Goal: Task Accomplishment & Management: Use online tool/utility

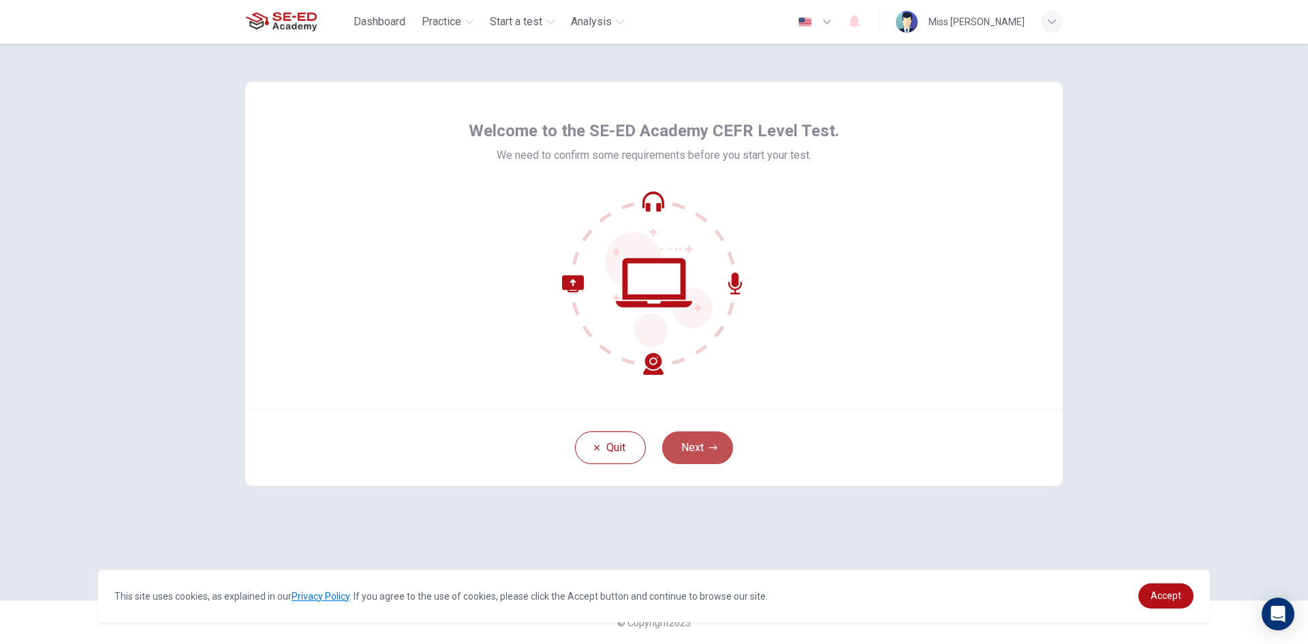
click at [723, 450] on button "Next" at bounding box center [697, 447] width 71 height 33
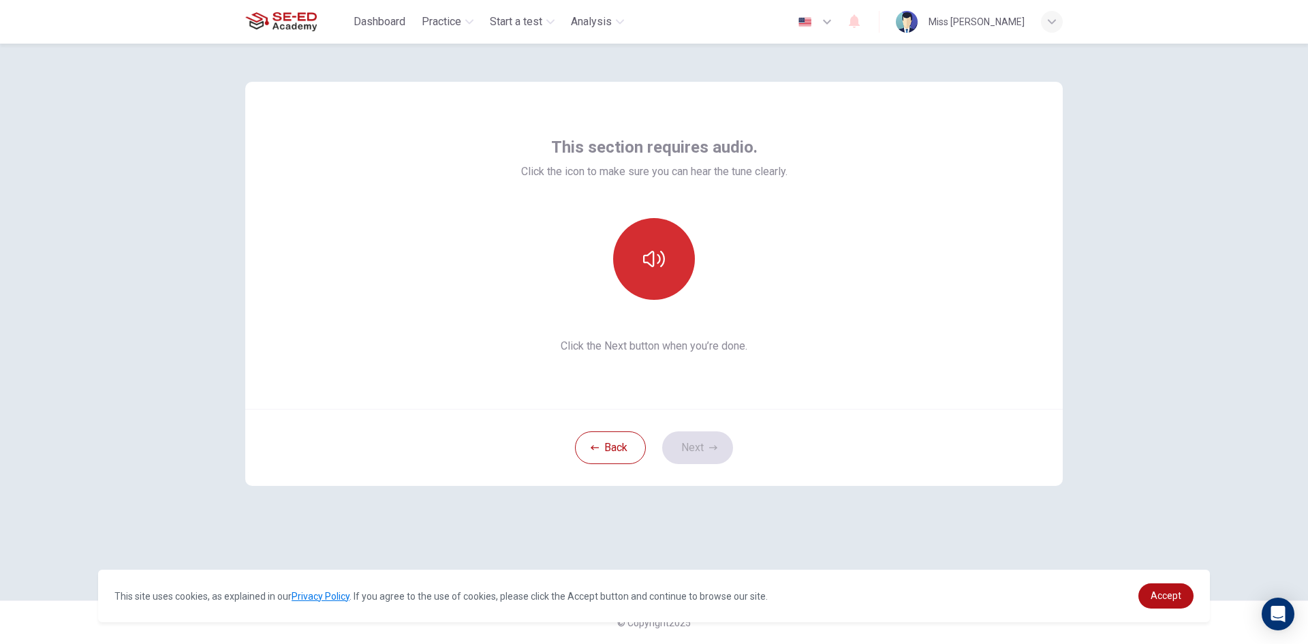
click at [658, 258] on icon "button" at bounding box center [654, 259] width 22 height 22
click at [910, 549] on div "This section requires audio. Click the icon to make sure you can hear the tune …" at bounding box center [653, 322] width 861 height 557
click at [690, 450] on button "Next" at bounding box center [697, 447] width 71 height 33
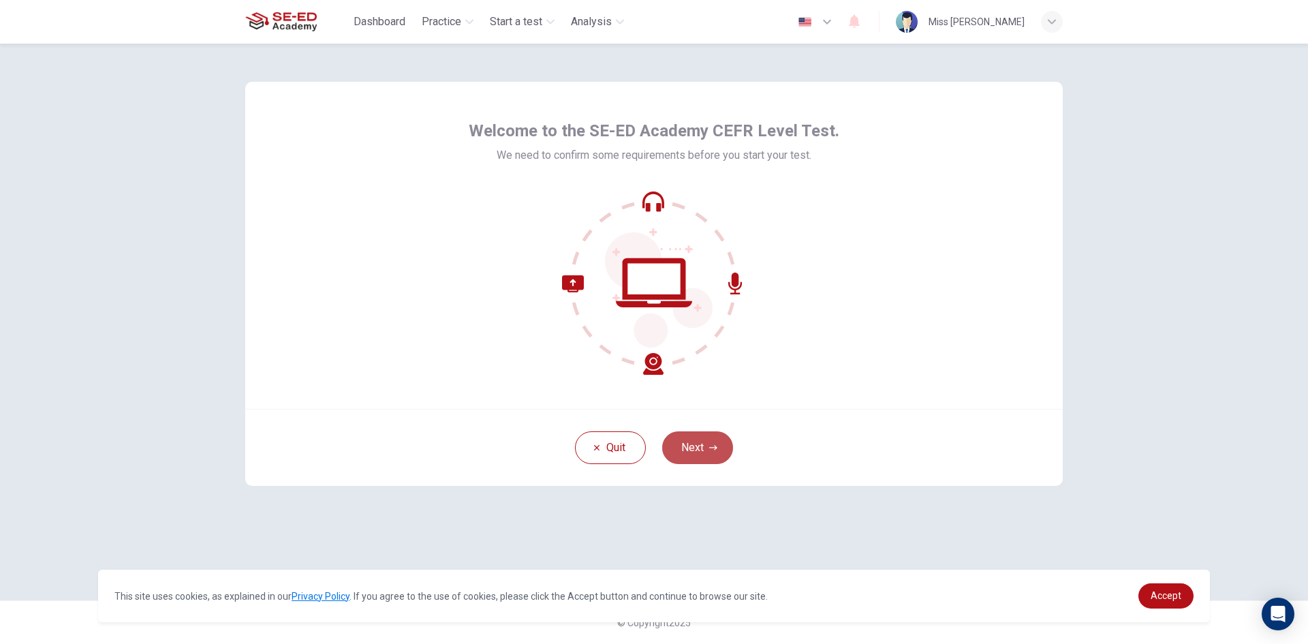
click at [701, 454] on button "Next" at bounding box center [697, 447] width 71 height 33
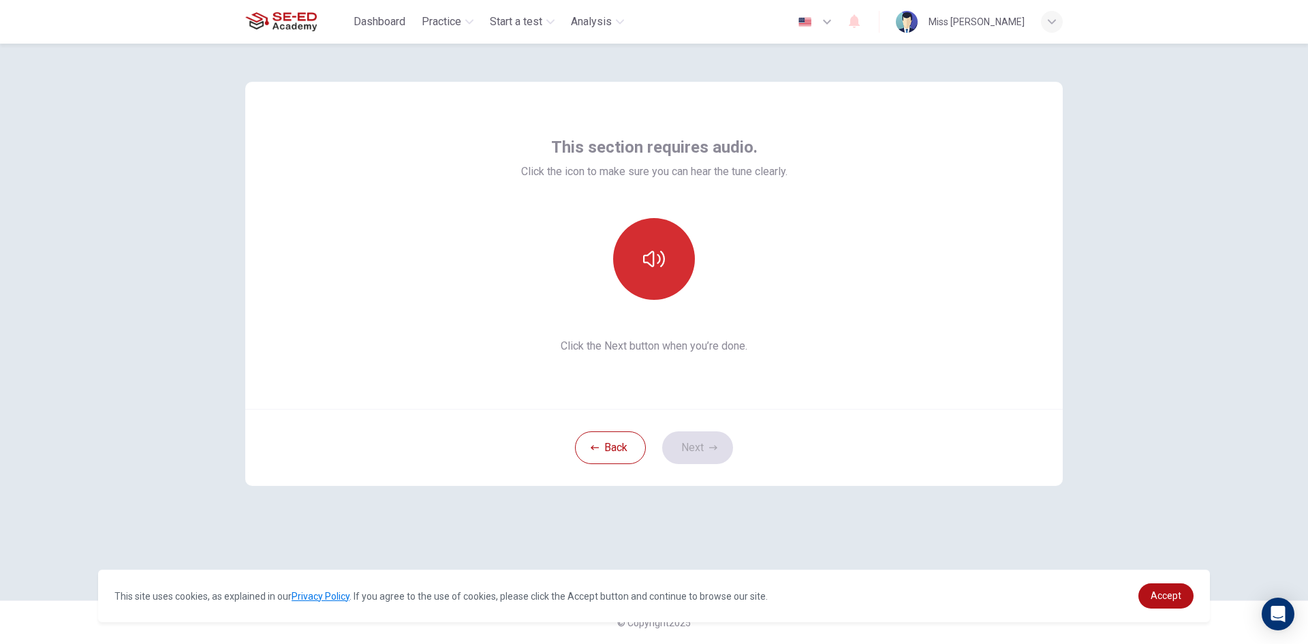
click at [665, 240] on button "button" at bounding box center [654, 259] width 82 height 82
click at [709, 449] on icon "button" at bounding box center [713, 448] width 8 height 8
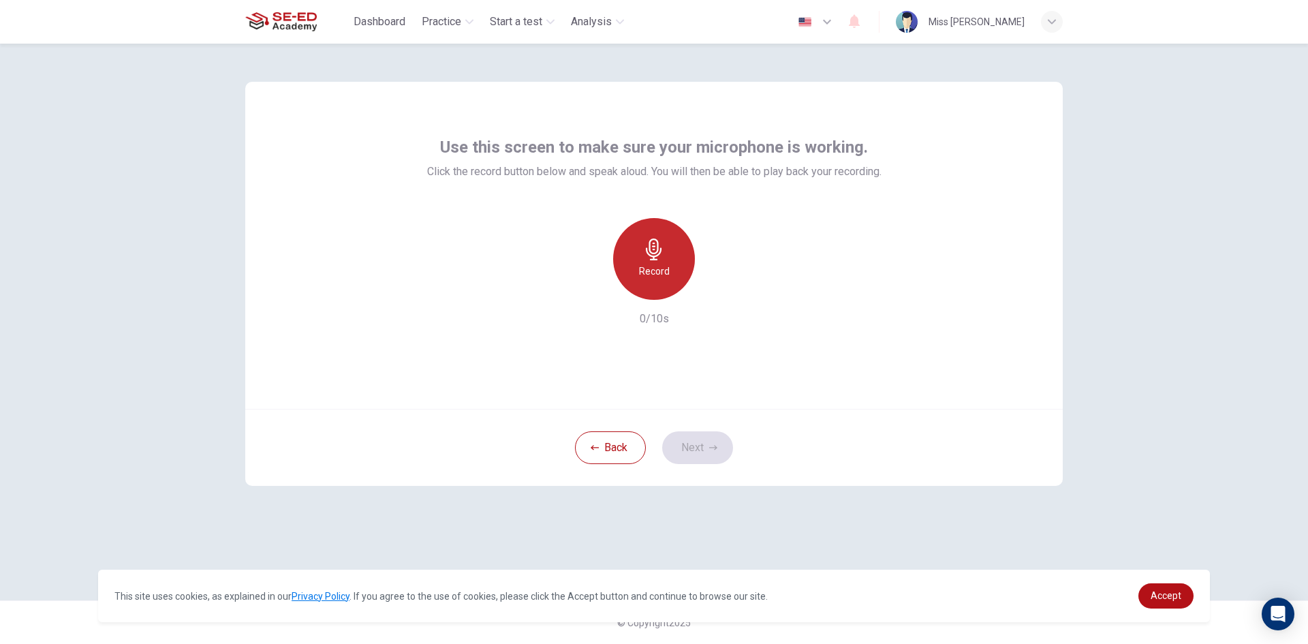
click at [659, 262] on div "Record" at bounding box center [654, 259] width 82 height 82
click at [717, 451] on icon "button" at bounding box center [713, 448] width 8 height 8
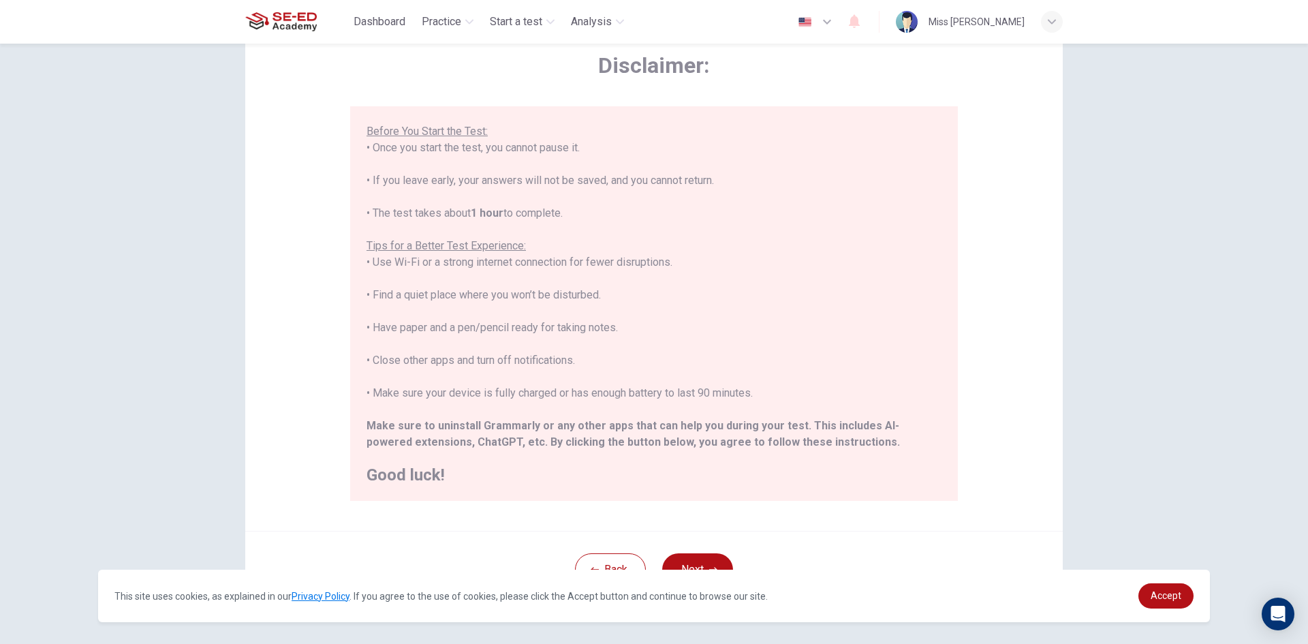
scroll to position [114, 0]
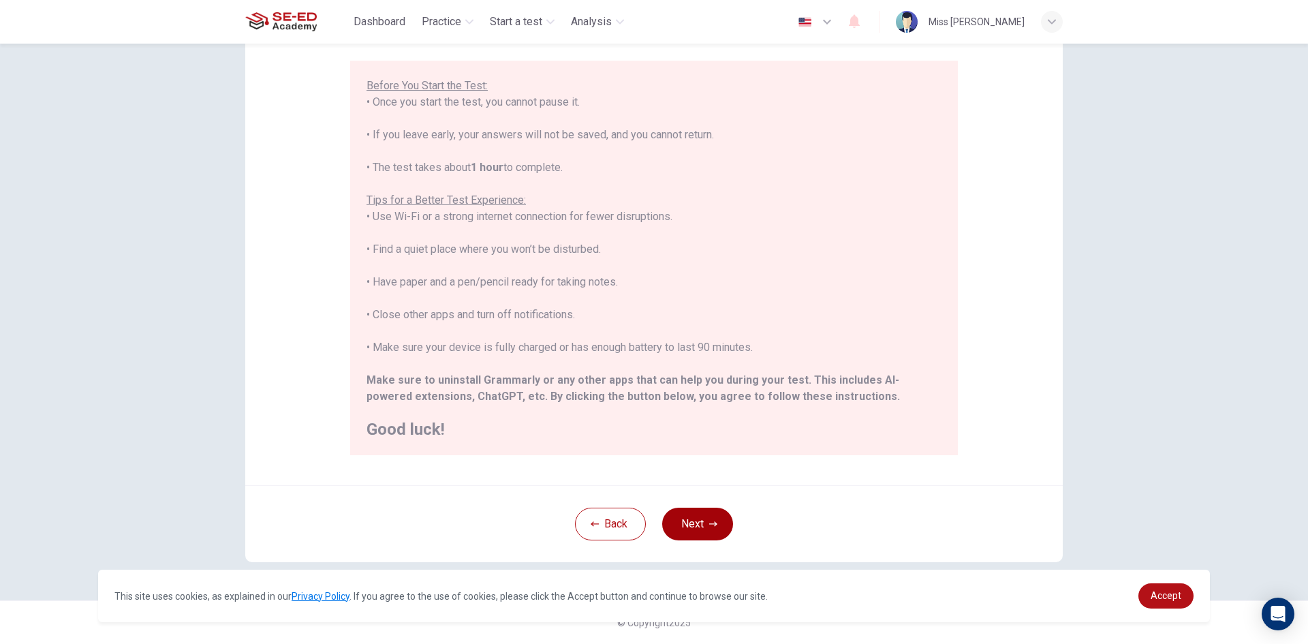
click at [672, 521] on button "Next" at bounding box center [697, 524] width 71 height 33
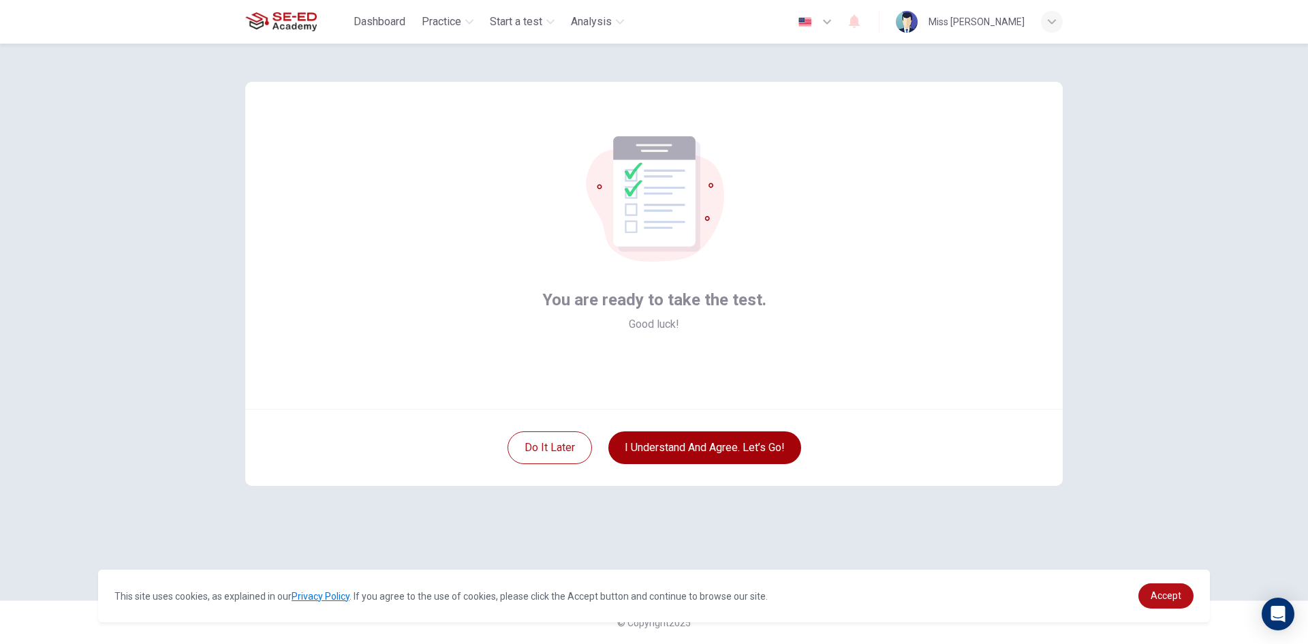
scroll to position [0, 0]
click at [702, 441] on button "I understand and agree. Let’s go!" at bounding box center [704, 447] width 193 height 33
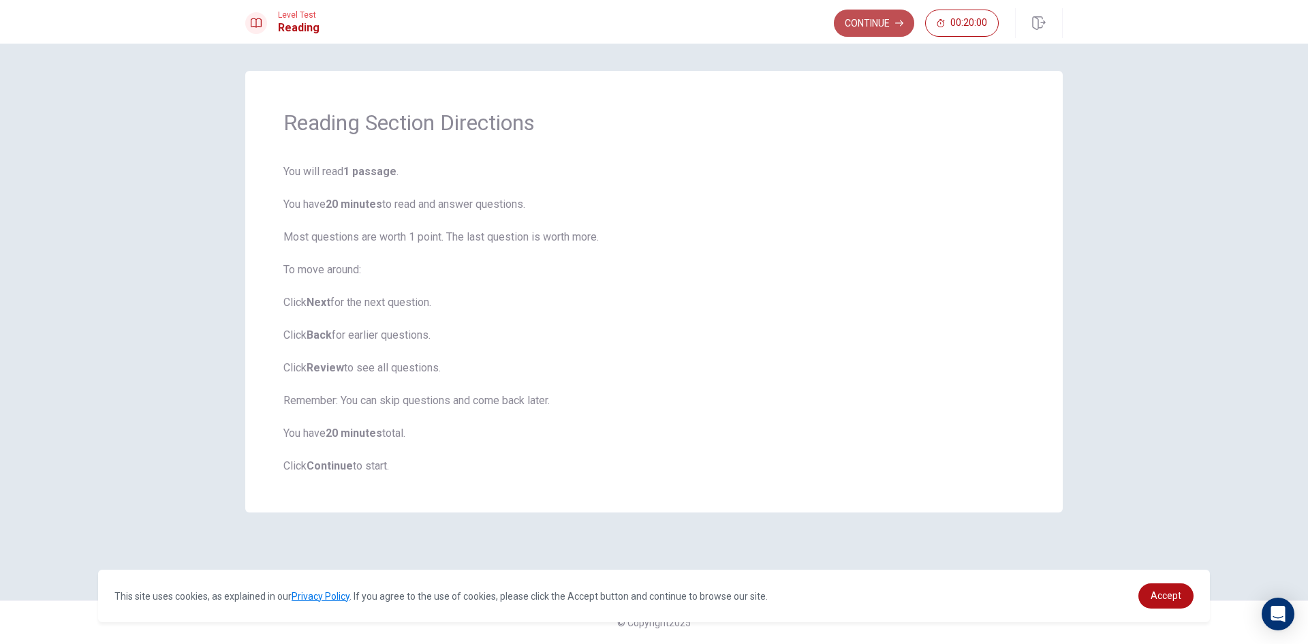
click at [863, 22] on button "Continue" at bounding box center [874, 23] width 80 height 27
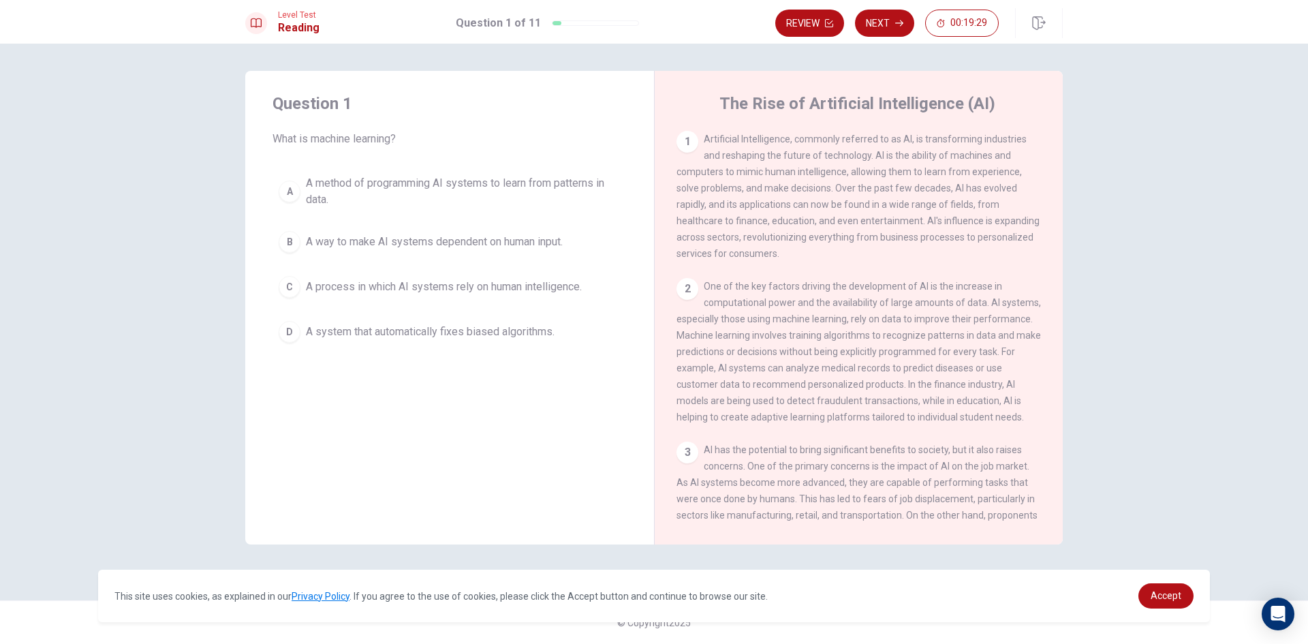
drag, startPoint x: 871, startPoint y: 156, endPoint x: 965, endPoint y: 154, distance: 94.7
click at [965, 154] on span "Artificial Intelligence, commonly referred to as AI, is transforming industries…" at bounding box center [858, 196] width 363 height 125
click at [288, 285] on div "C" at bounding box center [290, 287] width 22 height 22
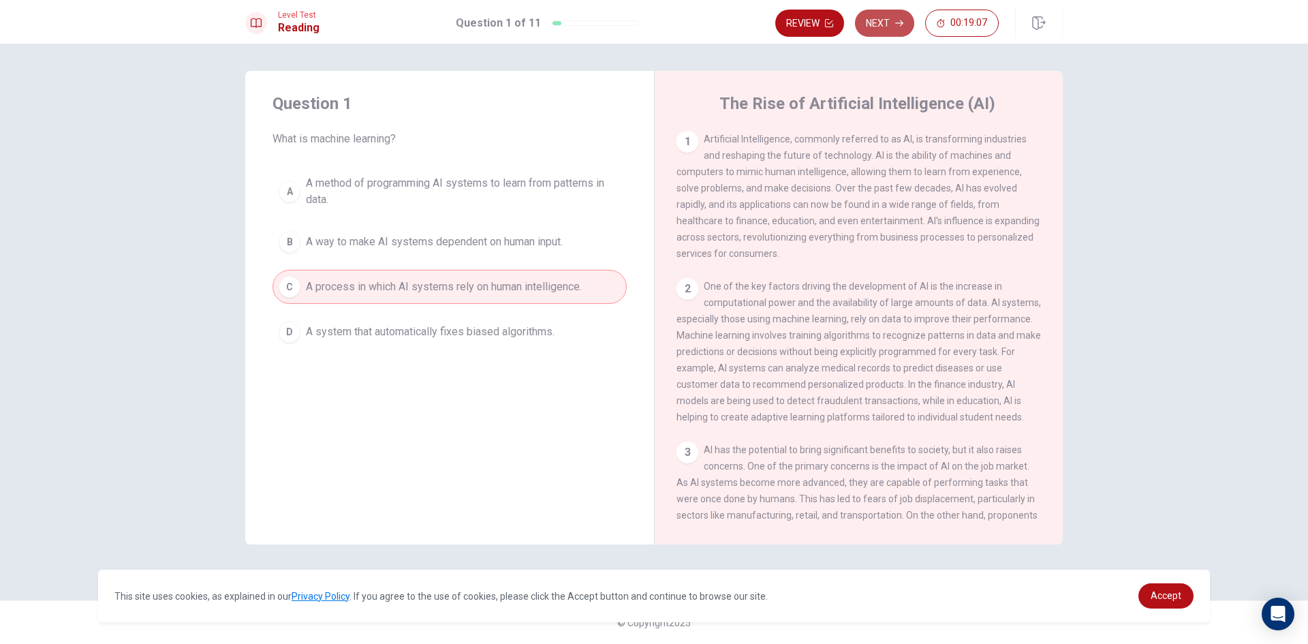
click at [880, 19] on button "Next" at bounding box center [884, 23] width 59 height 27
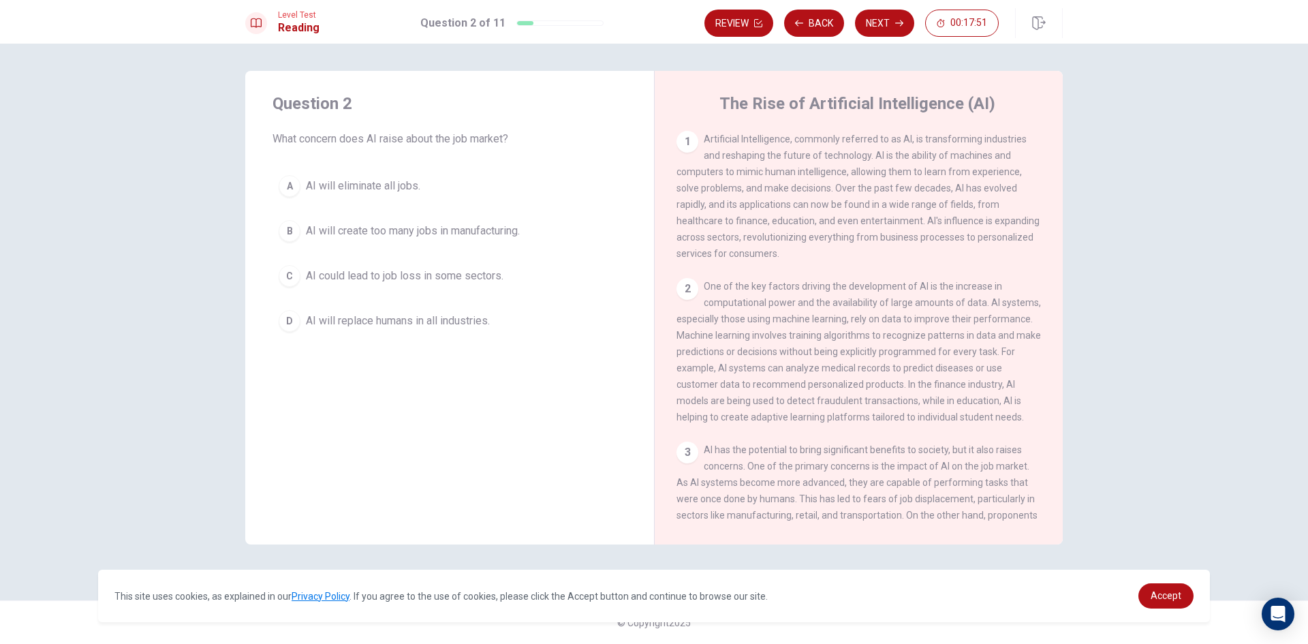
click at [291, 228] on div "B" at bounding box center [290, 231] width 22 height 22
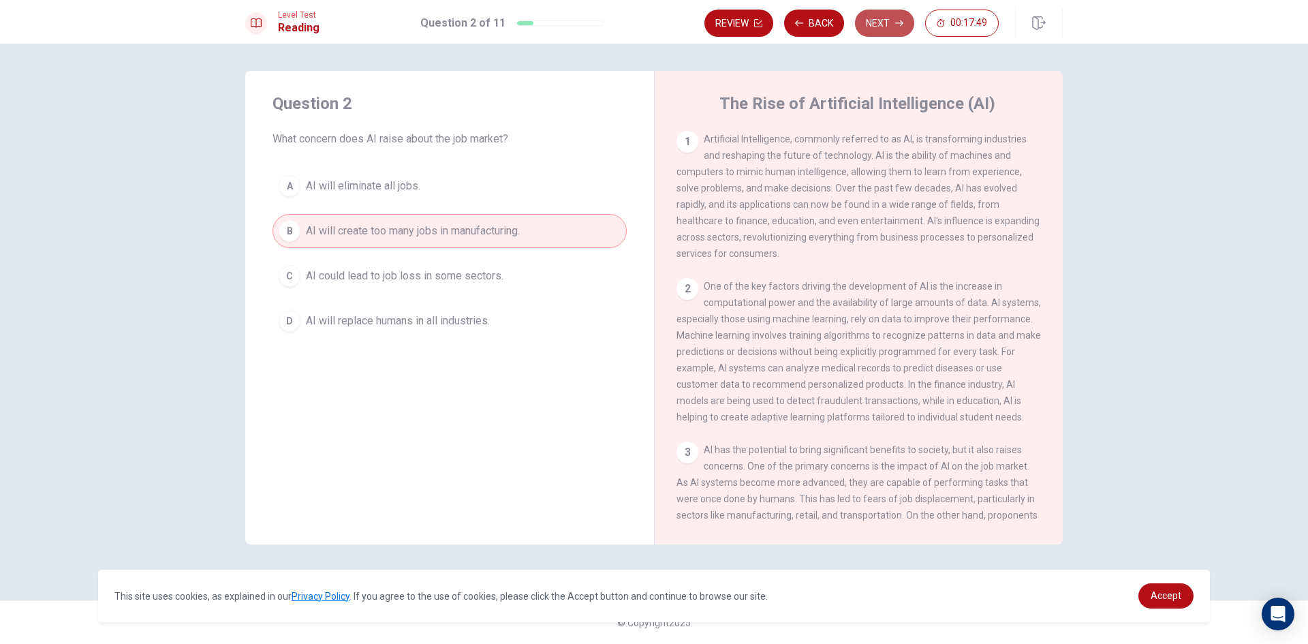
click at [866, 14] on button "Next" at bounding box center [884, 23] width 59 height 27
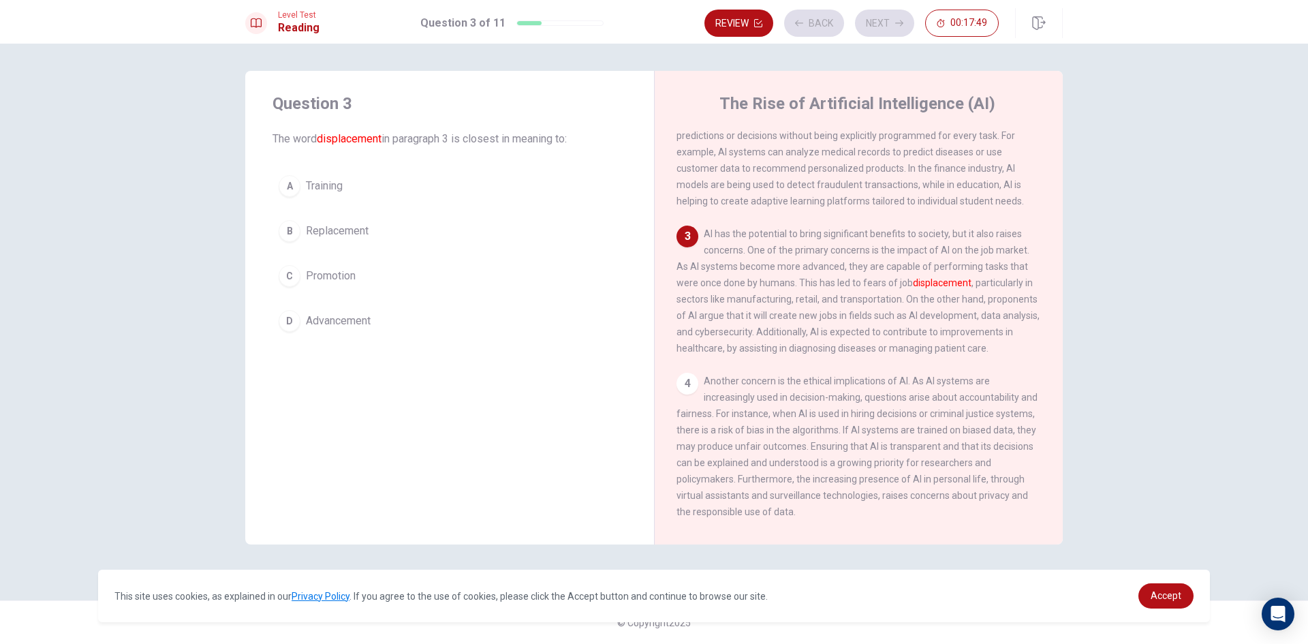
scroll to position [220, 0]
click at [304, 236] on button "B Replacement" at bounding box center [450, 231] width 354 height 34
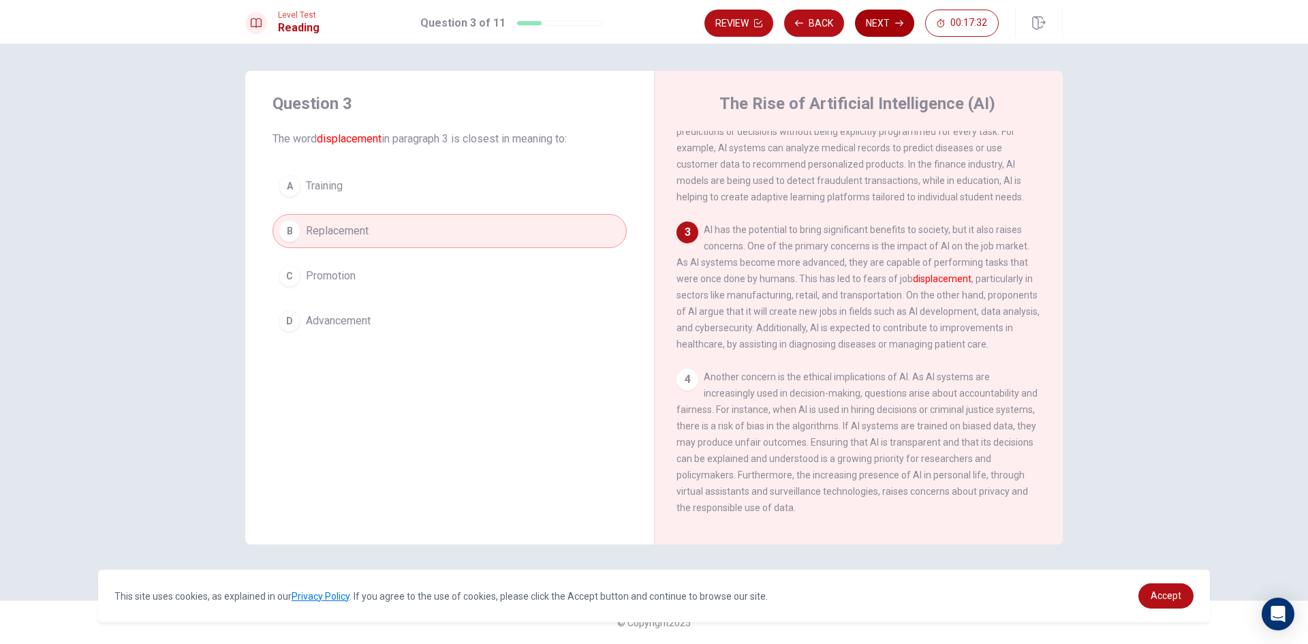
click at [889, 13] on button "Next" at bounding box center [884, 23] width 59 height 27
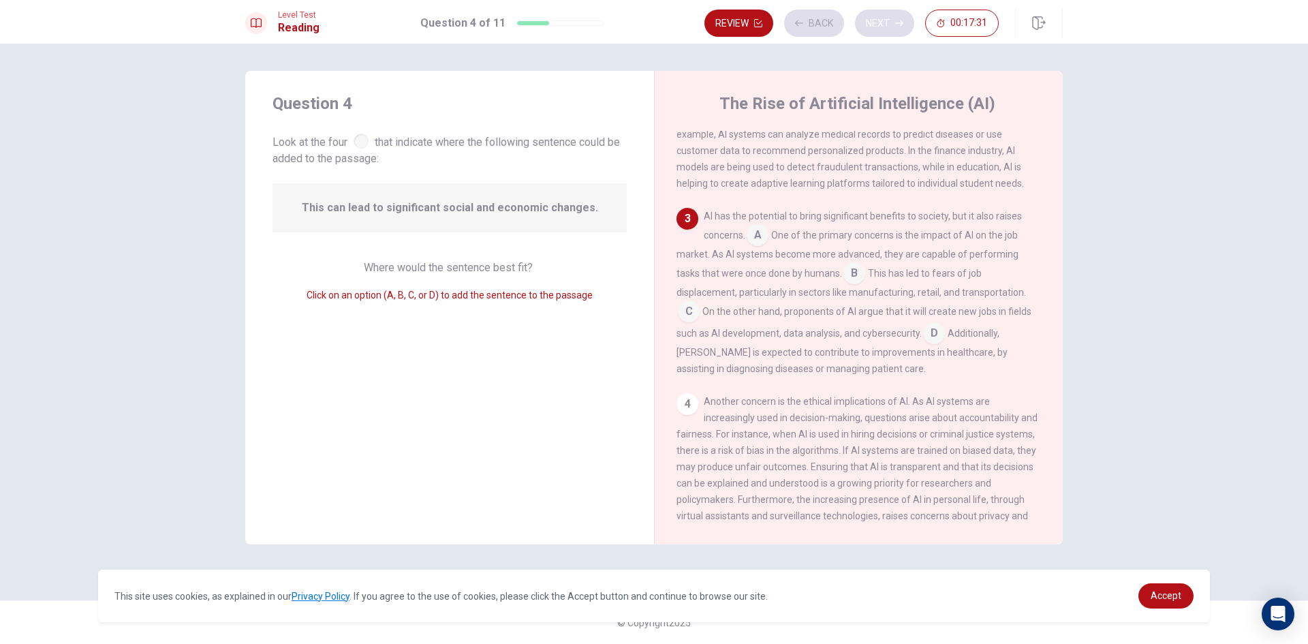
scroll to position [236, 0]
click at [365, 145] on div at bounding box center [361, 141] width 15 height 15
click at [441, 206] on span "This can lead to significant social and economic changes." at bounding box center [450, 208] width 296 height 16
click at [420, 262] on span "Where would the sentence best fit?" at bounding box center [450, 267] width 172 height 13
click at [689, 311] on input at bounding box center [689, 311] width 22 height 22
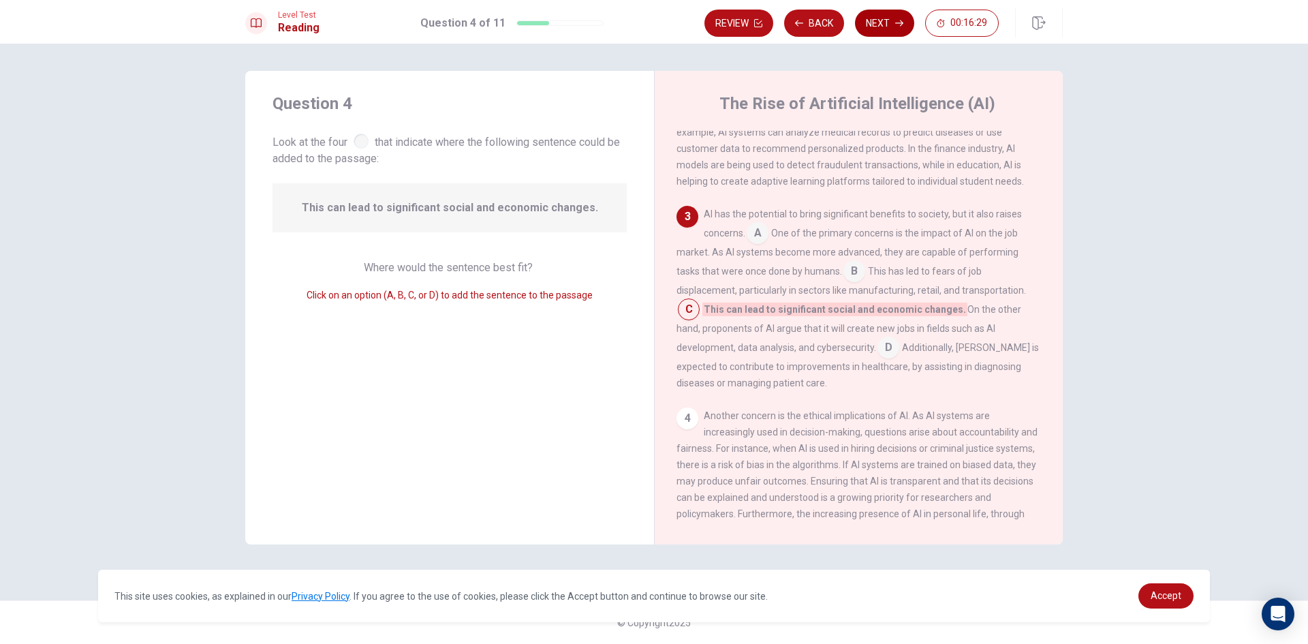
click at [886, 16] on button "Next" at bounding box center [884, 23] width 59 height 27
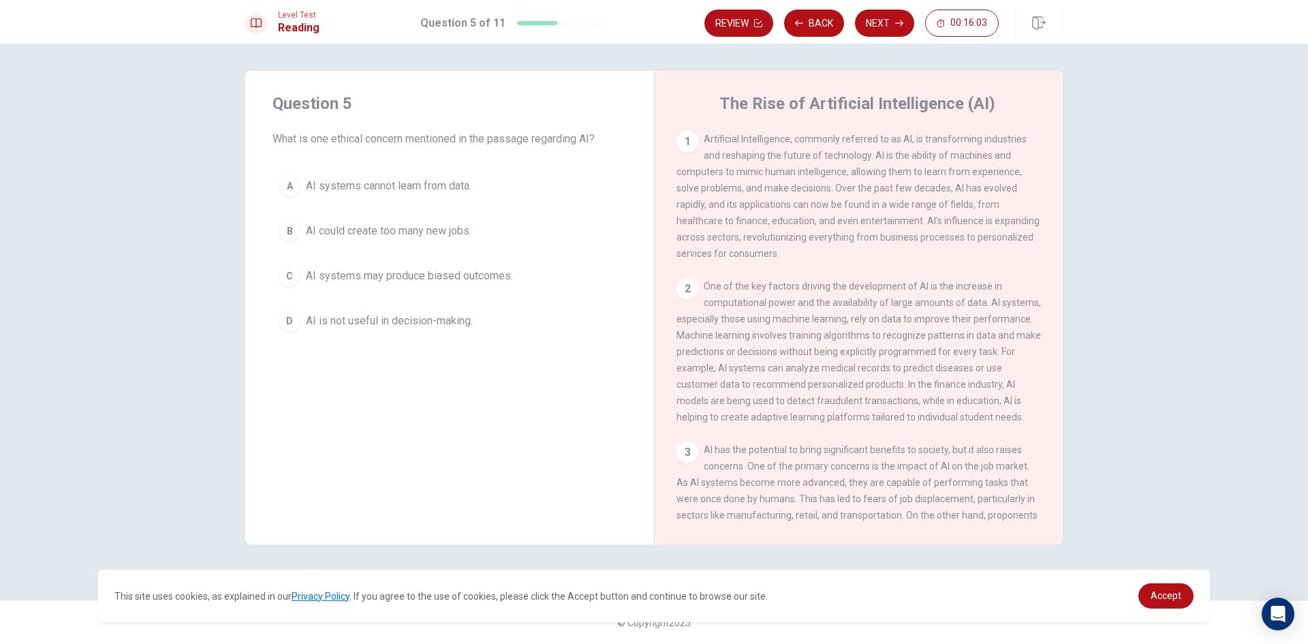
click at [305, 228] on button "B AI could create too many new jobs." at bounding box center [450, 231] width 354 height 34
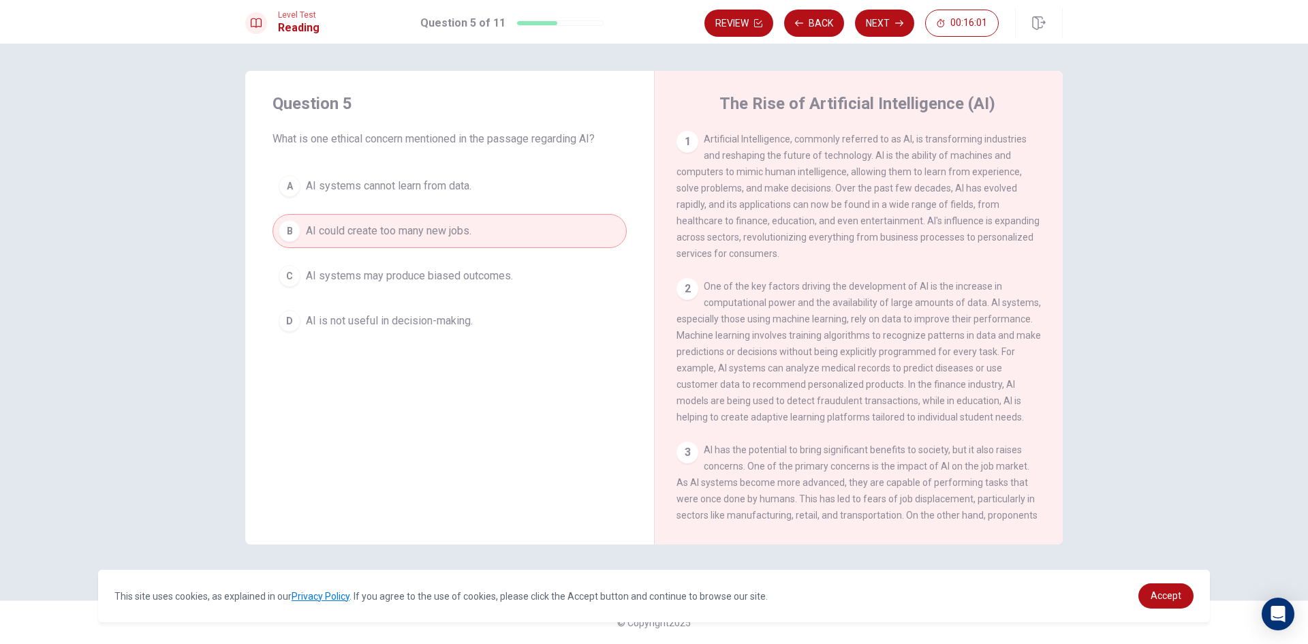
click at [311, 281] on span "AI systems may produce biased outcomes." at bounding box center [409, 276] width 207 height 16
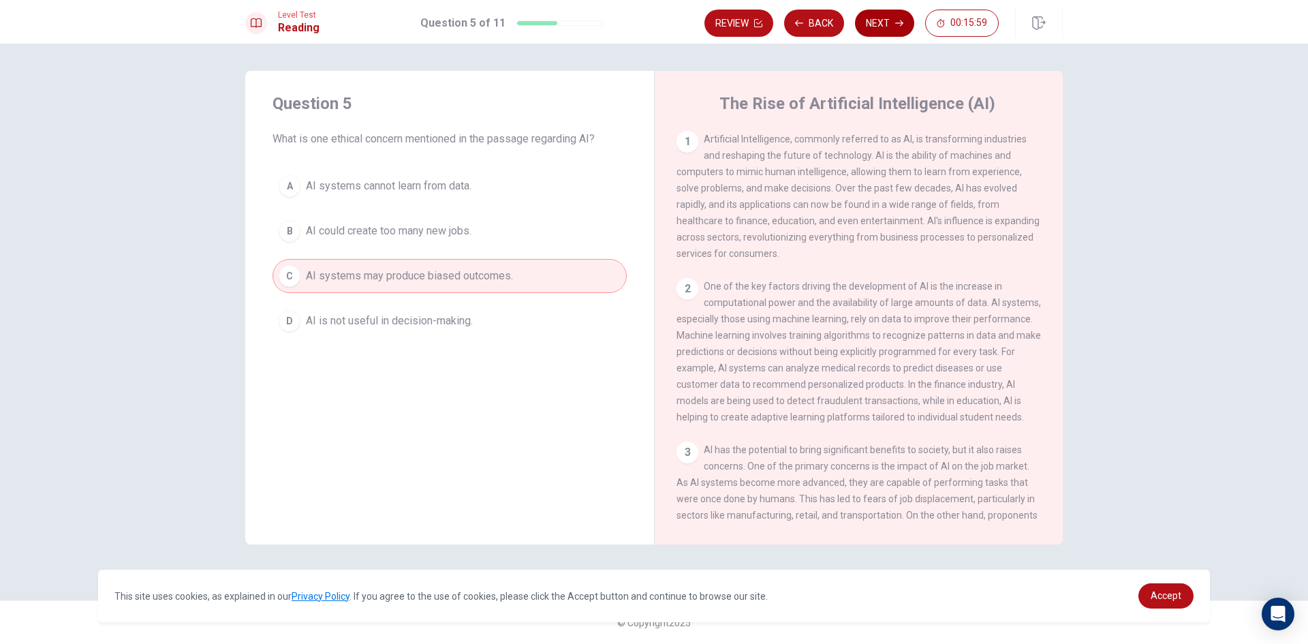
click at [876, 22] on button "Next" at bounding box center [884, 23] width 59 height 27
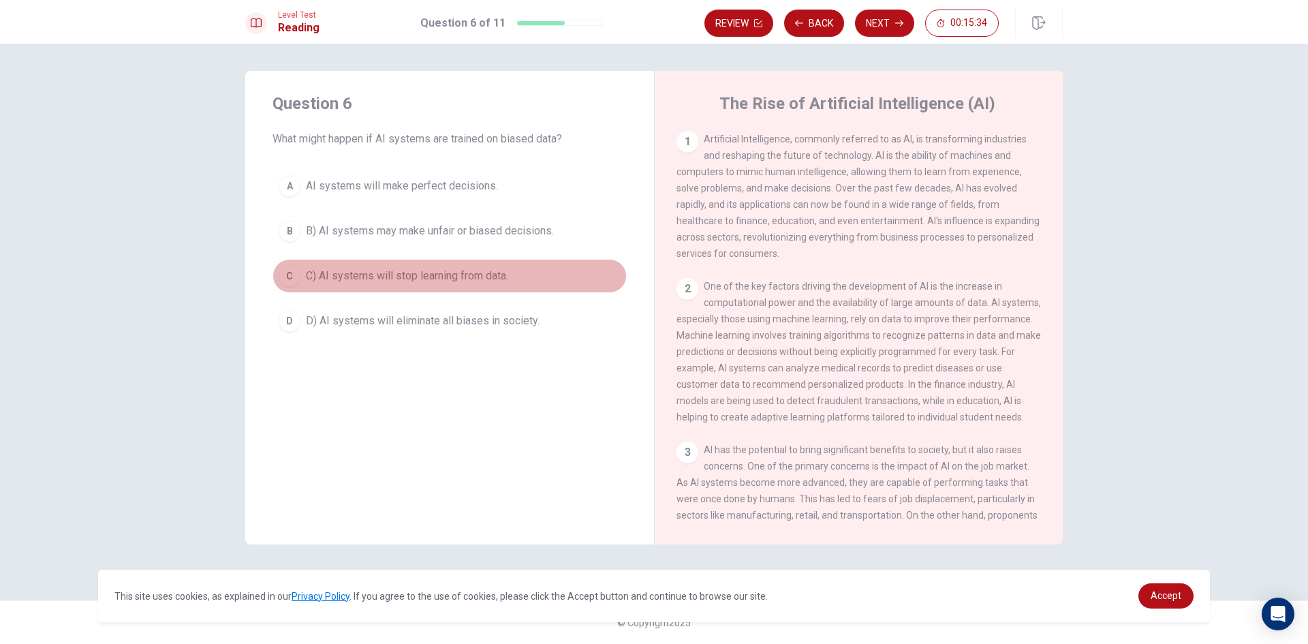
click at [308, 280] on span "C) AI systems will stop learning from data." at bounding box center [407, 276] width 202 height 16
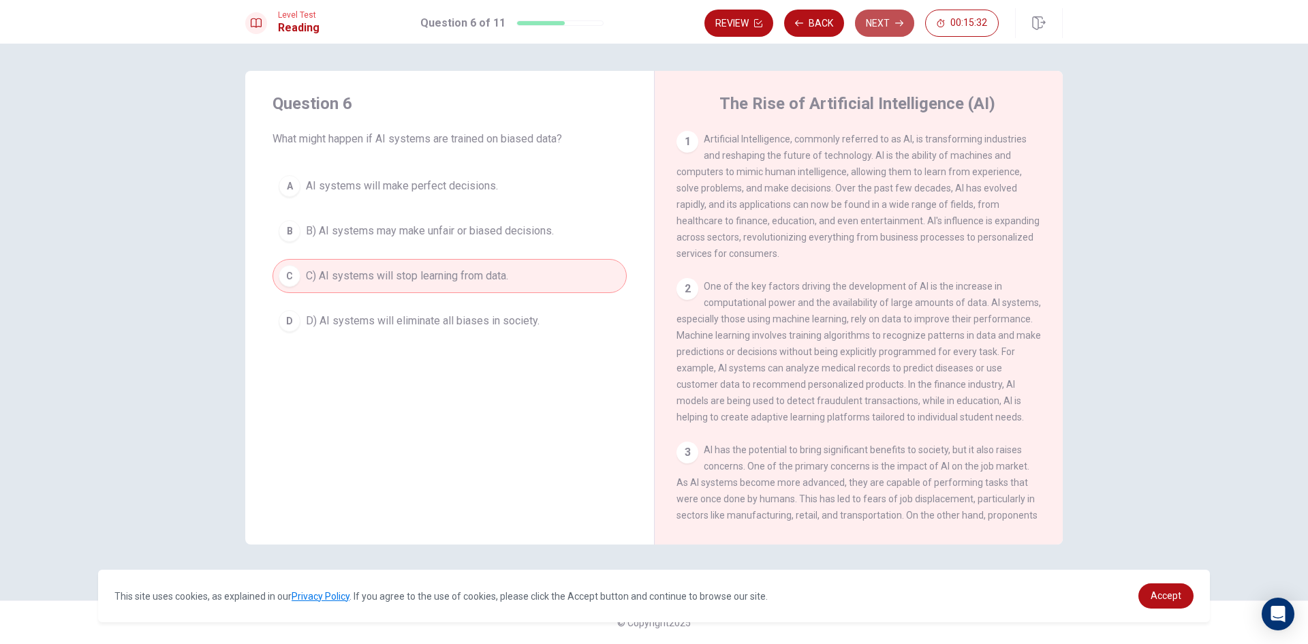
click at [878, 24] on button "Next" at bounding box center [884, 23] width 59 height 27
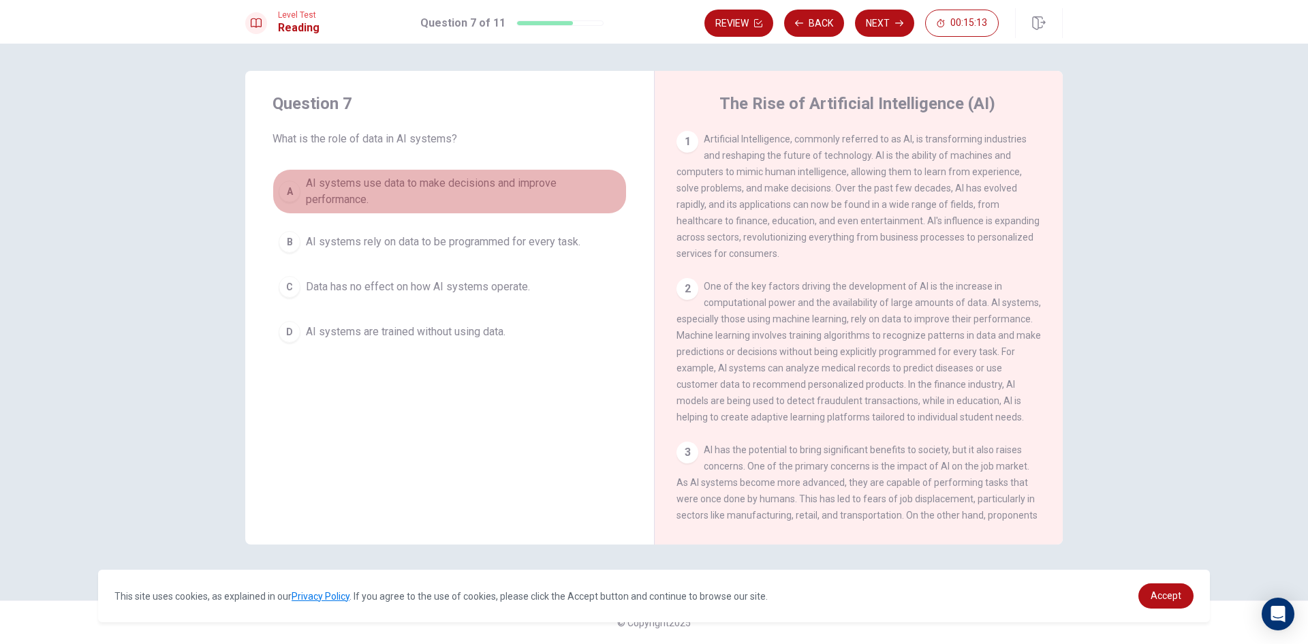
click at [318, 188] on span "AI systems use data to make decisions and improve performance." at bounding box center [463, 191] width 315 height 33
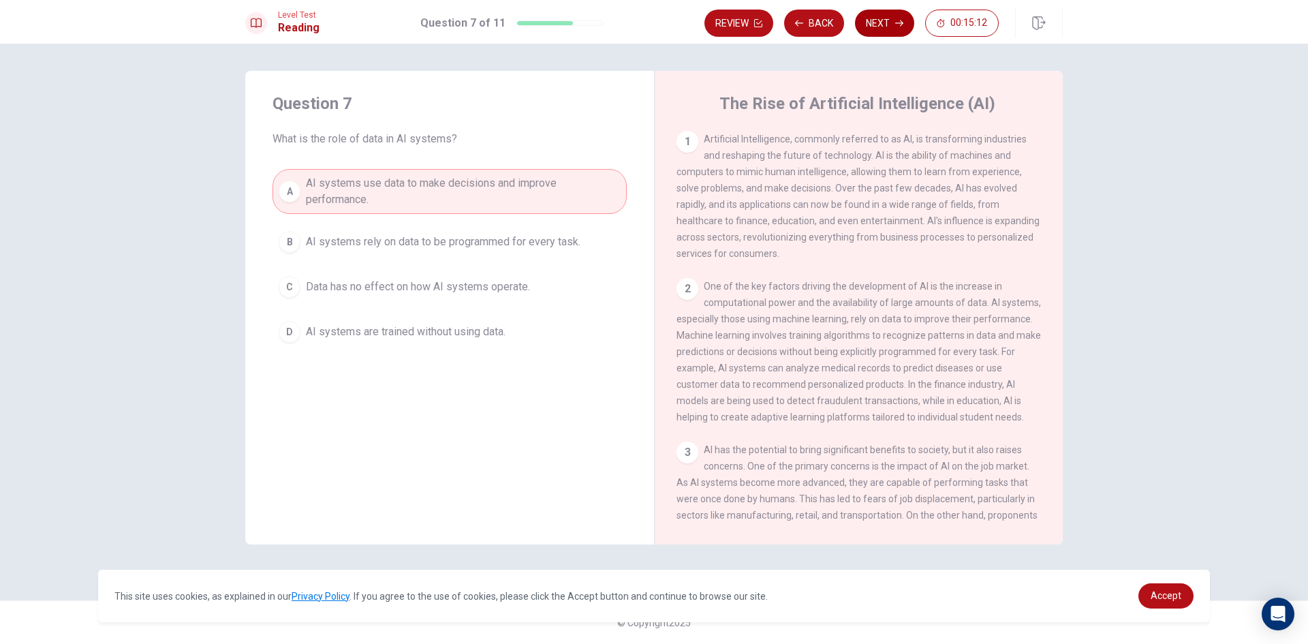
click at [874, 18] on button "Next" at bounding box center [884, 23] width 59 height 27
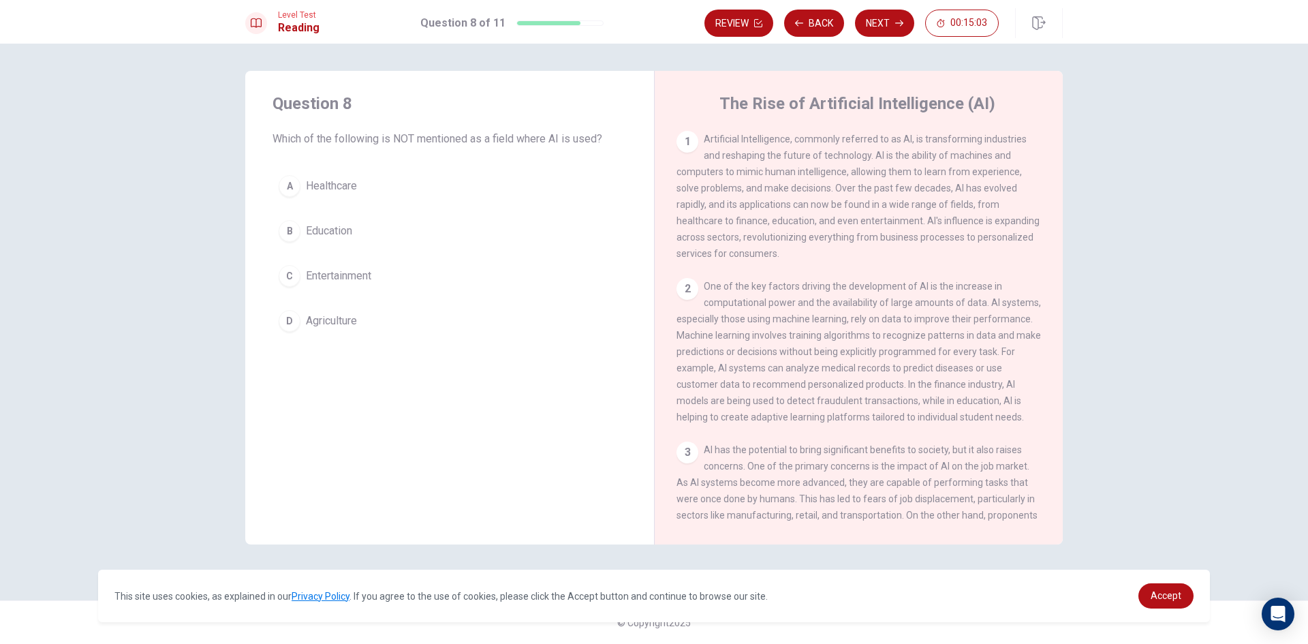
click at [347, 173] on button "A Healthcare" at bounding box center [450, 186] width 354 height 34
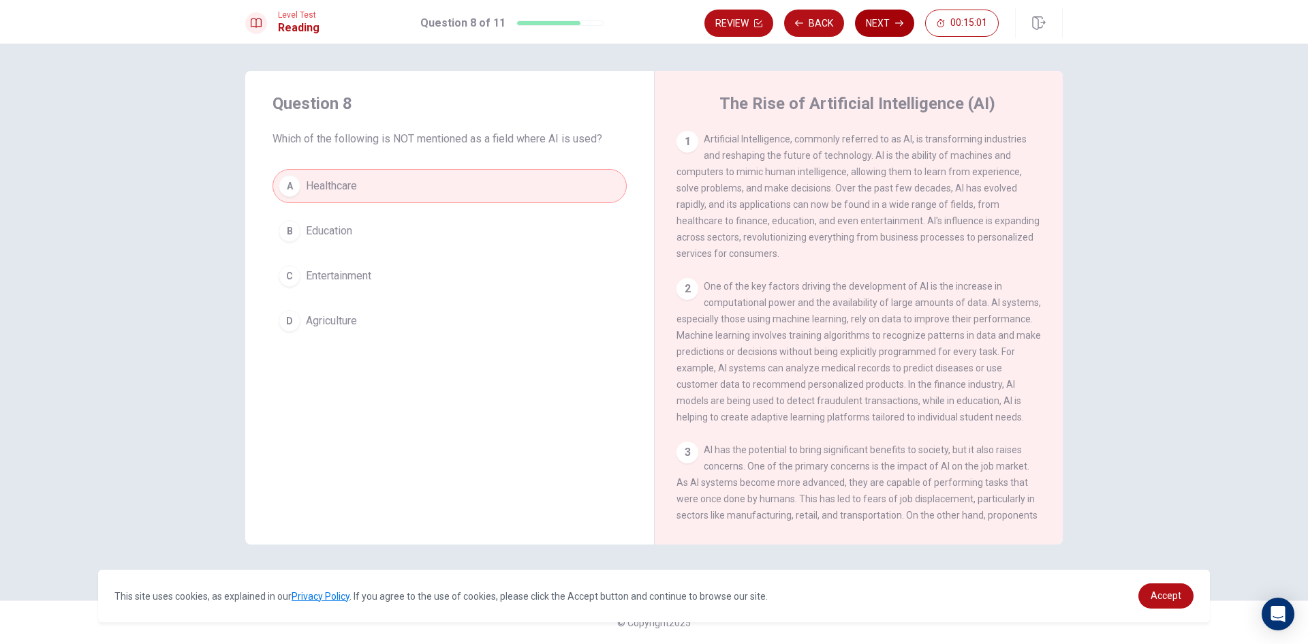
click at [903, 25] on button "Next" at bounding box center [884, 23] width 59 height 27
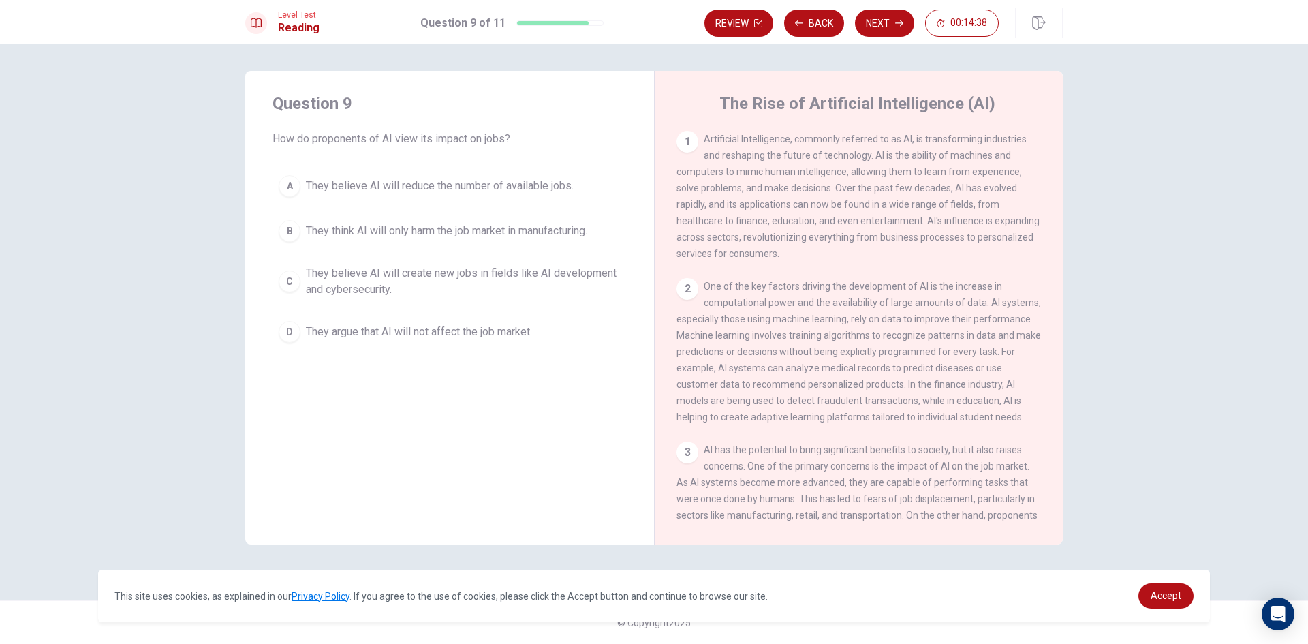
click at [323, 235] on span "They think AI will only harm the job market in manufacturing." at bounding box center [446, 231] width 281 height 16
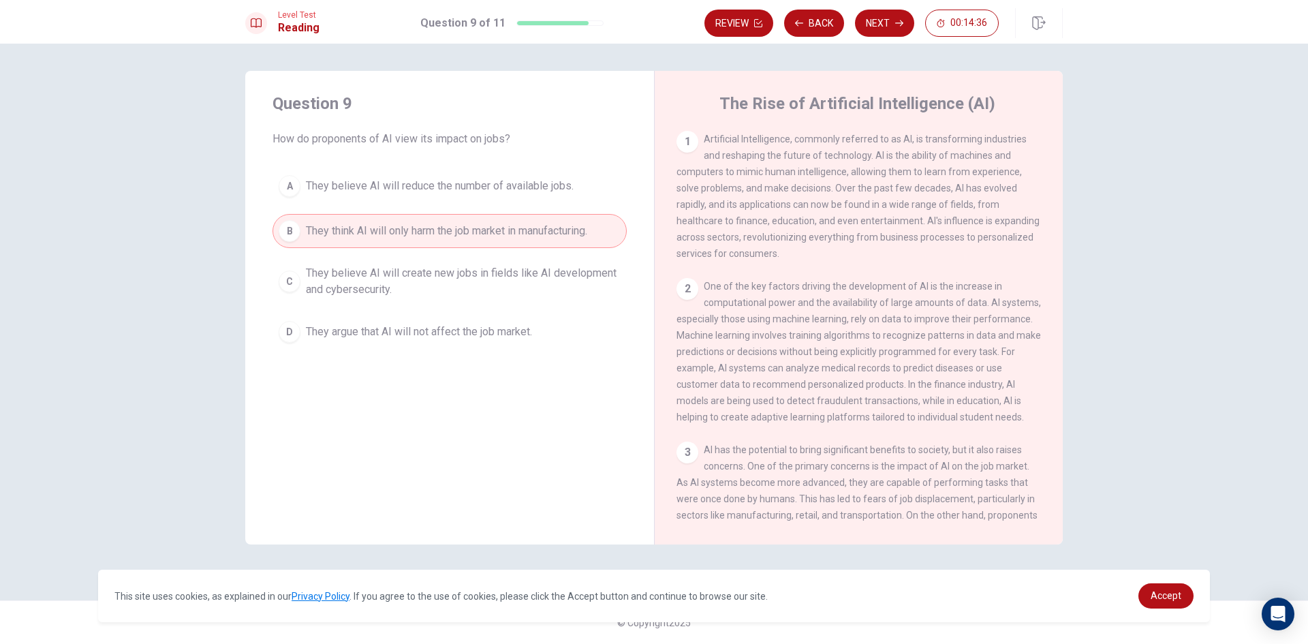
click at [865, 2] on div "Level Test Reading Question 9 of 11 Review Back Next 00:14:36" at bounding box center [654, 22] width 1308 height 44
click at [892, 17] on button "Next" at bounding box center [884, 23] width 59 height 27
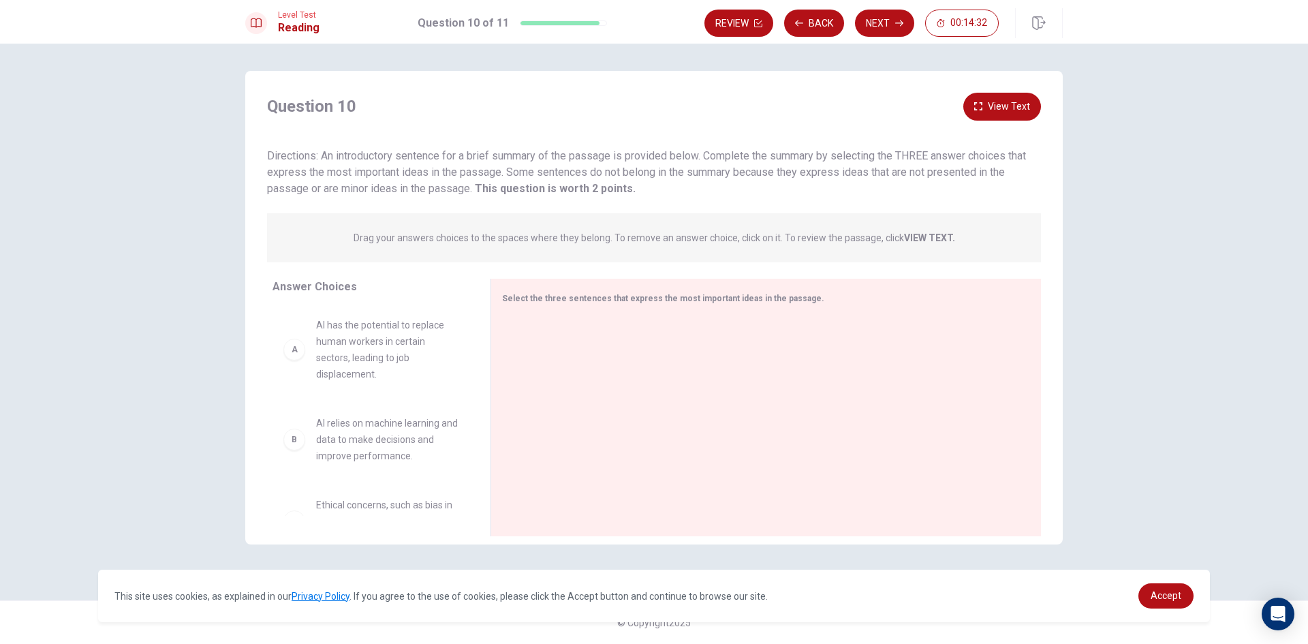
drag, startPoint x: 469, startPoint y: 416, endPoint x: 477, endPoint y: 412, distance: 8.5
click at [474, 431] on div "A AI has the potential to replace human workers in certain sectors, leading to …" at bounding box center [376, 411] width 207 height 210
drag, startPoint x: 471, startPoint y: 387, endPoint x: 474, endPoint y: 418, distance: 31.4
click at [474, 418] on div "A AI has the potential to replace human workers in certain sectors, leading to …" at bounding box center [376, 411] width 207 height 210
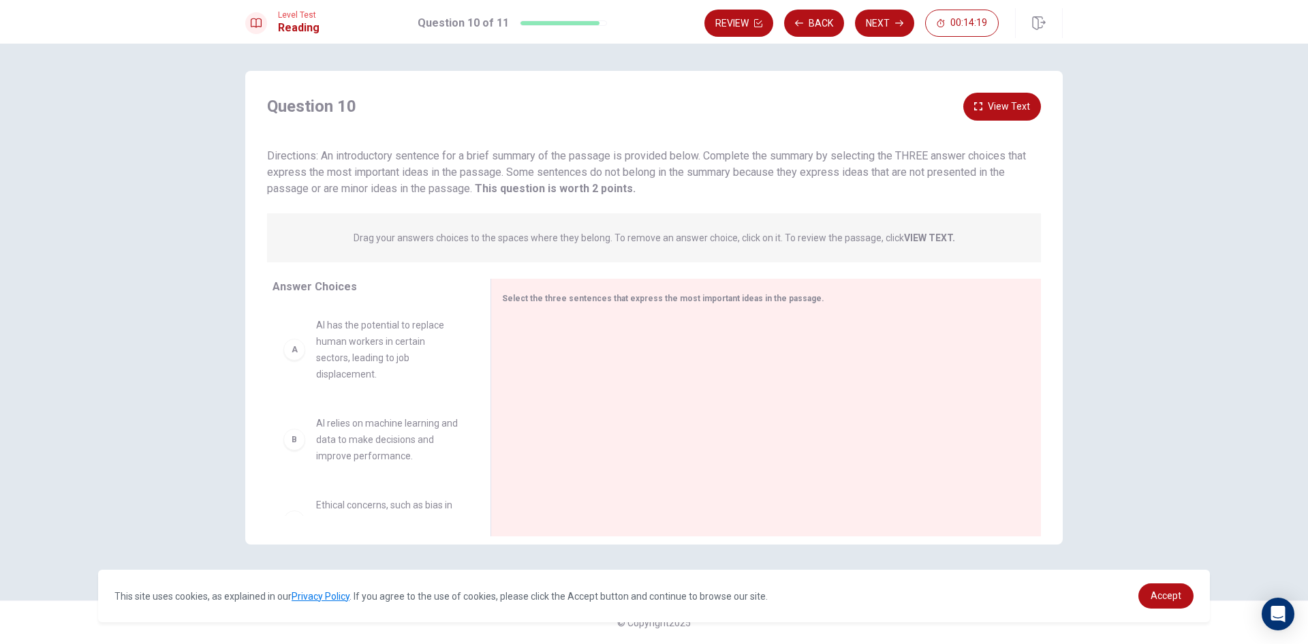
click at [298, 353] on div "A" at bounding box center [294, 350] width 22 height 22
click at [351, 347] on span "AI has the potential to replace human workers in certain sectors, leading to jo…" at bounding box center [387, 349] width 142 height 65
drag, startPoint x: 296, startPoint y: 360, endPoint x: 518, endPoint y: 360, distance: 222.8
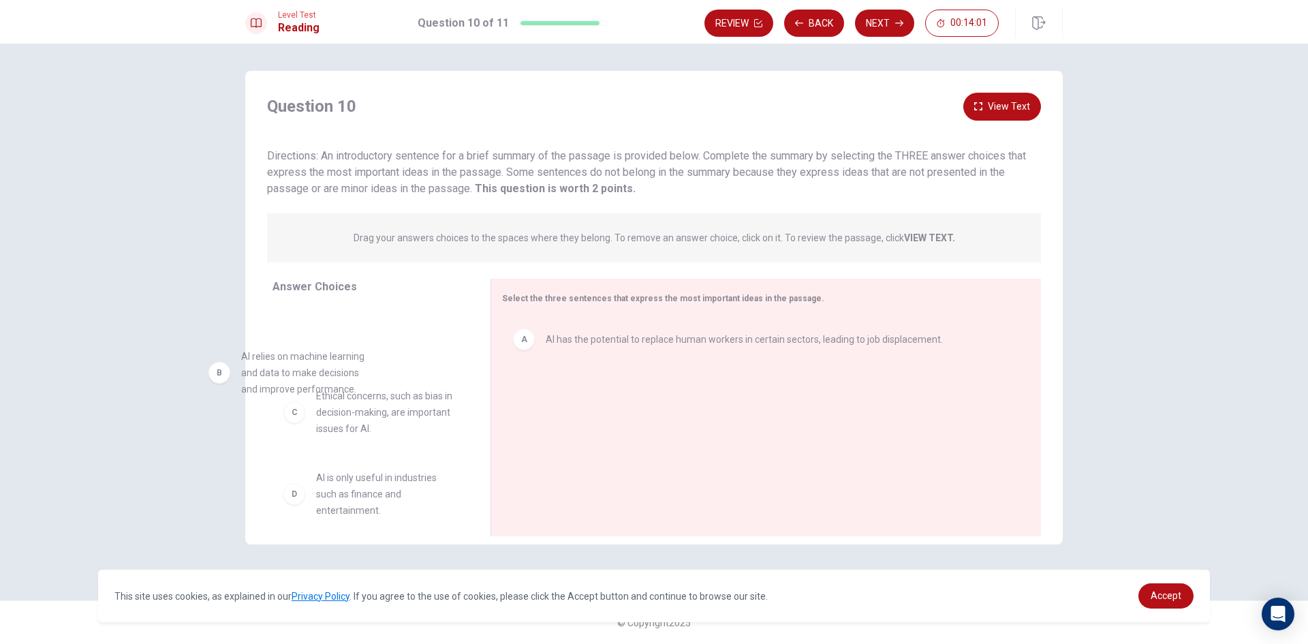
drag, startPoint x: 384, startPoint y: 333, endPoint x: 316, endPoint y: 377, distance: 80.7
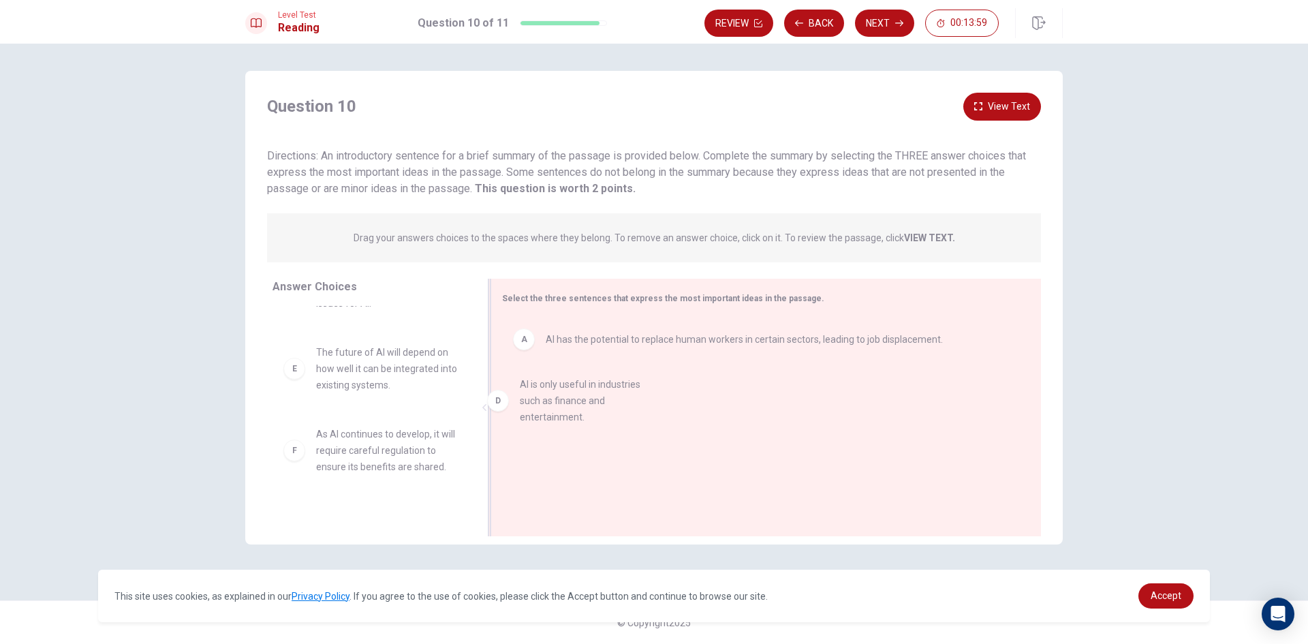
drag, startPoint x: 380, startPoint y: 369, endPoint x: 648, endPoint y: 390, distance: 268.6
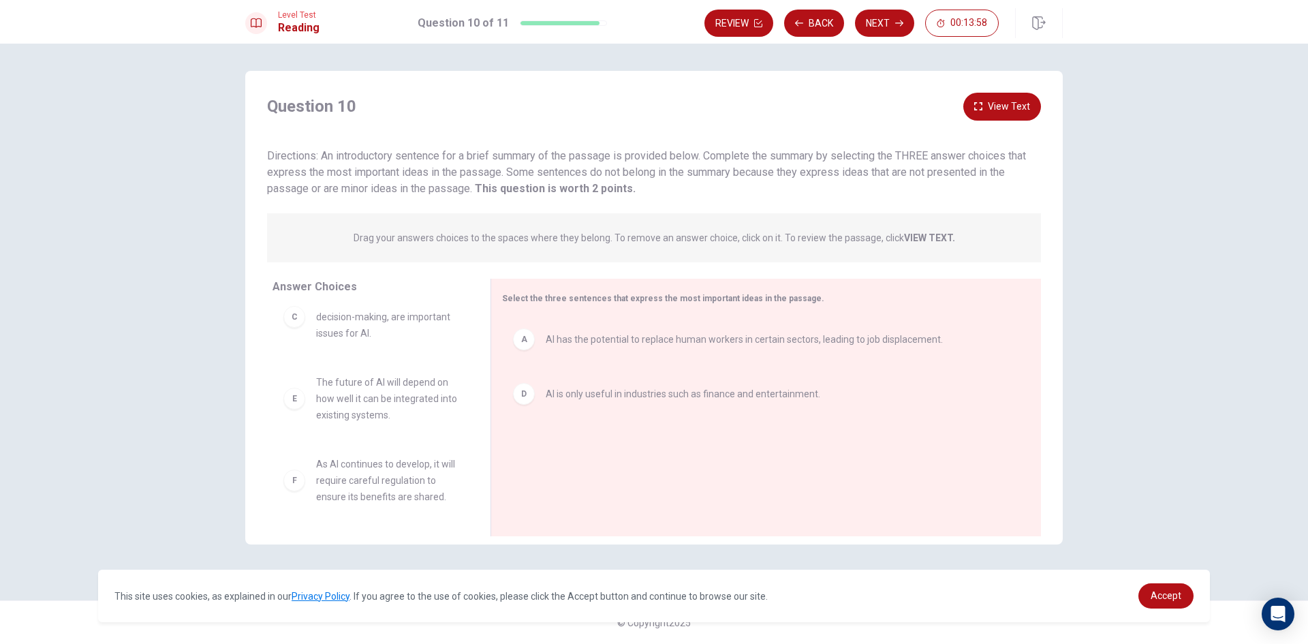
scroll to position [106, 0]
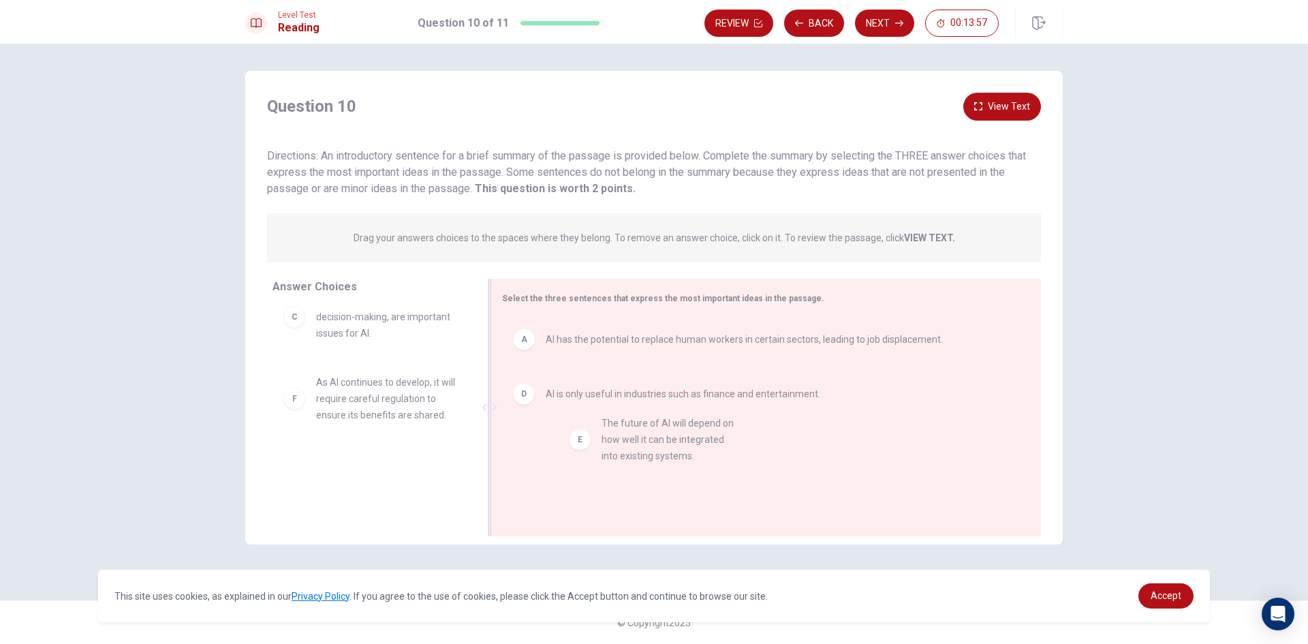
drag, startPoint x: 332, startPoint y: 397, endPoint x: 658, endPoint y: 427, distance: 327.1
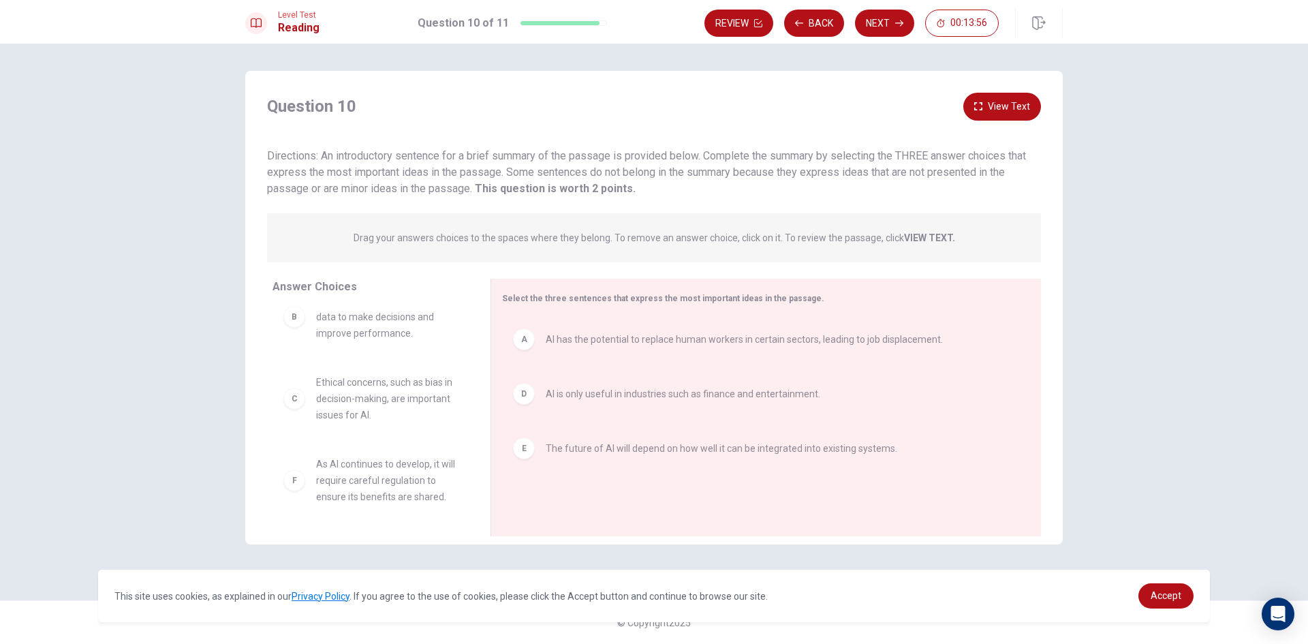
scroll to position [25, 0]
click at [879, 0] on div "Level Test Reading Question 10 of 11 Review Back Next 00:13:56" at bounding box center [654, 22] width 1308 height 44
click at [903, 30] on button "Next" at bounding box center [884, 23] width 59 height 27
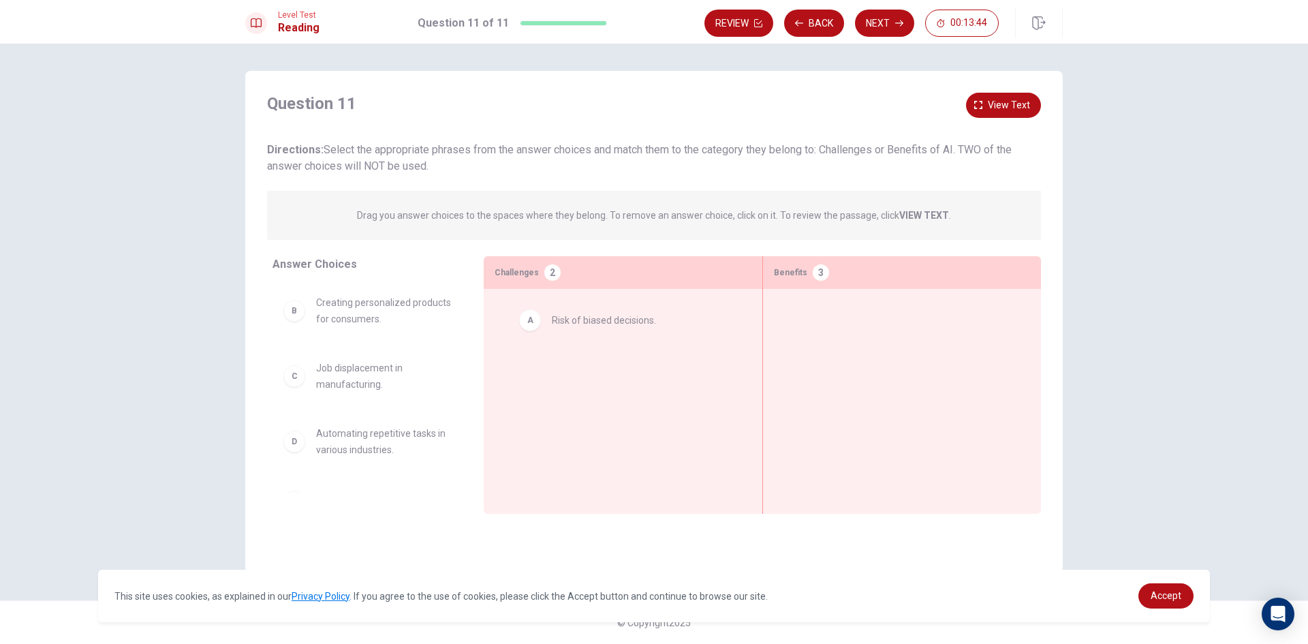
drag, startPoint x: 403, startPoint y: 307, endPoint x: 648, endPoint y: 324, distance: 245.2
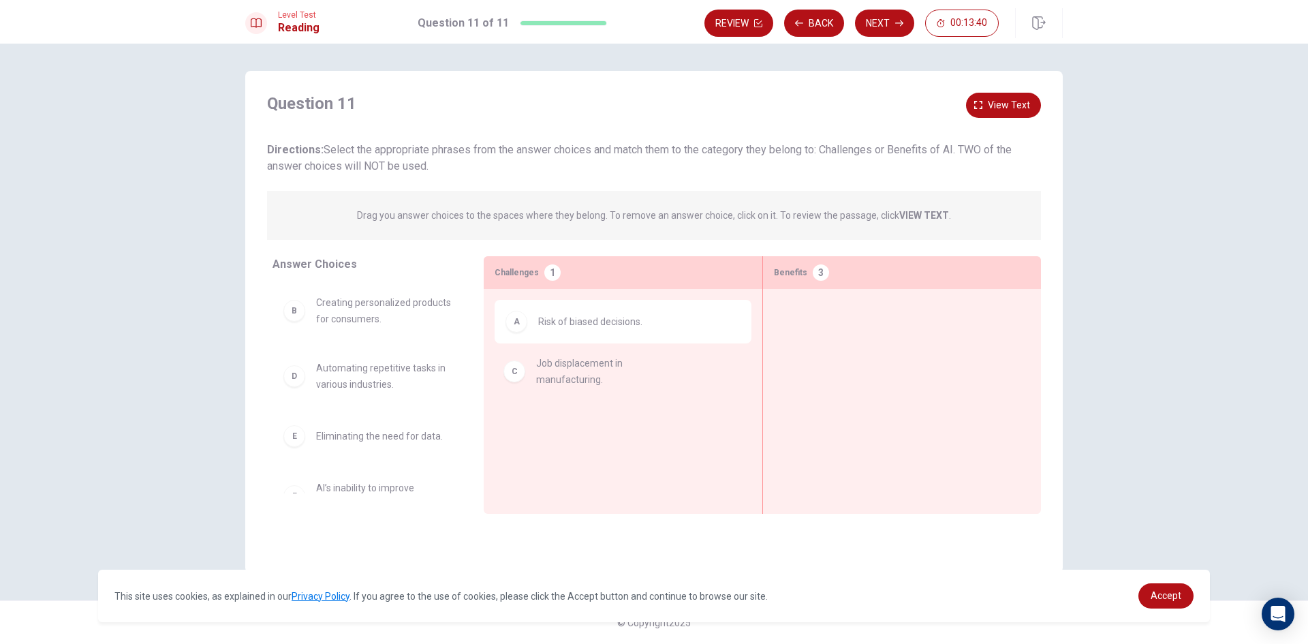
drag, startPoint x: 345, startPoint y: 384, endPoint x: 544, endPoint y: 377, distance: 199.1
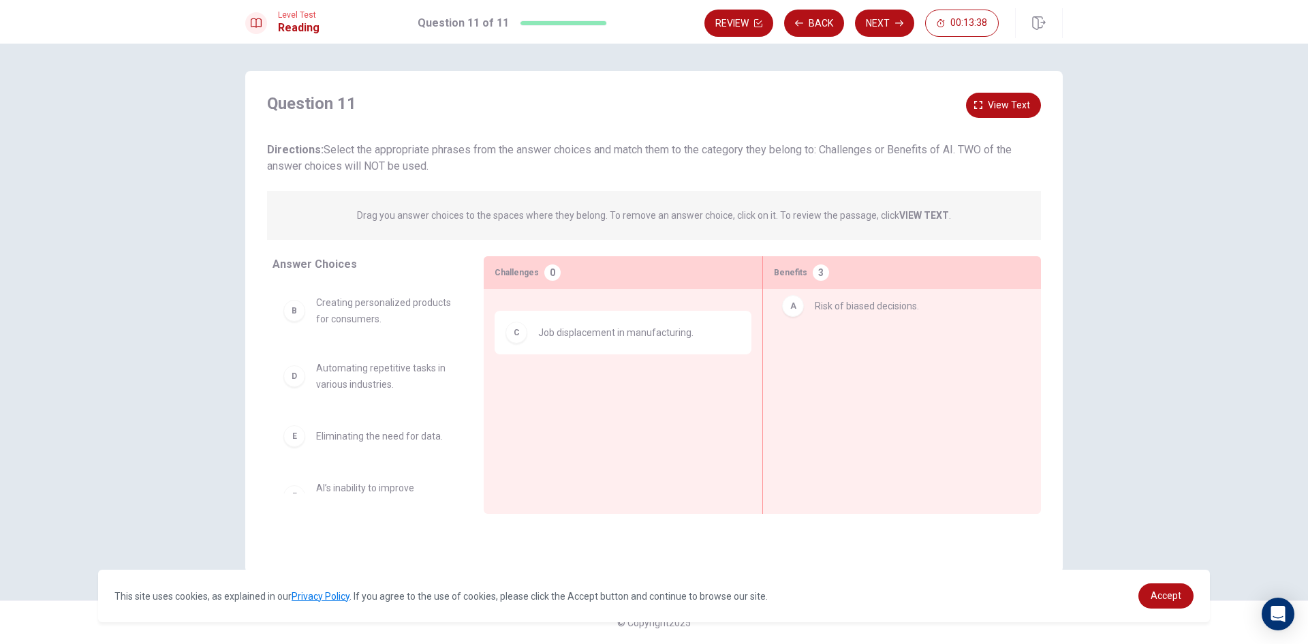
drag, startPoint x: 583, startPoint y: 324, endPoint x: 881, endPoint y: 300, distance: 299.3
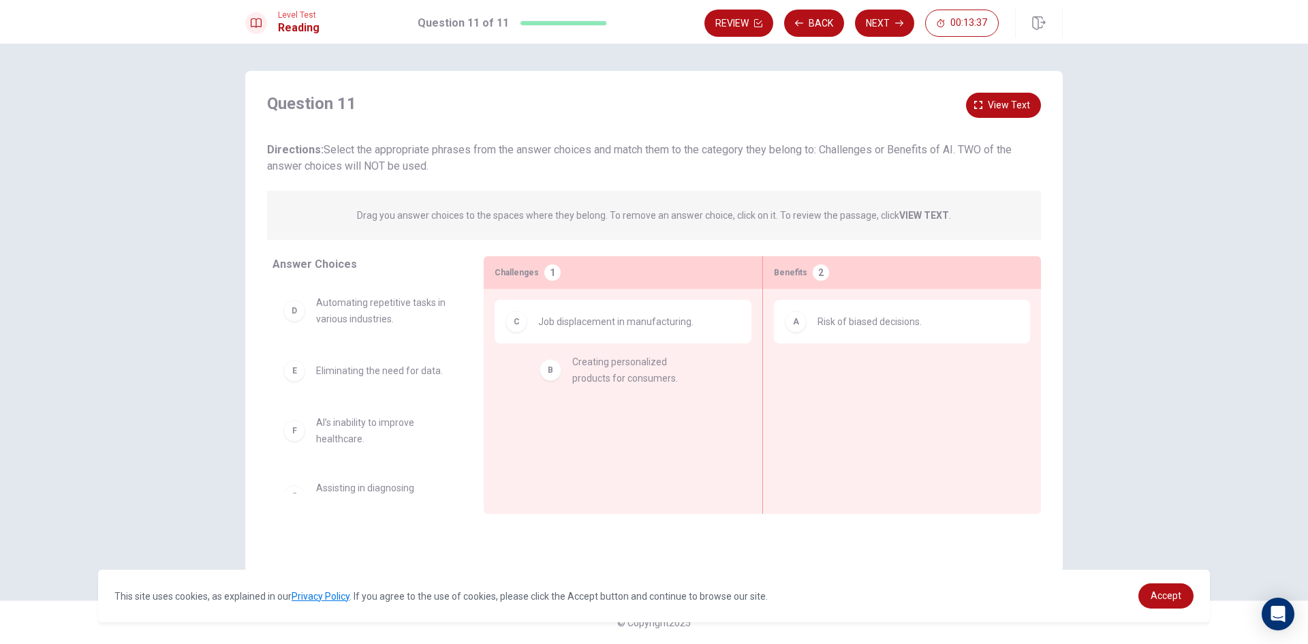
drag, startPoint x: 374, startPoint y: 319, endPoint x: 647, endPoint y: 389, distance: 281.4
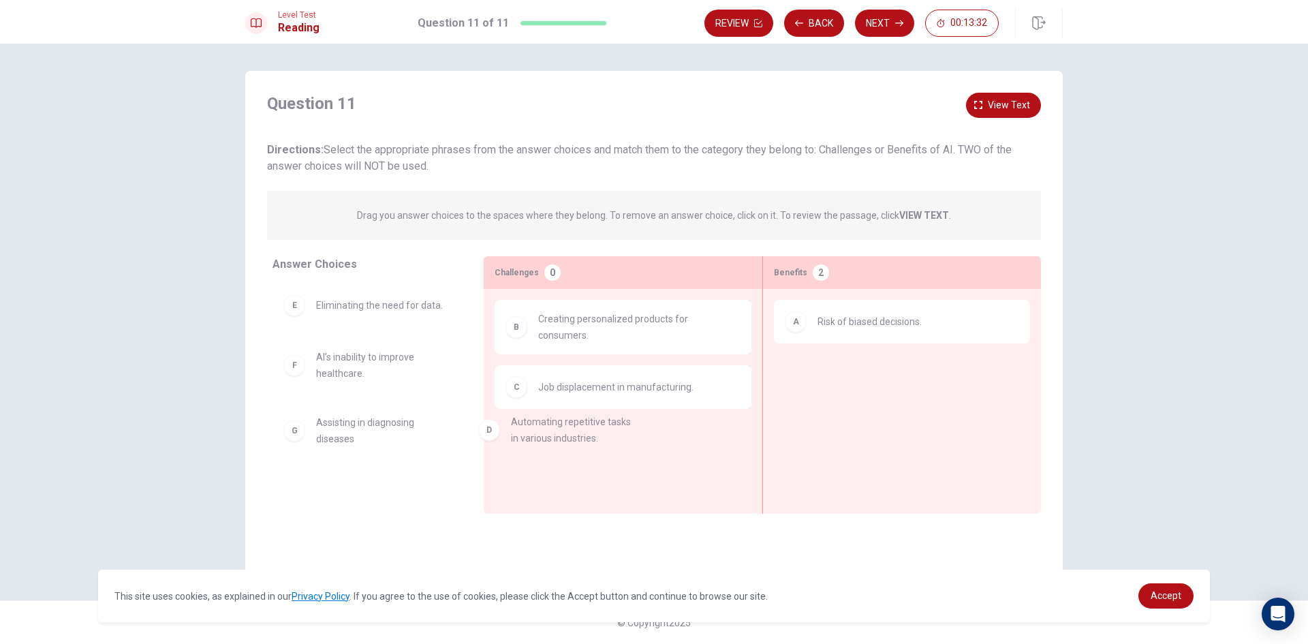
drag, startPoint x: 367, startPoint y: 328, endPoint x: 590, endPoint y: 474, distance: 266.8
drag, startPoint x: 401, startPoint y: 315, endPoint x: 691, endPoint y: 445, distance: 318.1
drag, startPoint x: 405, startPoint y: 376, endPoint x: 931, endPoint y: 385, distance: 526.1
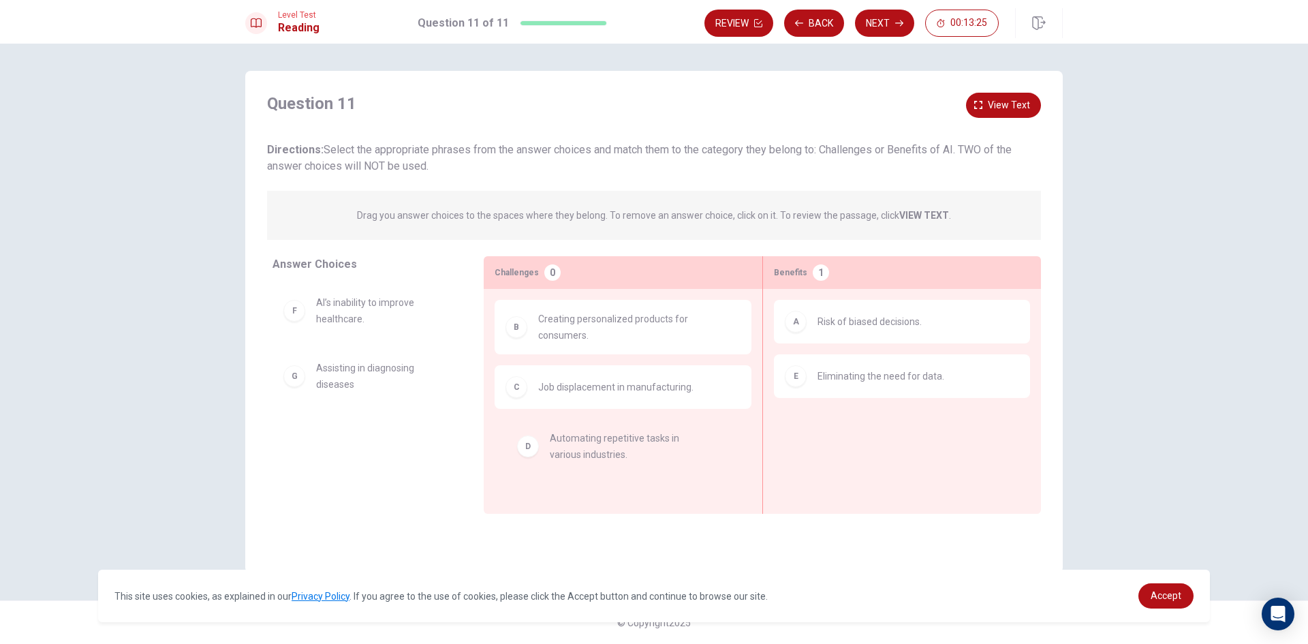
drag, startPoint x: 315, startPoint y: 310, endPoint x: 554, endPoint y: 454, distance: 279.0
click at [983, 99] on button "View text" at bounding box center [1003, 105] width 75 height 25
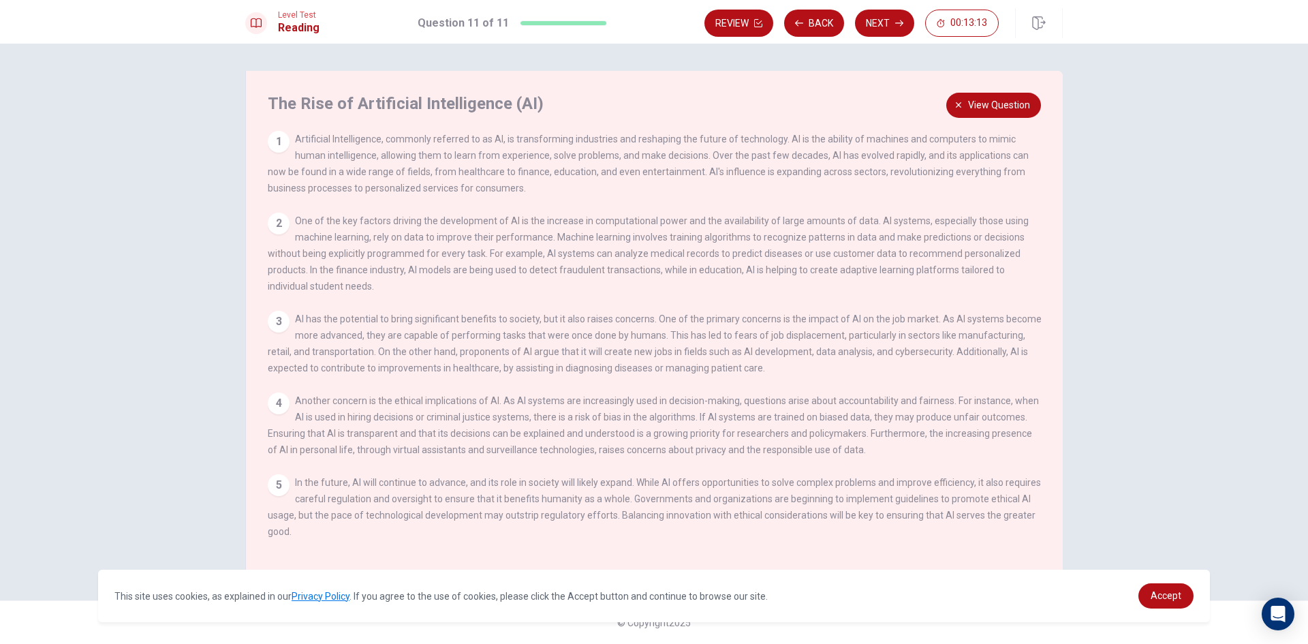
scroll to position [3, 0]
click at [991, 102] on span "View question" at bounding box center [999, 105] width 62 height 17
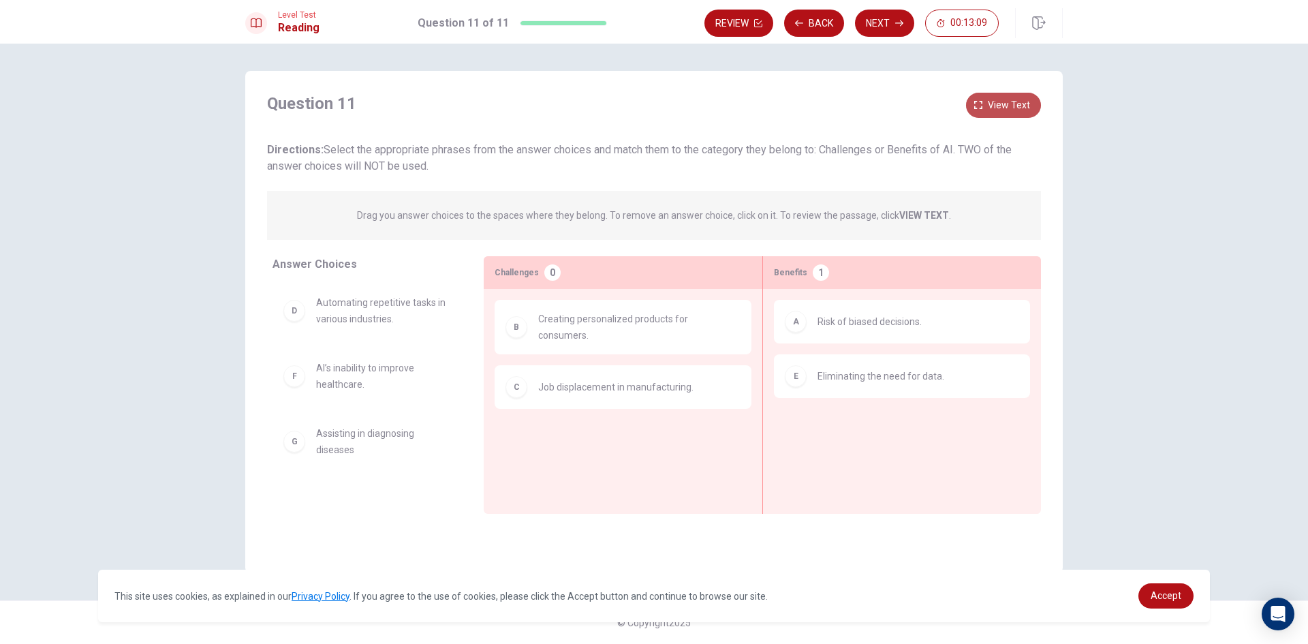
click at [991, 102] on span "View text" at bounding box center [1009, 105] width 42 height 17
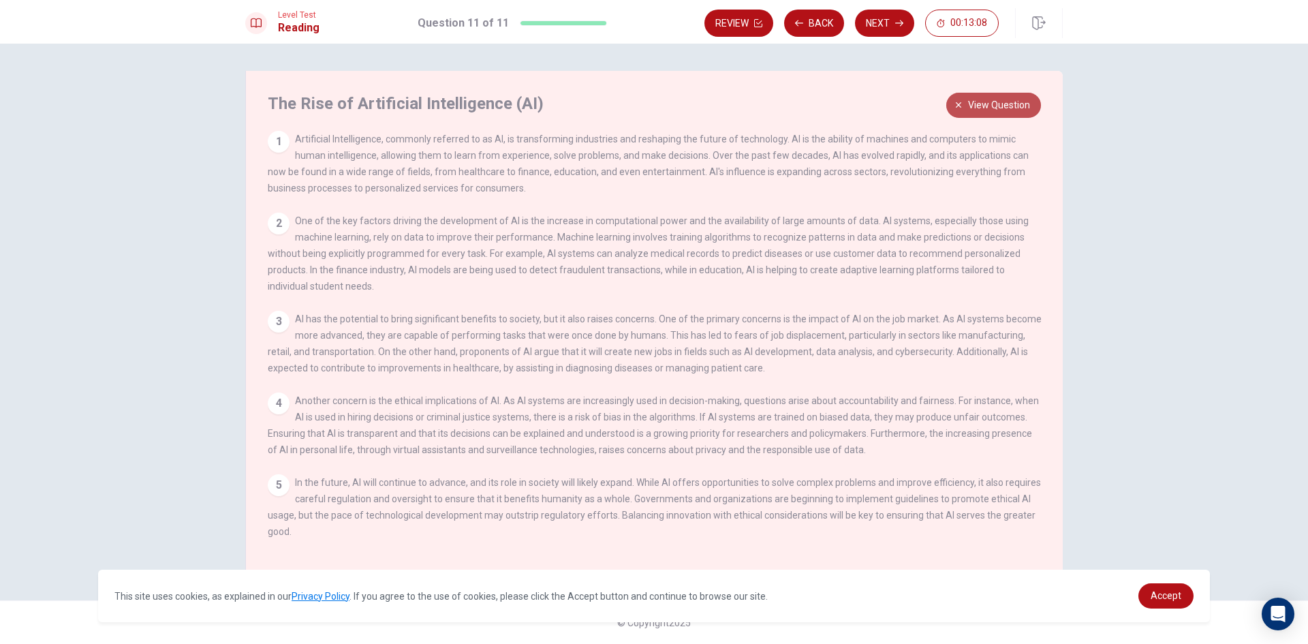
click at [983, 108] on span "View question" at bounding box center [999, 105] width 62 height 17
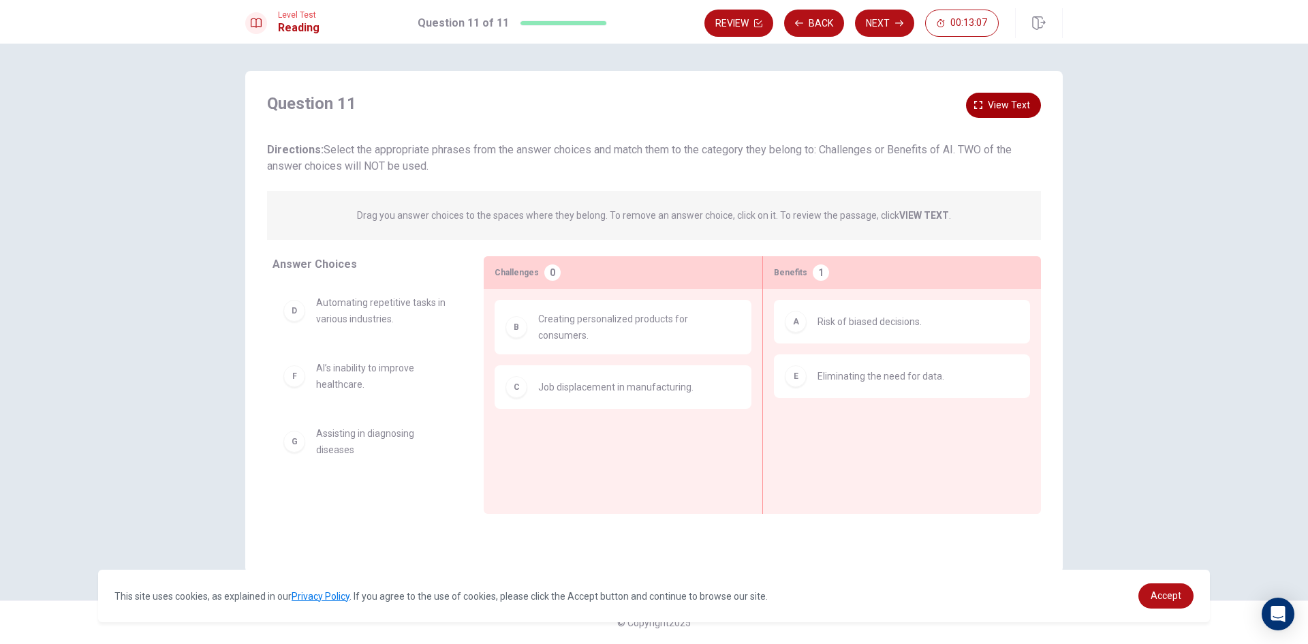
click at [982, 108] on icon "button" at bounding box center [978, 105] width 8 height 8
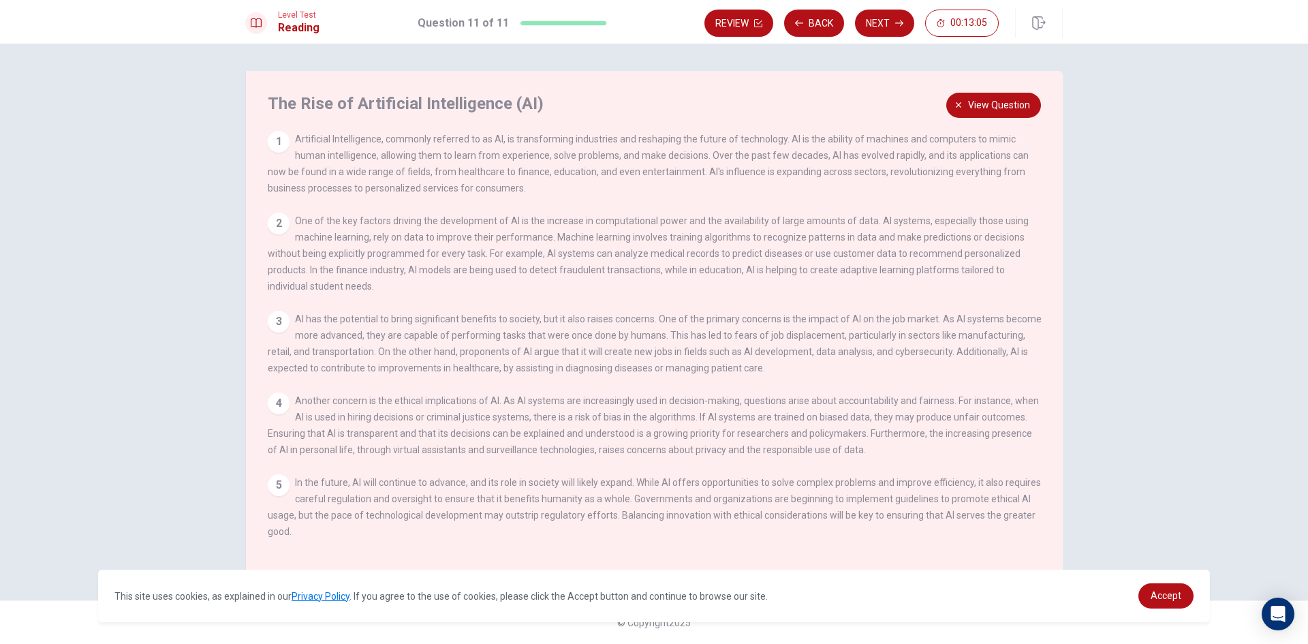
click at [277, 226] on div "2" at bounding box center [279, 224] width 22 height 22
drag, startPoint x: 277, startPoint y: 226, endPoint x: 288, endPoint y: 226, distance: 10.9
click at [284, 226] on div "2" at bounding box center [279, 224] width 22 height 22
click at [1002, 104] on span "View question" at bounding box center [999, 105] width 62 height 17
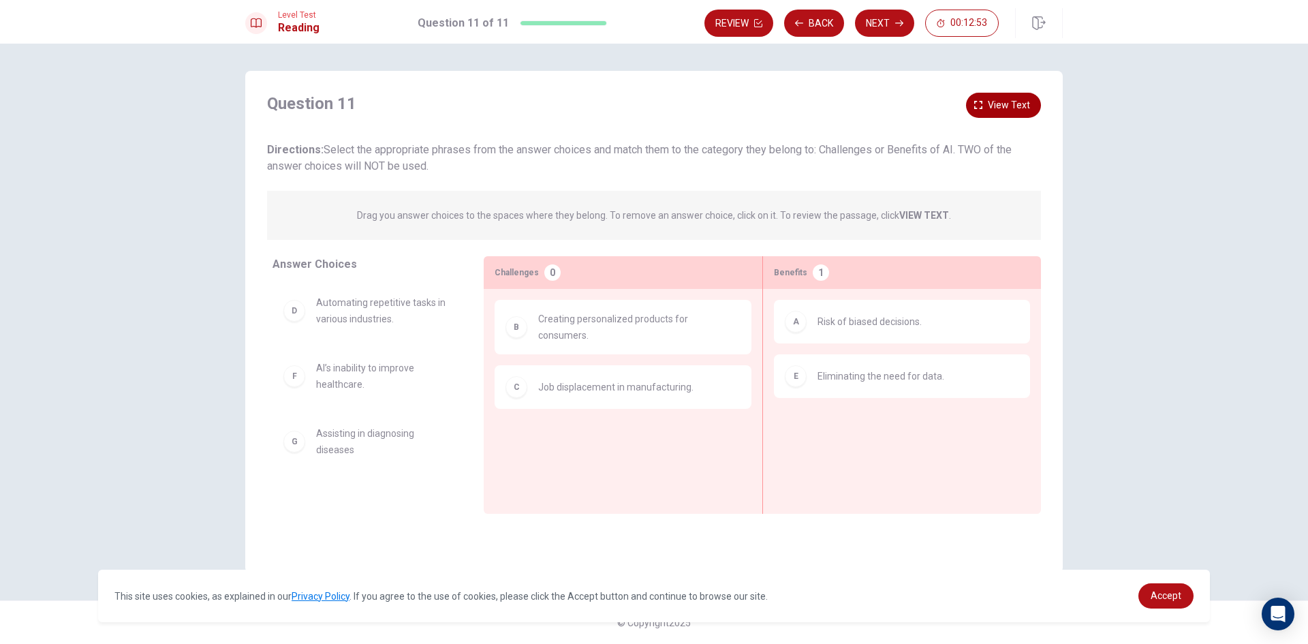
click at [992, 97] on span "View text" at bounding box center [1009, 105] width 42 height 17
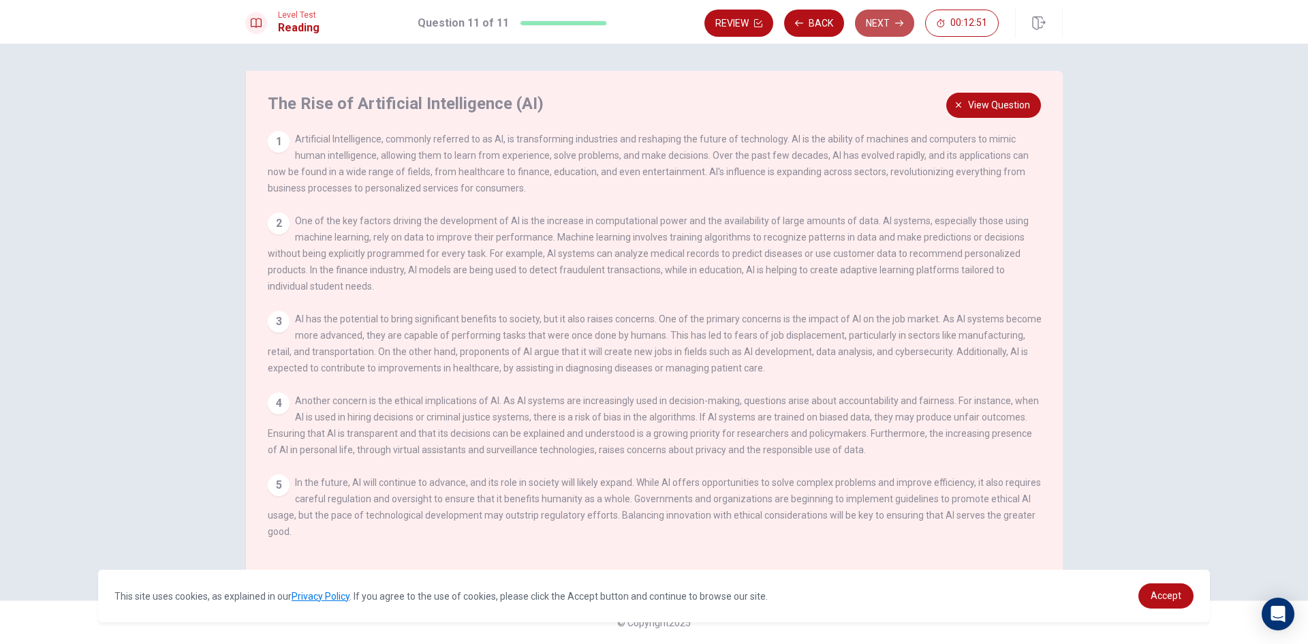
click at [884, 21] on button "Next" at bounding box center [884, 23] width 59 height 27
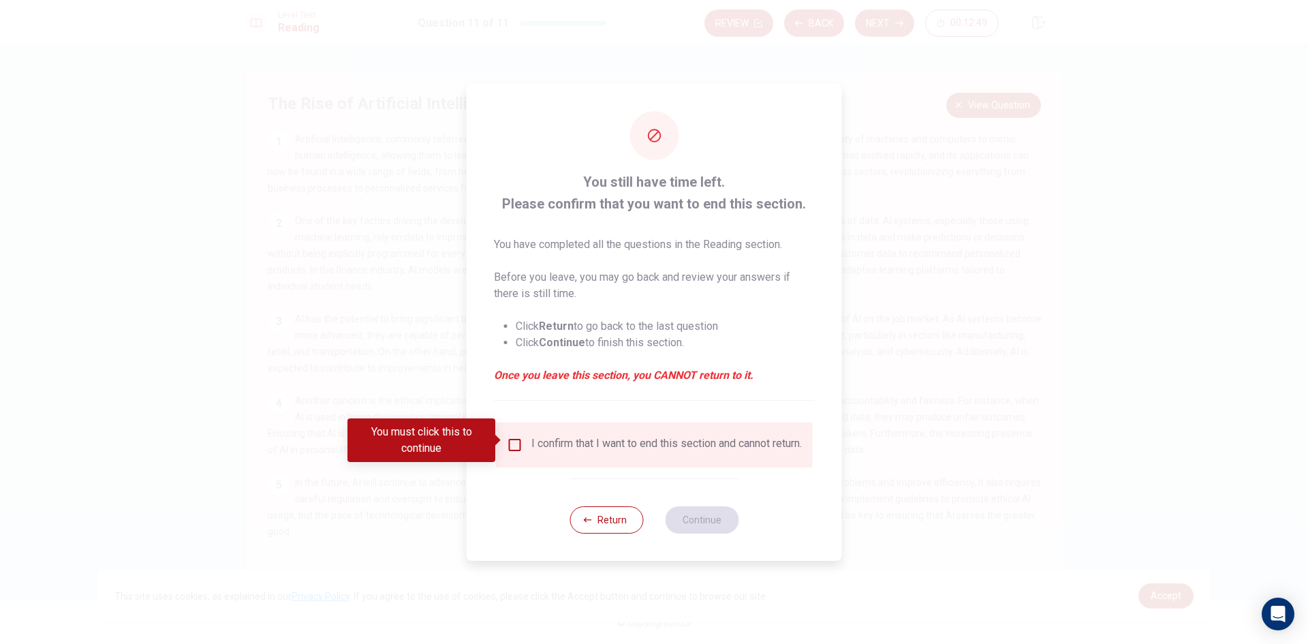
click at [517, 437] on input "You must click this to continue" at bounding box center [515, 445] width 16 height 16
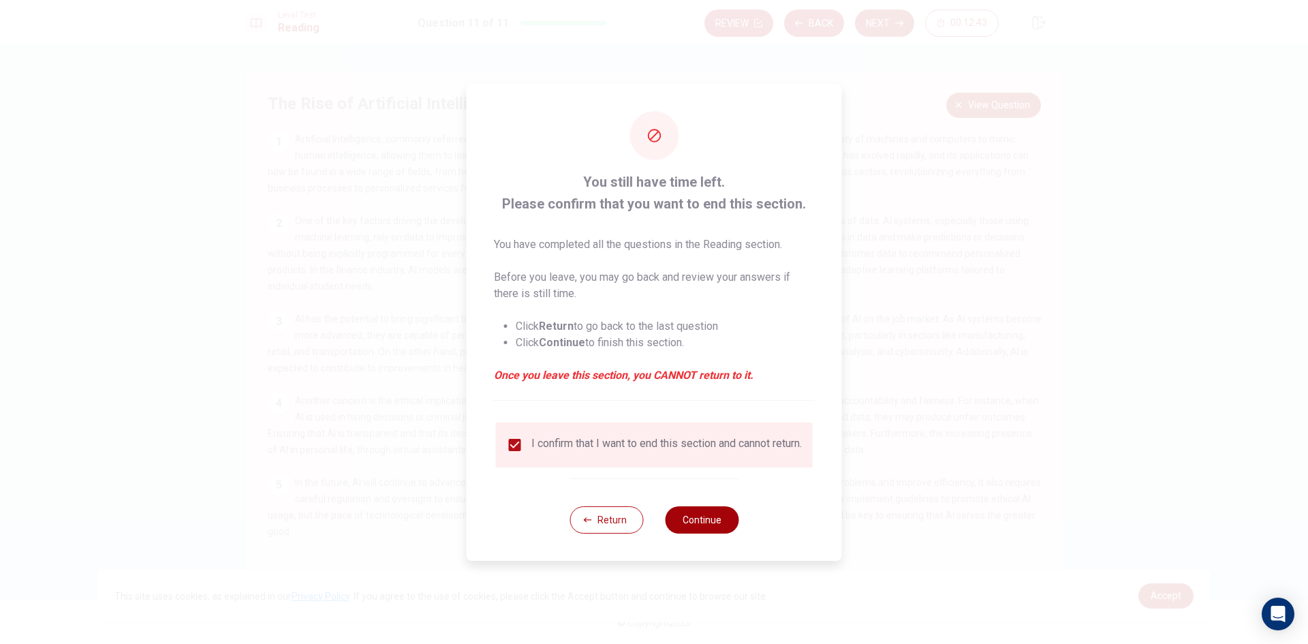
click at [692, 525] on button "Continue" at bounding box center [702, 519] width 74 height 27
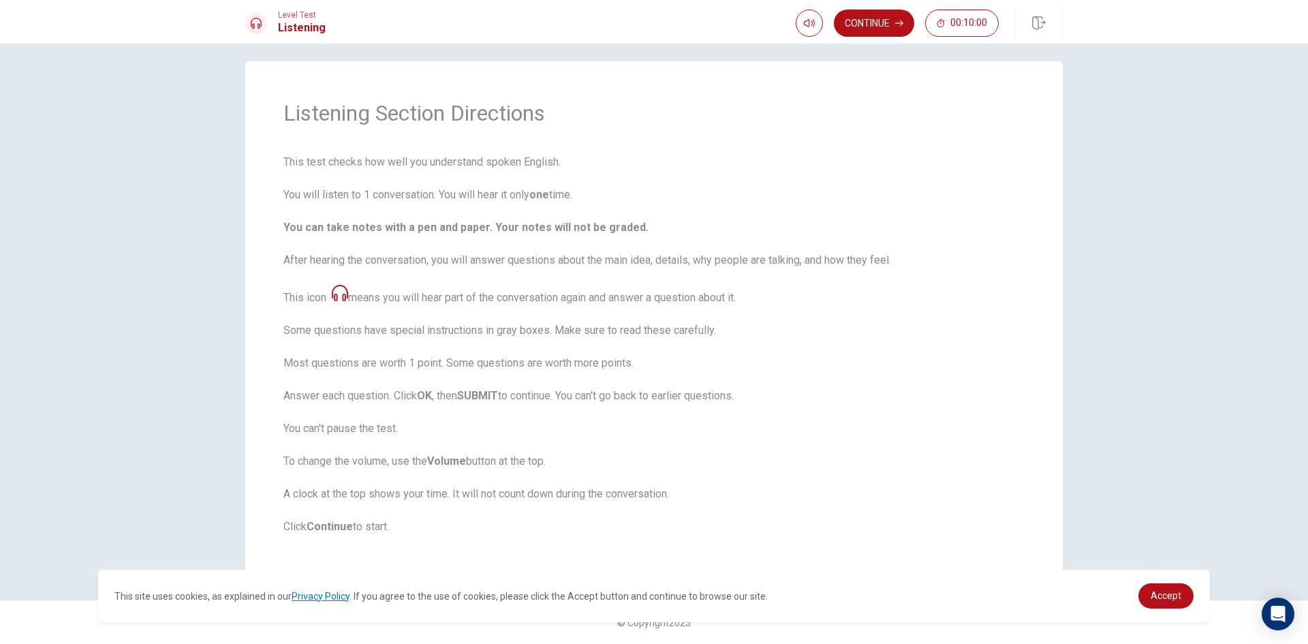
scroll to position [0, 0]
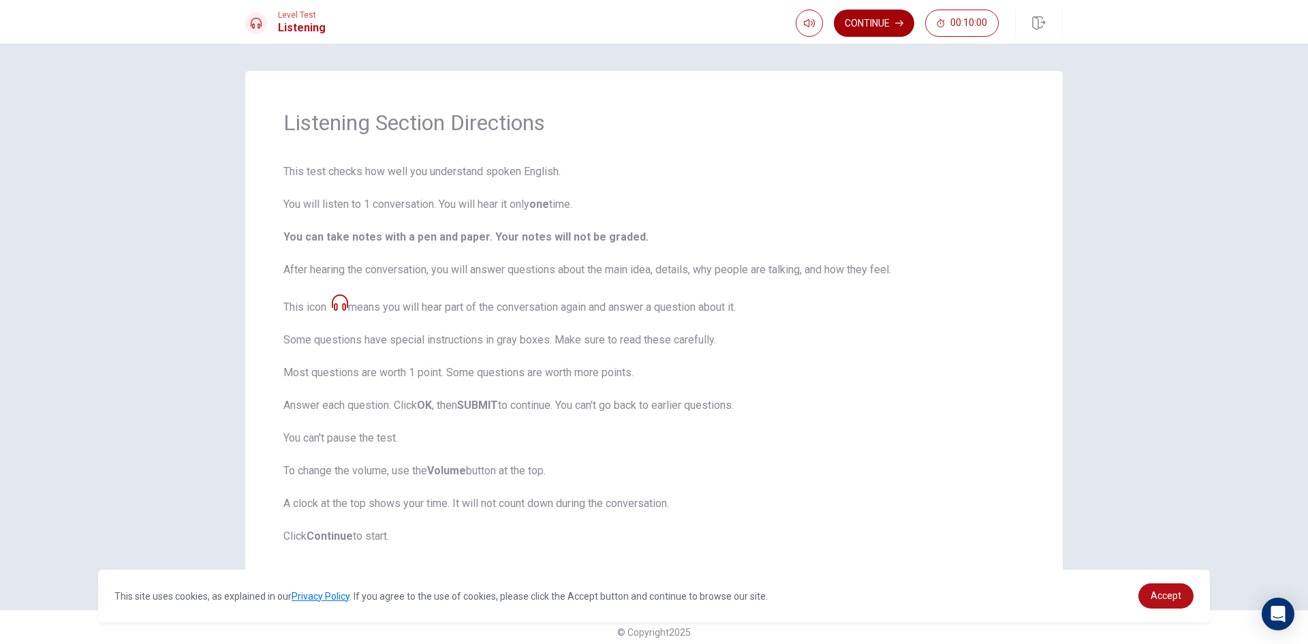
click at [843, 15] on button "Continue" at bounding box center [874, 23] width 80 height 27
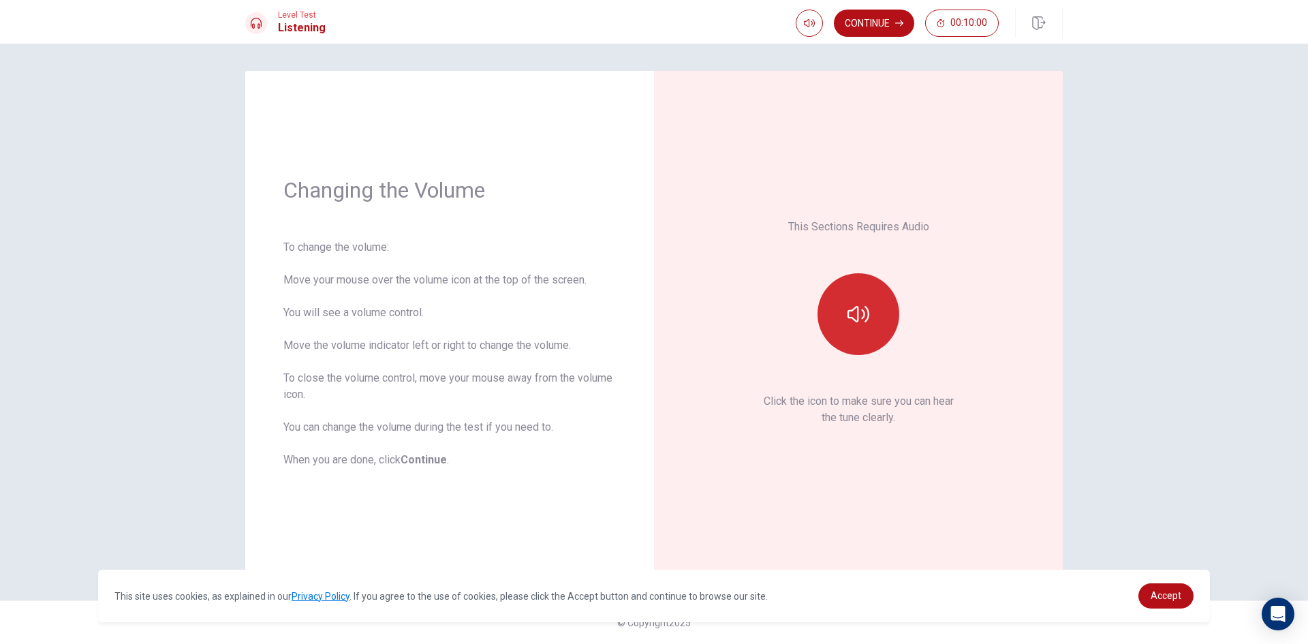
click at [845, 308] on button "button" at bounding box center [859, 314] width 82 height 82
click at [875, 21] on button "Continue" at bounding box center [874, 23] width 80 height 27
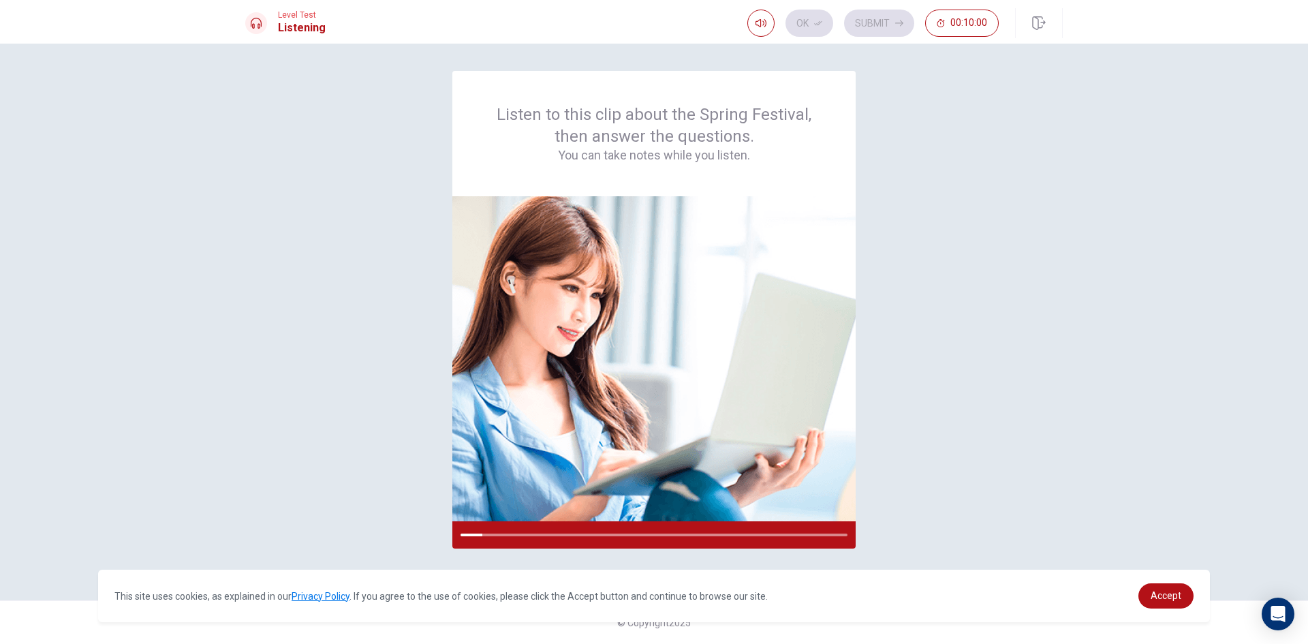
click at [893, 403] on div "Listen to this clip about the Spring Festival, then answer the questions. You c…" at bounding box center [654, 322] width 818 height 502
click at [646, 342] on img at bounding box center [653, 358] width 403 height 325
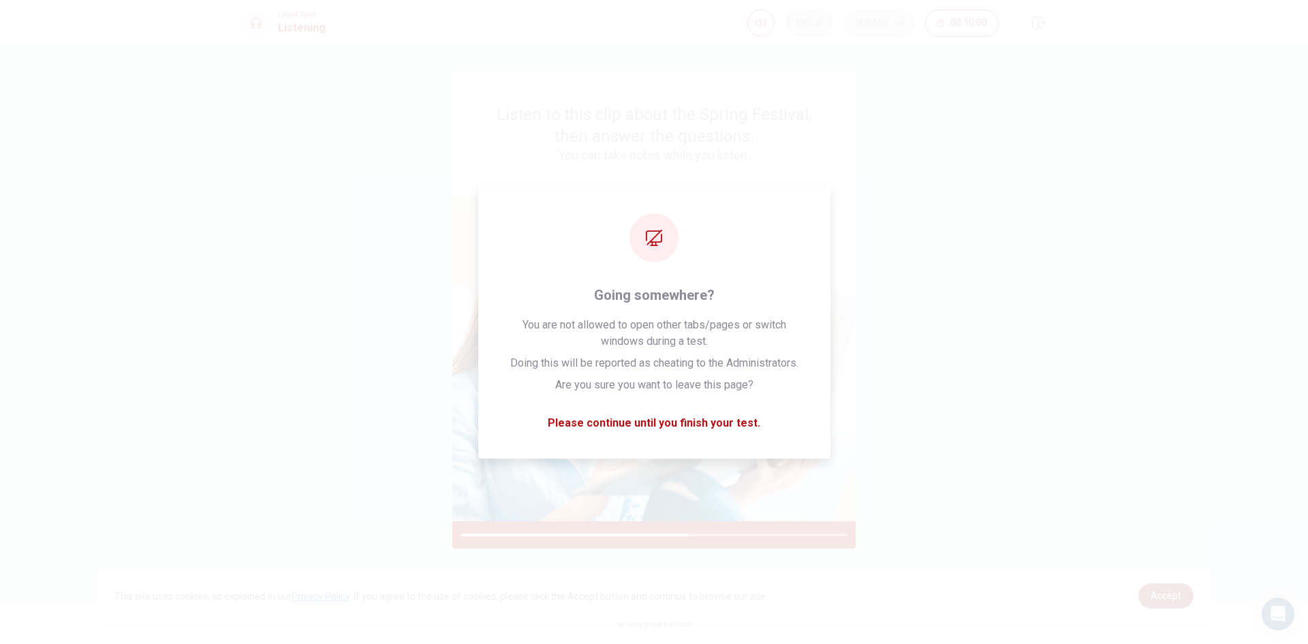
drag, startPoint x: 1166, startPoint y: 593, endPoint x: 1170, endPoint y: 584, distance: 9.8
click at [1166, 591] on span "Accept" at bounding box center [1166, 595] width 31 height 11
click at [1170, 584] on div "Listen to this clip about the Spring Festival, then answer the questions. You c…" at bounding box center [654, 344] width 1308 height 600
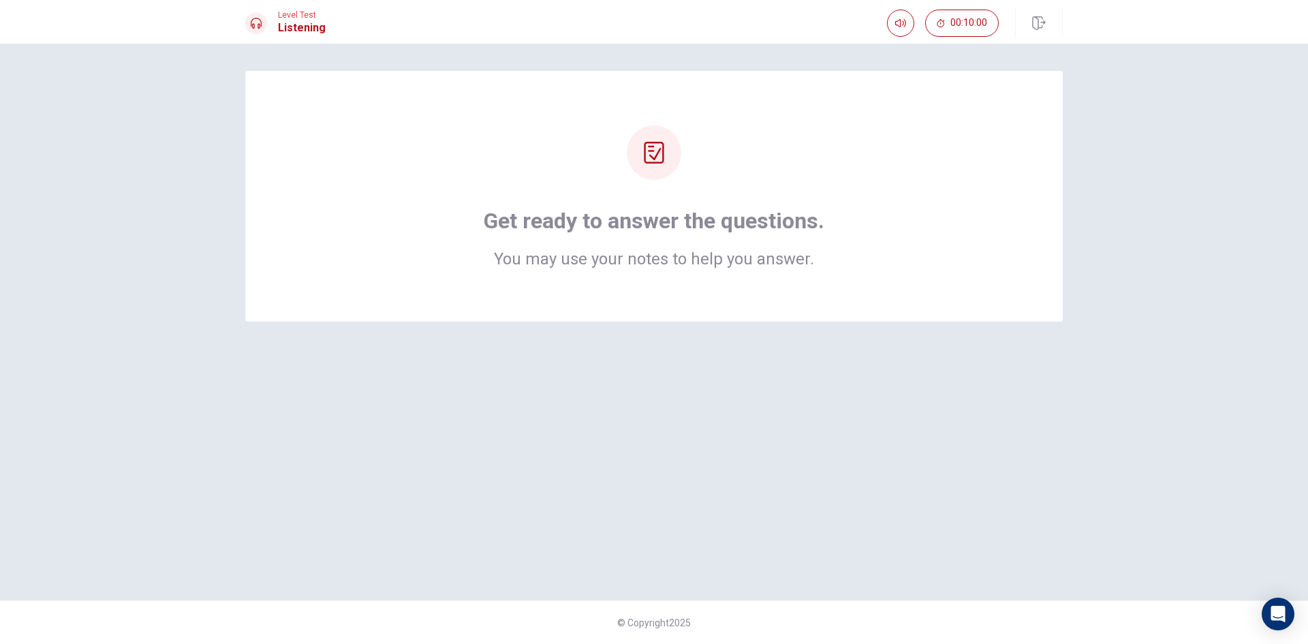
click at [670, 172] on div at bounding box center [654, 152] width 55 height 55
click at [666, 155] on div at bounding box center [654, 152] width 55 height 55
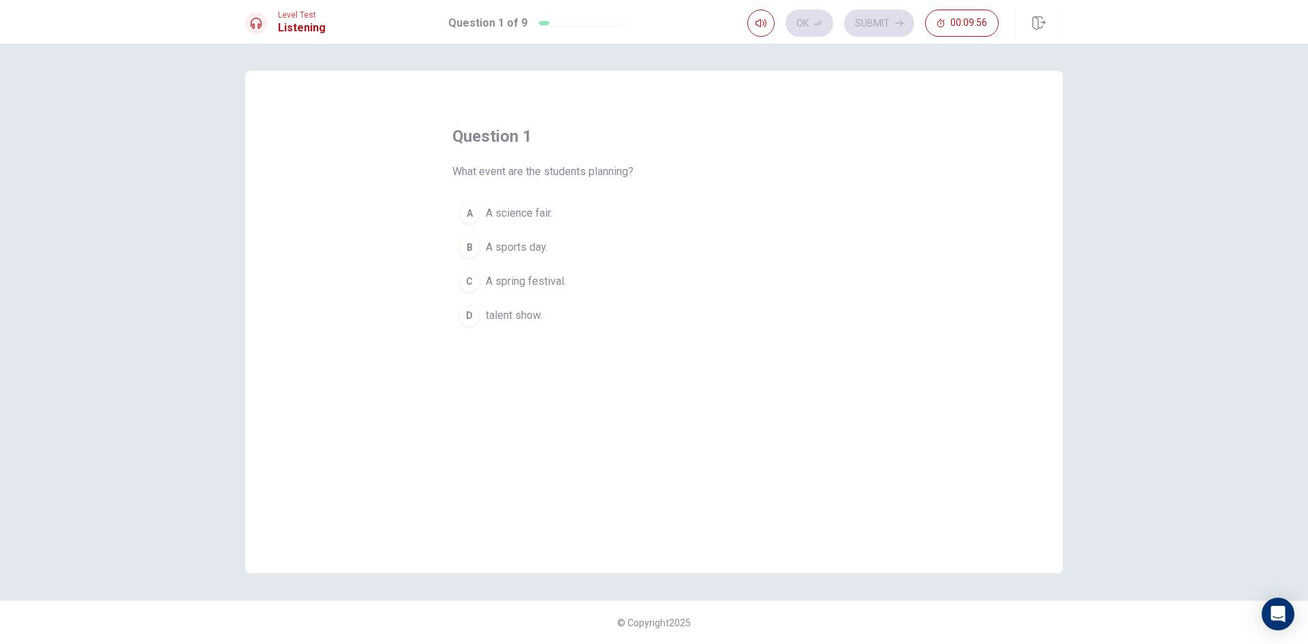
click at [480, 275] on button "C A spring festival." at bounding box center [653, 281] width 403 height 34
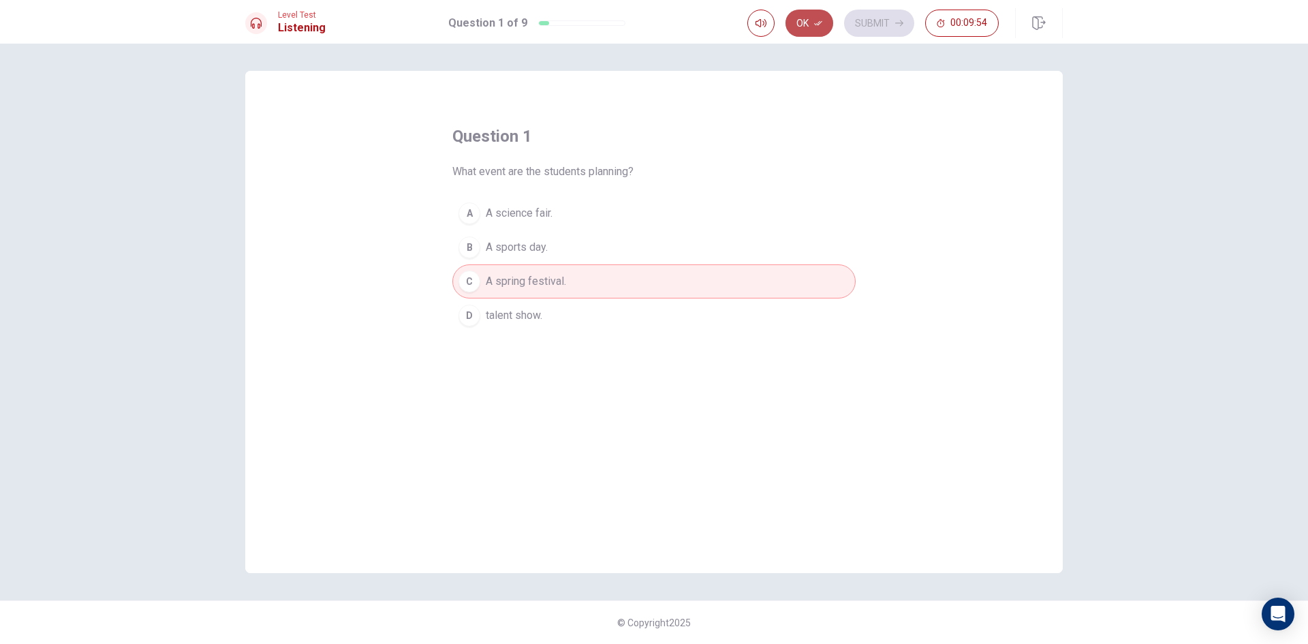
click at [821, 21] on icon "button" at bounding box center [818, 23] width 8 height 8
click at [897, 14] on button "Submit" at bounding box center [879, 23] width 70 height 27
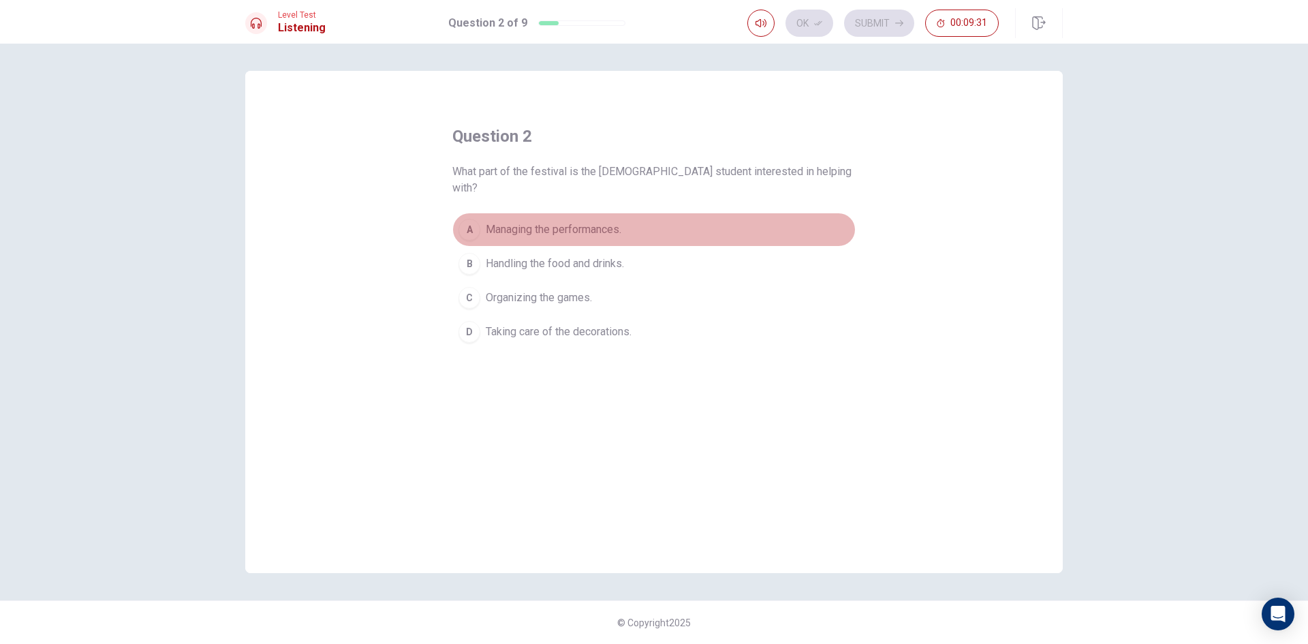
click at [473, 219] on div "A" at bounding box center [470, 230] width 22 height 22
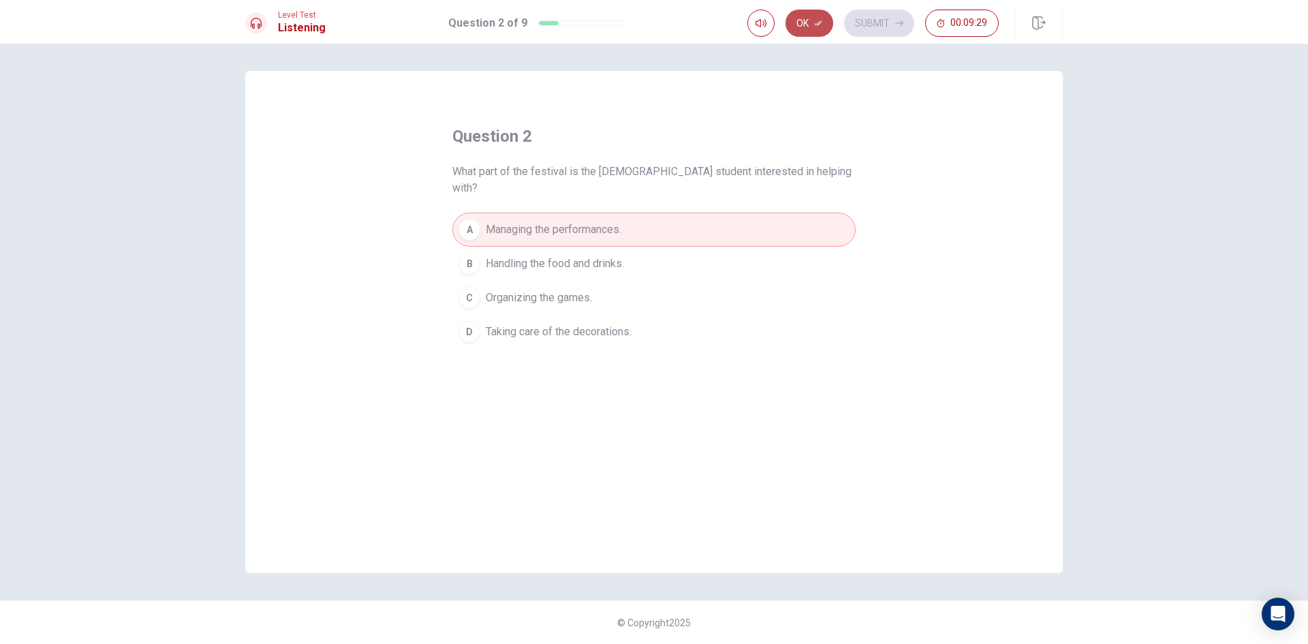
click at [820, 29] on button "Ok" at bounding box center [810, 23] width 48 height 27
click at [870, 20] on button "Submit" at bounding box center [879, 23] width 70 height 27
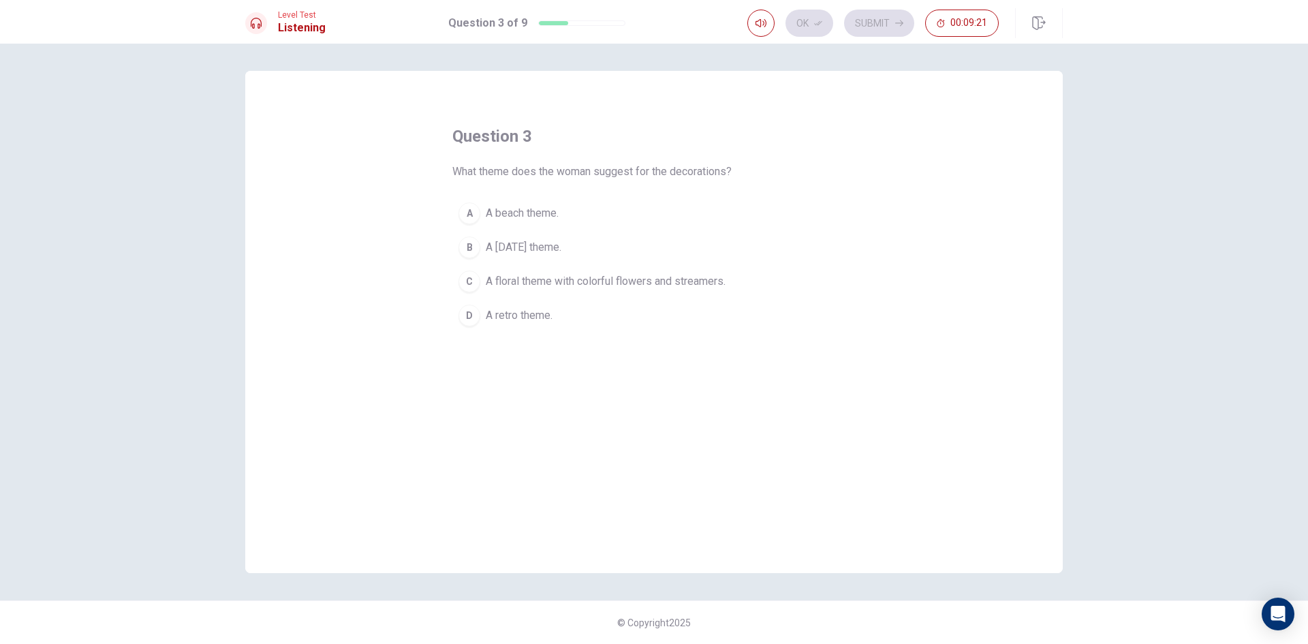
click at [556, 213] on span "A beach theme." at bounding box center [522, 213] width 73 height 16
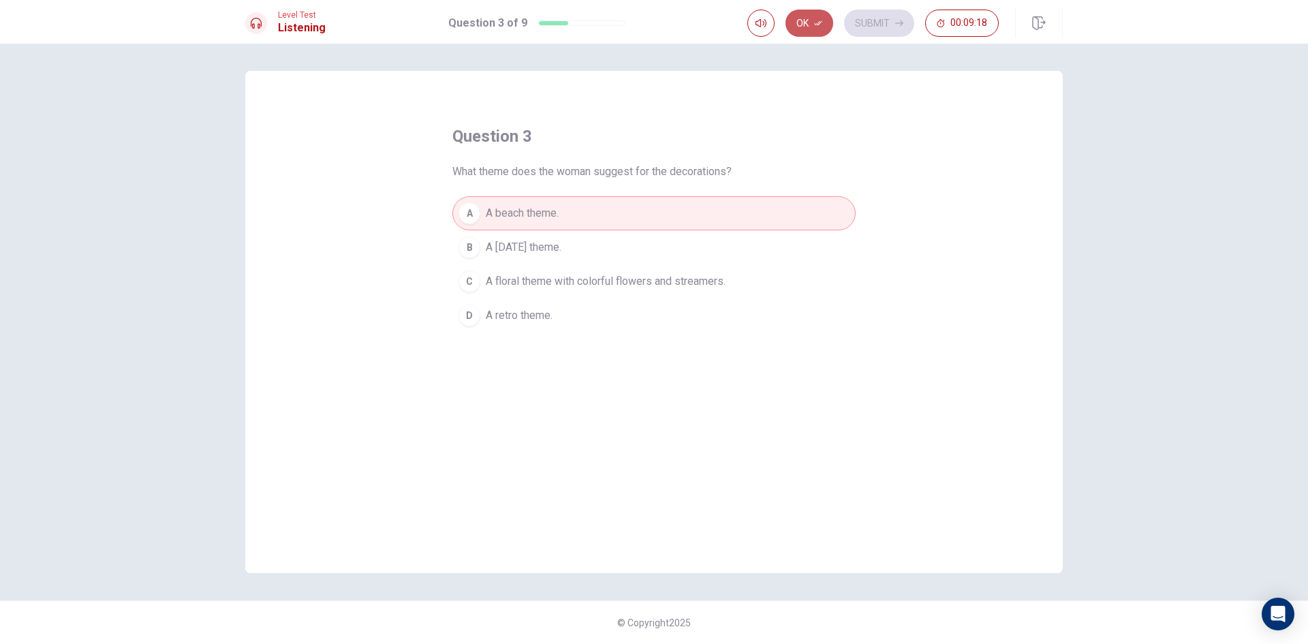
drag, startPoint x: 814, startPoint y: 29, endPoint x: 840, endPoint y: 25, distance: 26.2
click at [817, 29] on button "Ok" at bounding box center [810, 23] width 48 height 27
click at [861, 18] on button "Submit" at bounding box center [879, 23] width 70 height 27
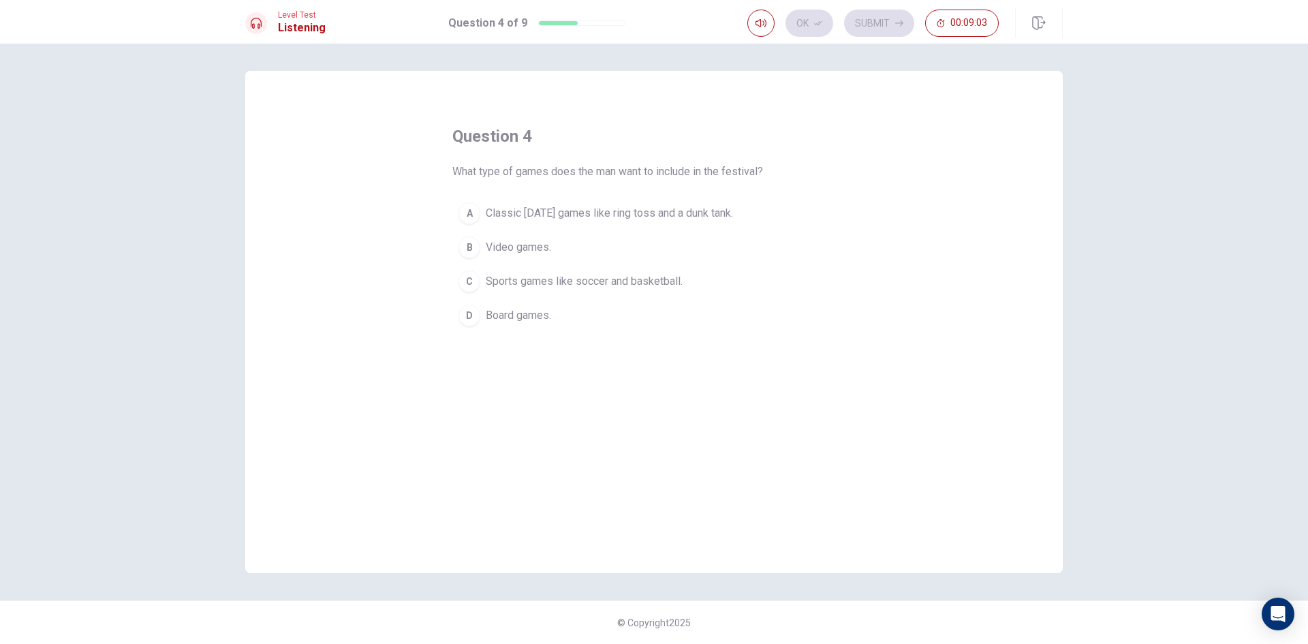
drag, startPoint x: 531, startPoint y: 203, endPoint x: 597, endPoint y: 189, distance: 67.6
click at [536, 203] on button "A Classic [DATE] games like ring toss and a dunk tank." at bounding box center [653, 213] width 403 height 34
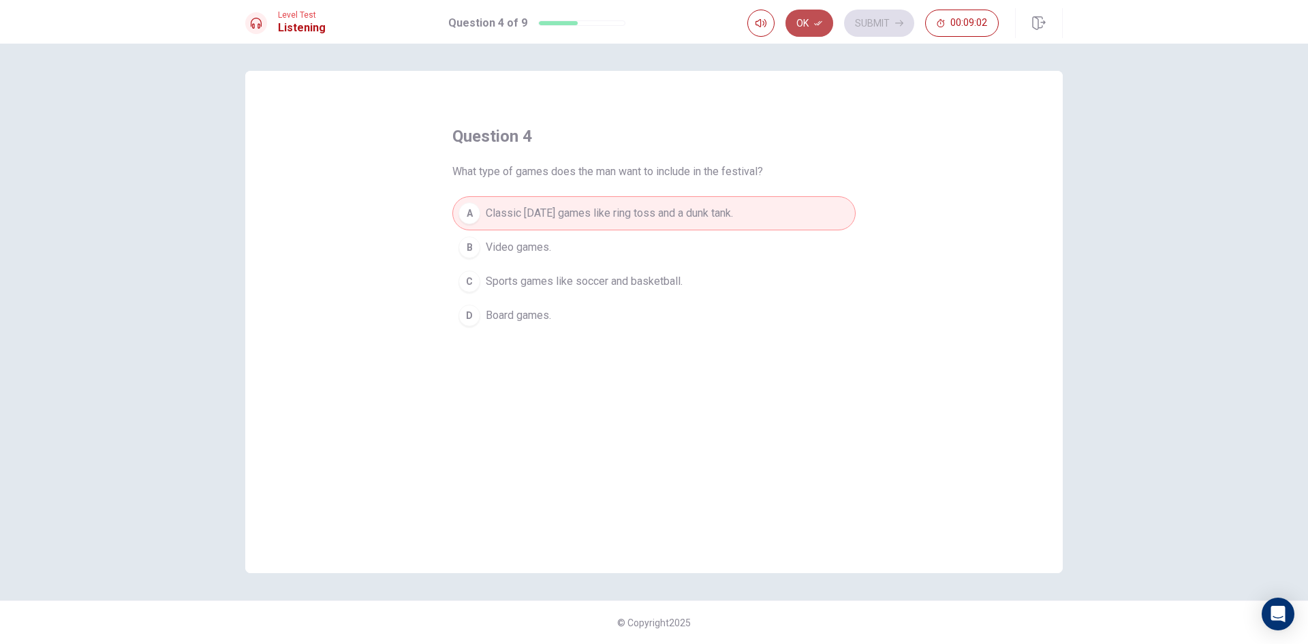
drag, startPoint x: 814, startPoint y: 17, endPoint x: 837, endPoint y: 20, distance: 24.1
click at [818, 18] on button "Ok" at bounding box center [810, 23] width 48 height 27
click at [863, 23] on button "Submit" at bounding box center [879, 23] width 70 height 27
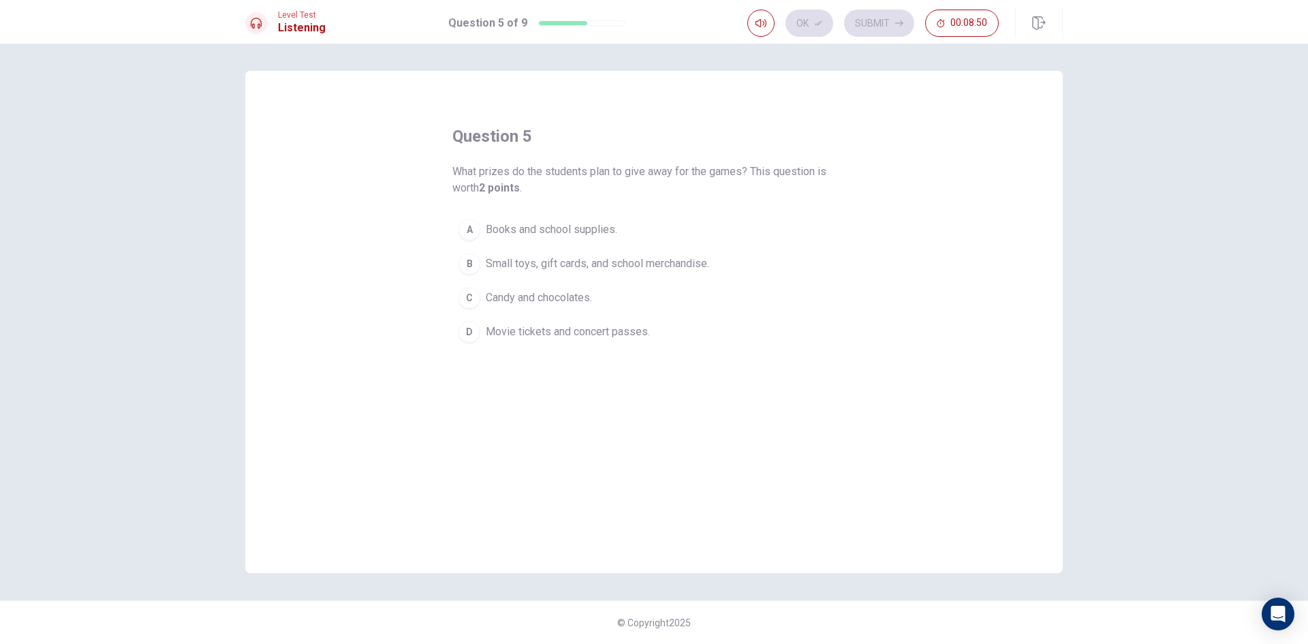
click at [486, 223] on span "Books and school supplies." at bounding box center [551, 229] width 131 height 16
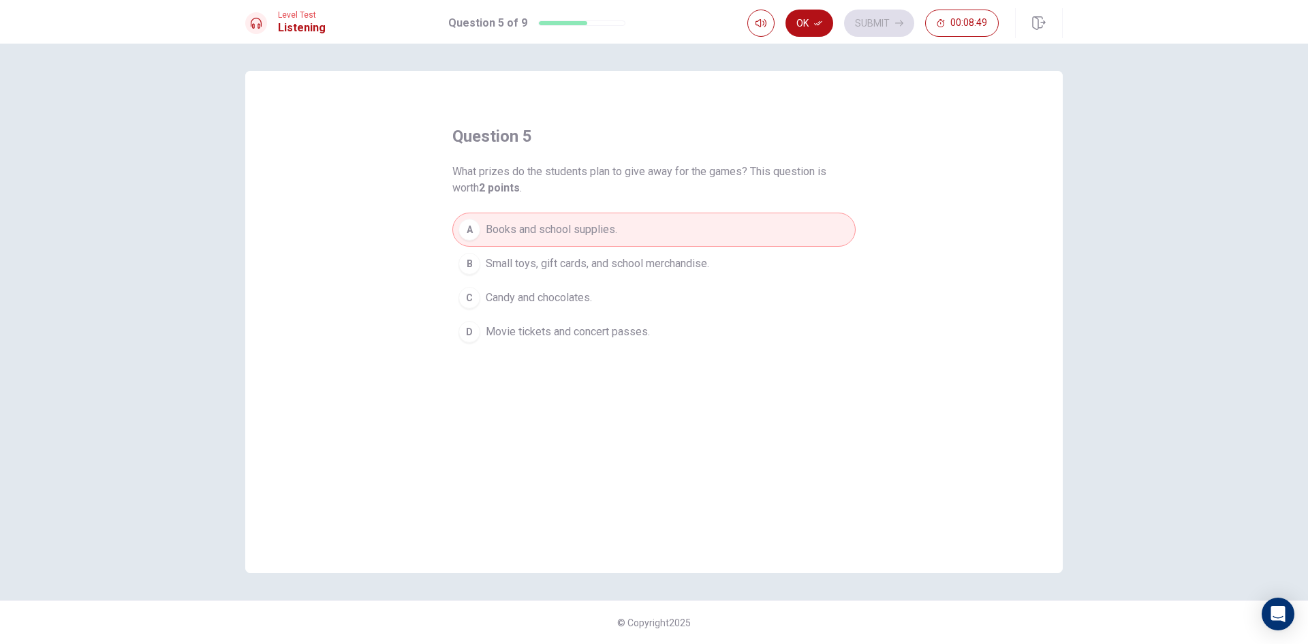
click at [475, 255] on div "B" at bounding box center [470, 264] width 22 height 22
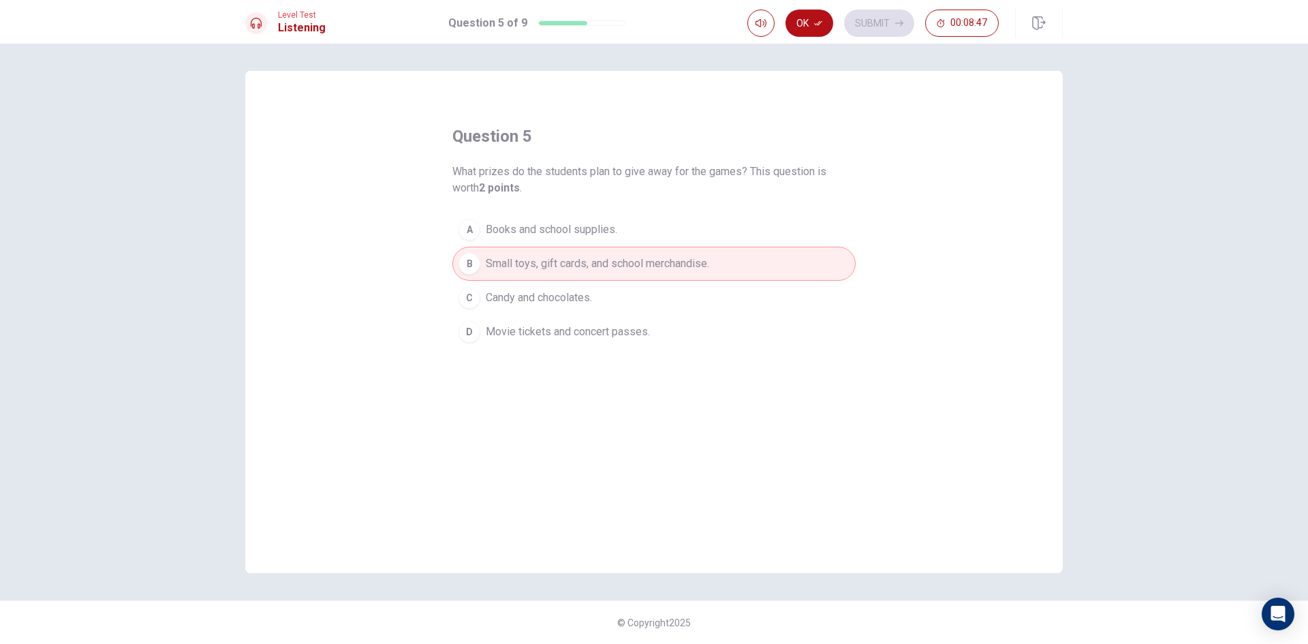
click at [510, 230] on span "Books and school supplies." at bounding box center [551, 229] width 131 height 16
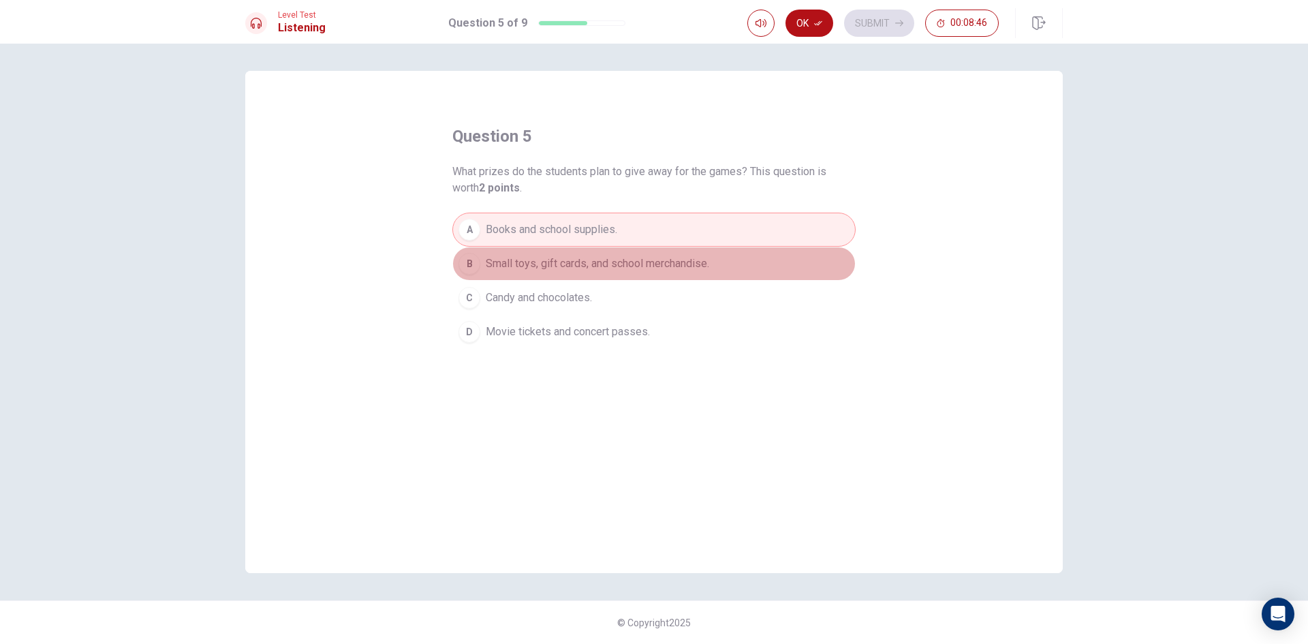
click at [512, 252] on button "B Small toys, gift cards, and school merchandise." at bounding box center [653, 264] width 403 height 34
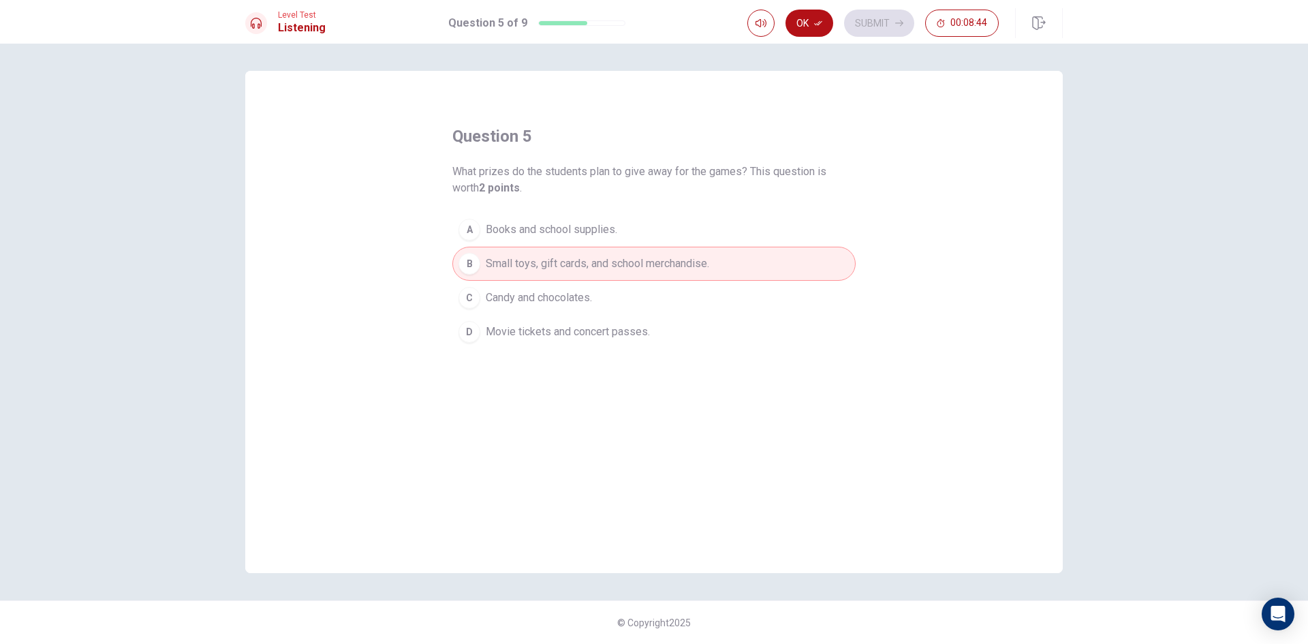
drag, startPoint x: 818, startPoint y: 23, endPoint x: 839, endPoint y: 29, distance: 22.5
click at [837, 29] on div "Ok Submit 00:08:44" at bounding box center [872, 23] width 251 height 27
drag, startPoint x: 820, startPoint y: 26, endPoint x: 838, endPoint y: 31, distance: 18.5
click at [831, 29] on button "Ok" at bounding box center [810, 23] width 48 height 27
click at [879, 28] on button "Submit" at bounding box center [879, 23] width 70 height 27
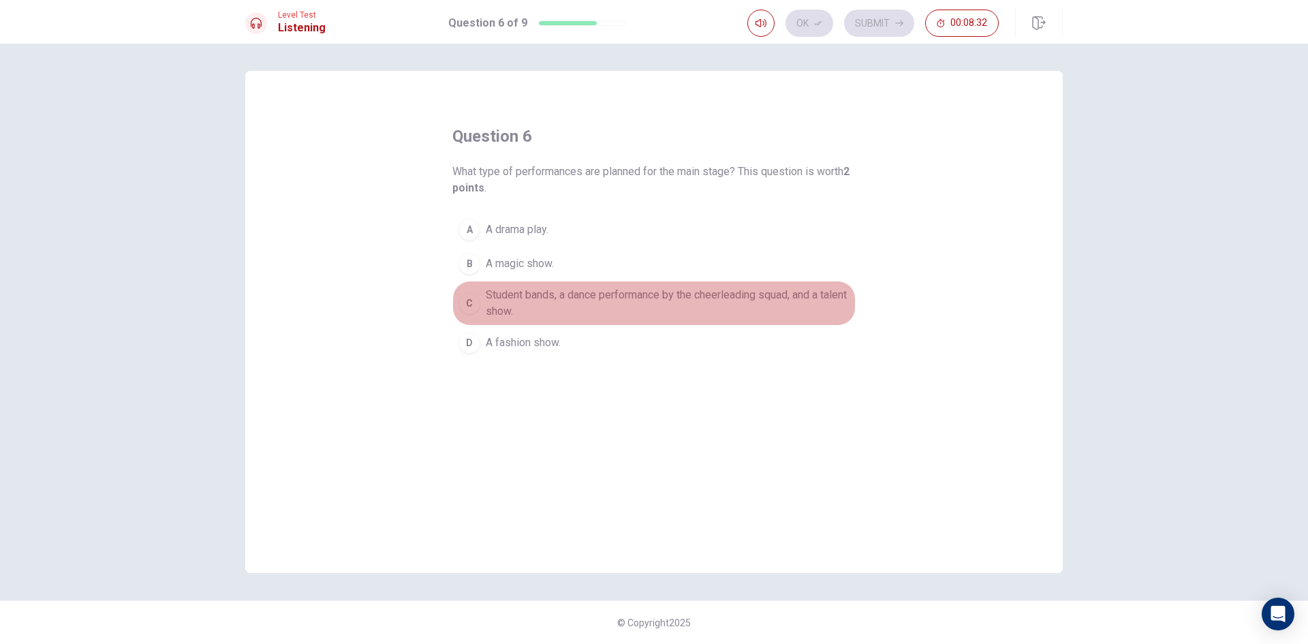
click at [514, 292] on span "Student bands, a dance performance by the cheerleading squad, and a talent show." at bounding box center [668, 303] width 364 height 33
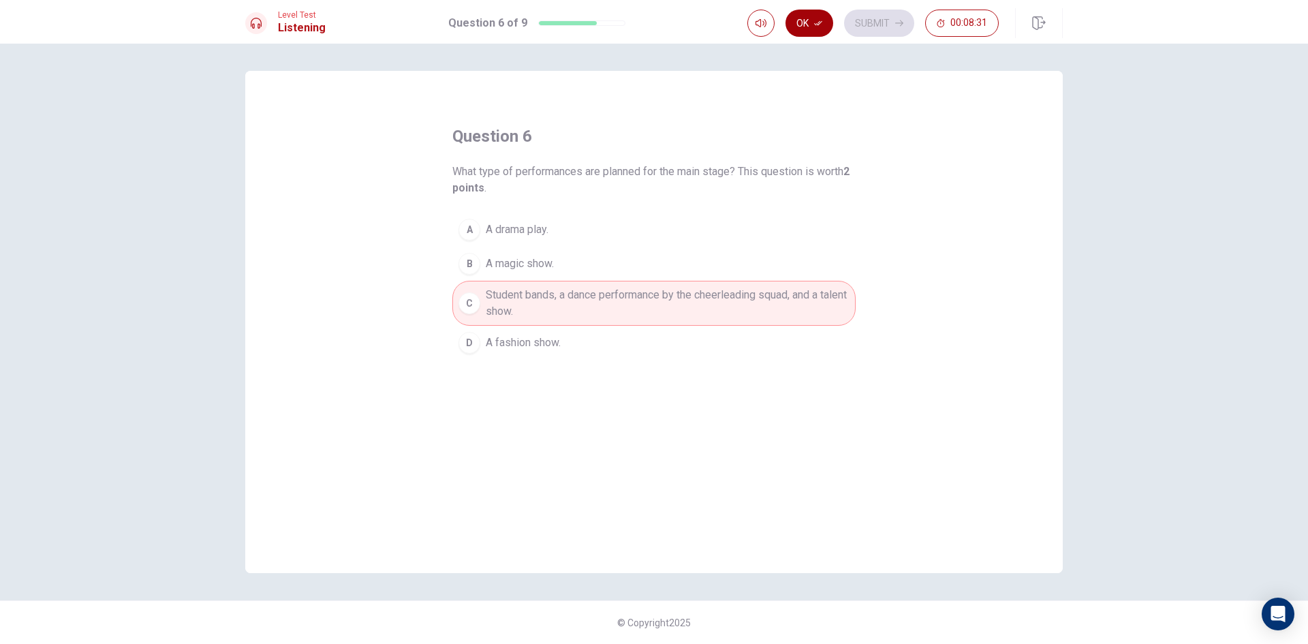
drag, startPoint x: 809, startPoint y: 18, endPoint x: 844, endPoint y: 15, distance: 35.5
click at [810, 18] on button "Ok" at bounding box center [810, 23] width 48 height 27
click at [861, 10] on button "Submit" at bounding box center [879, 23] width 70 height 27
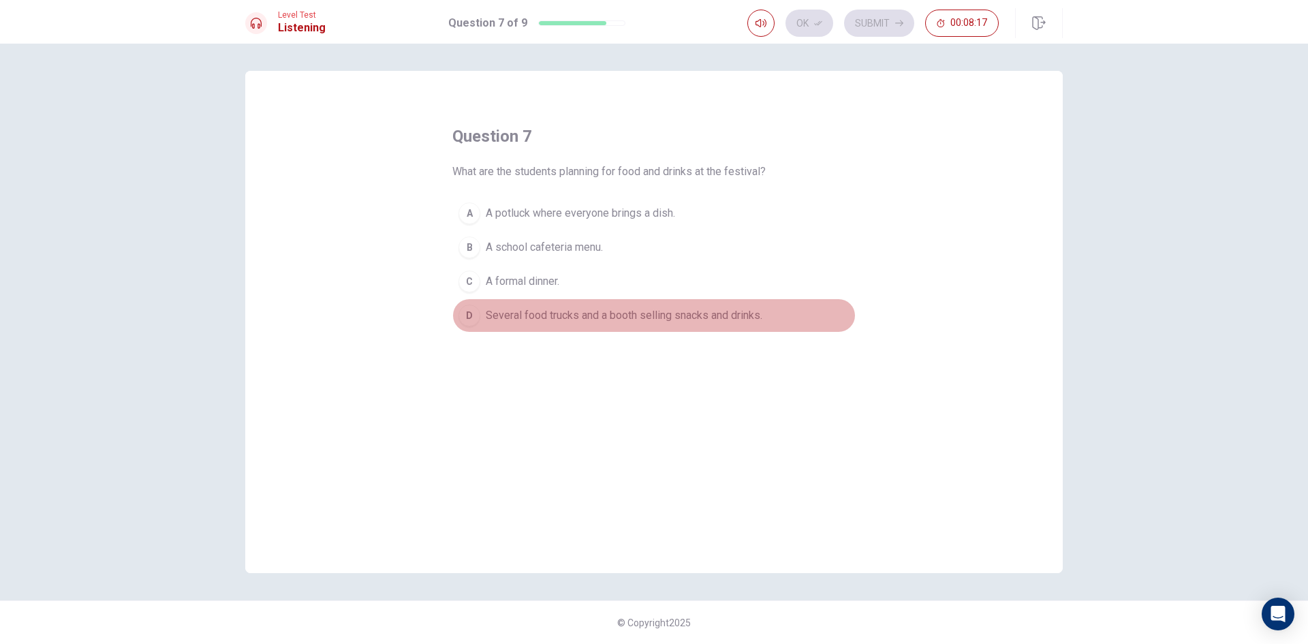
click at [525, 310] on span "Several food trucks and a booth selling snacks and drinks." at bounding box center [624, 315] width 277 height 16
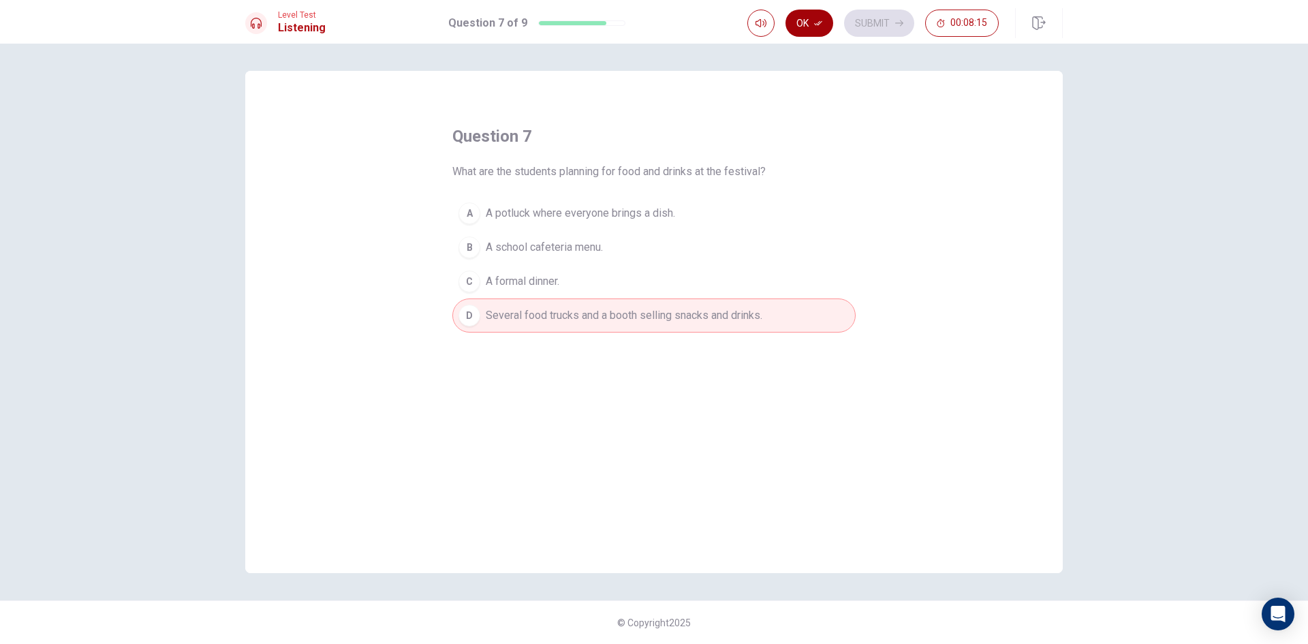
click at [814, 25] on button "Ok" at bounding box center [810, 23] width 48 height 27
click at [852, 24] on button "Submit" at bounding box center [879, 23] width 70 height 27
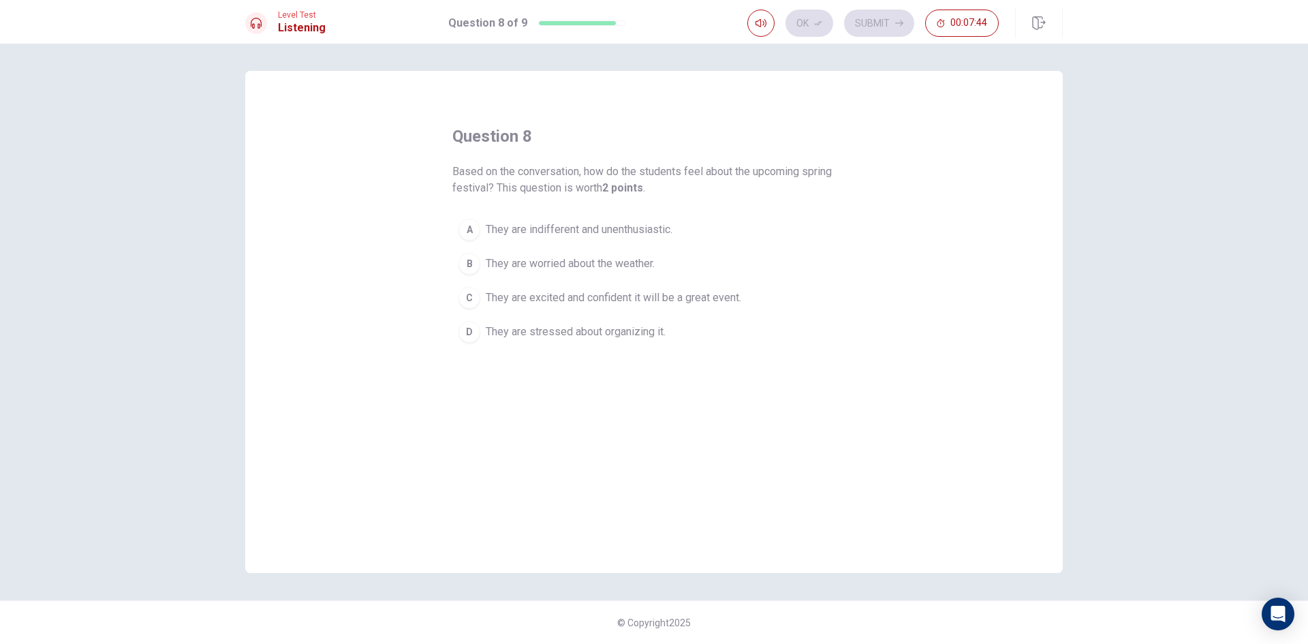
click at [613, 289] on button "C They are excited and confident it will be a great event." at bounding box center [653, 298] width 403 height 34
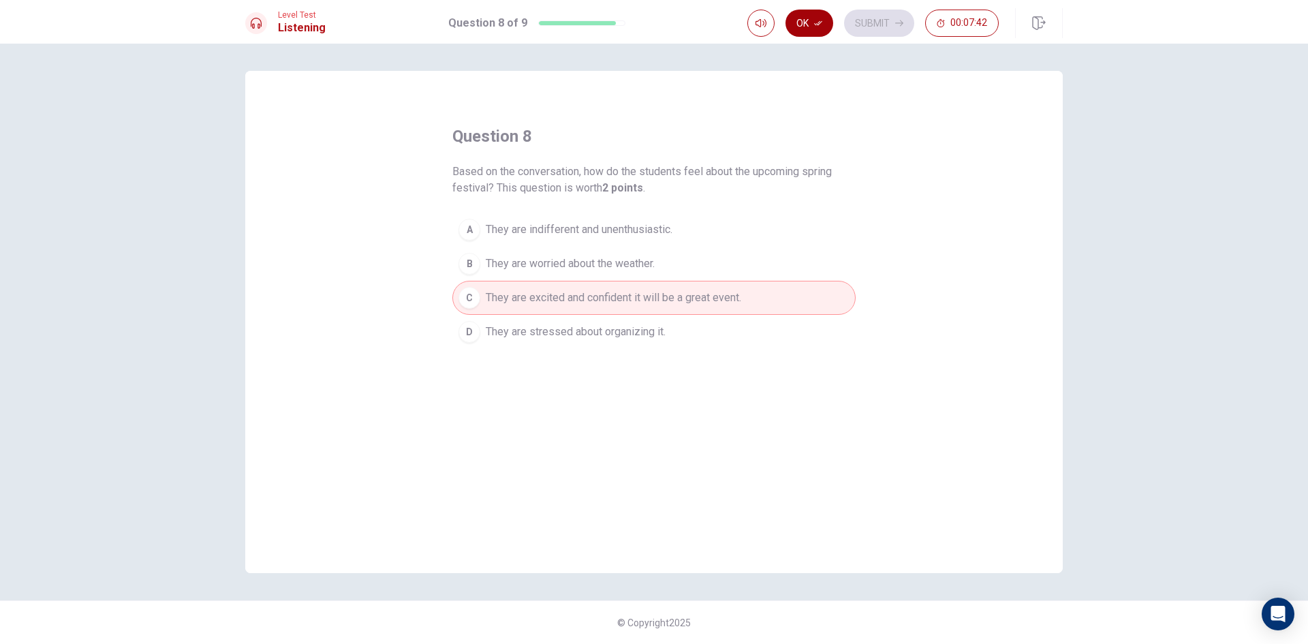
click at [809, 10] on button "Ok" at bounding box center [810, 23] width 48 height 27
click at [867, 20] on button "Submit" at bounding box center [879, 23] width 70 height 27
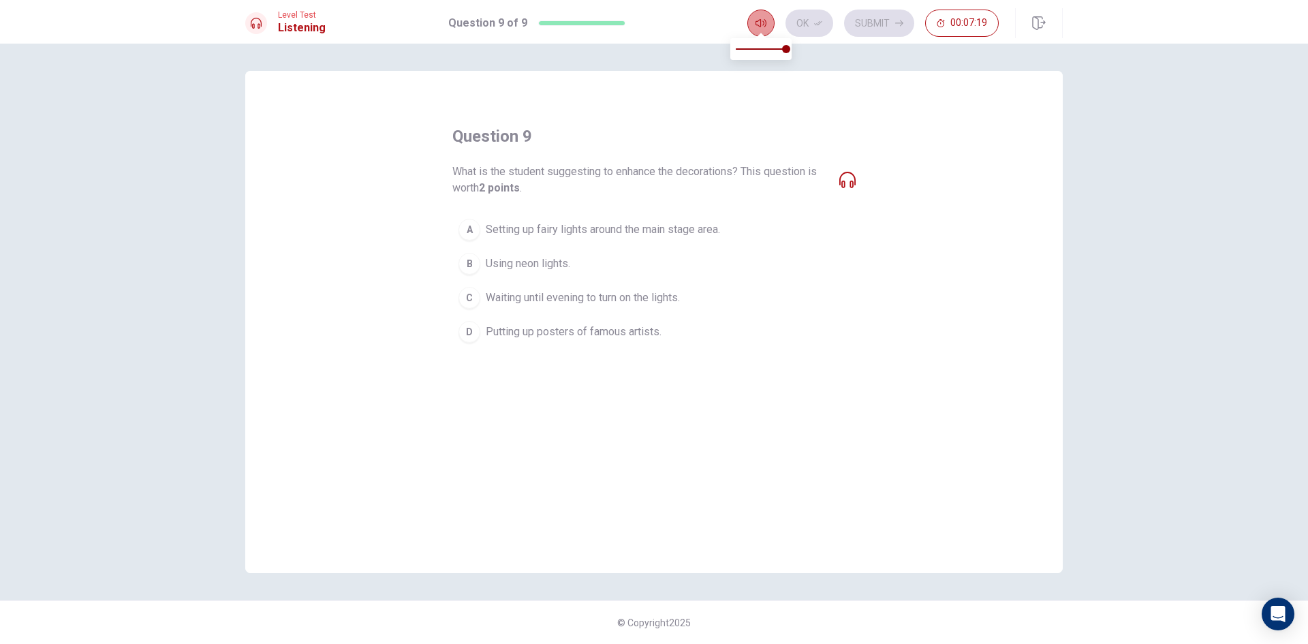
click at [766, 27] on icon "button" at bounding box center [761, 23] width 11 height 11
click at [252, 19] on icon at bounding box center [256, 23] width 11 height 11
click at [473, 228] on div "A" at bounding box center [470, 230] width 22 height 22
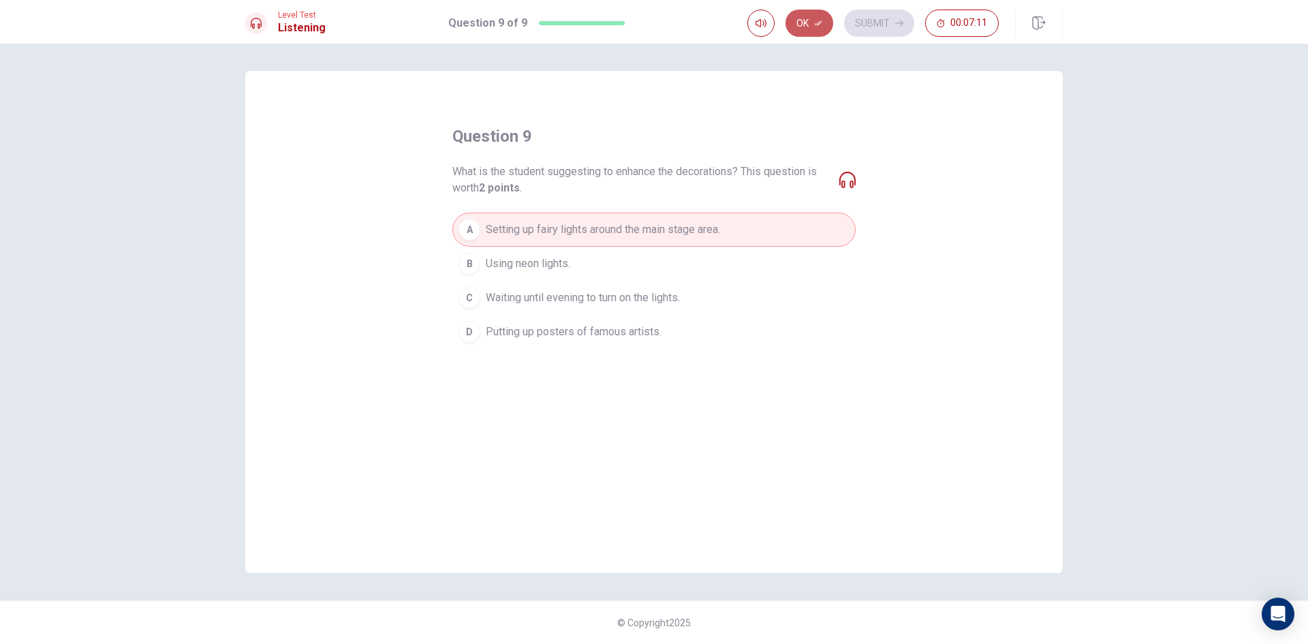
drag, startPoint x: 800, startPoint y: 22, endPoint x: 836, endPoint y: 8, distance: 38.6
click at [807, 21] on button "Ok" at bounding box center [810, 23] width 48 height 27
click at [862, 18] on button "Submit" at bounding box center [879, 23] width 70 height 27
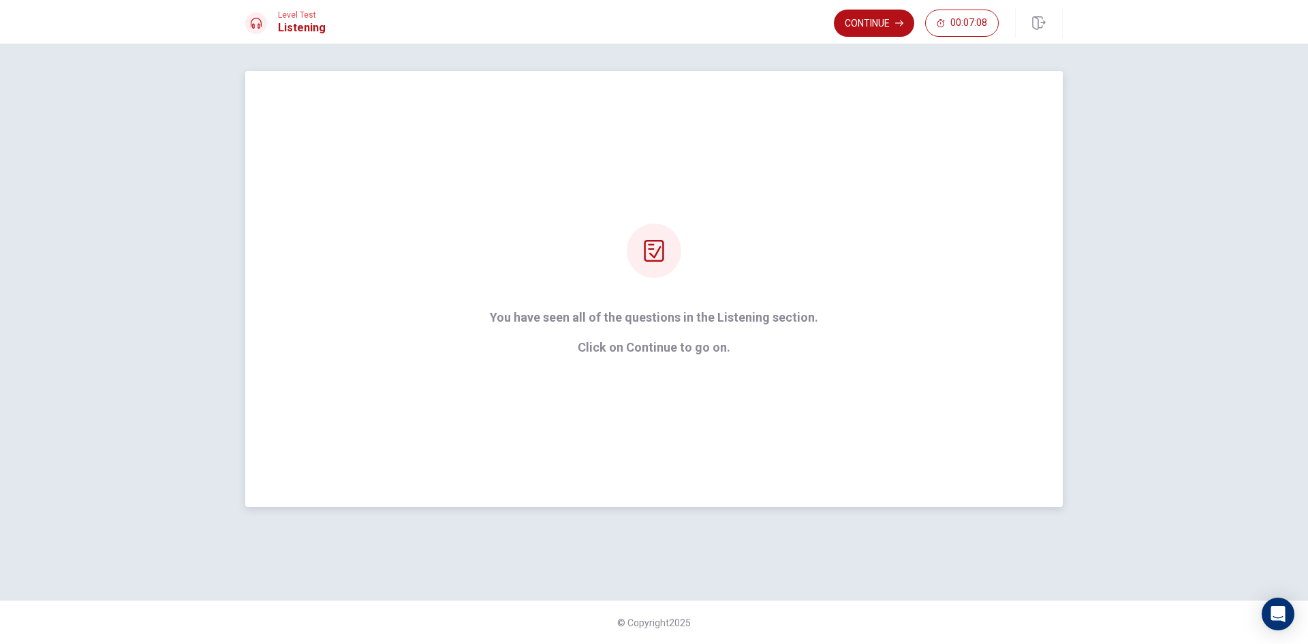
click at [653, 256] on icon at bounding box center [654, 251] width 20 height 22
click at [672, 273] on div "You have seen all of the questions in the Listening section. Click on Continue …" at bounding box center [654, 288] width 367 height 131
click at [877, 20] on button "Continue" at bounding box center [874, 23] width 80 height 27
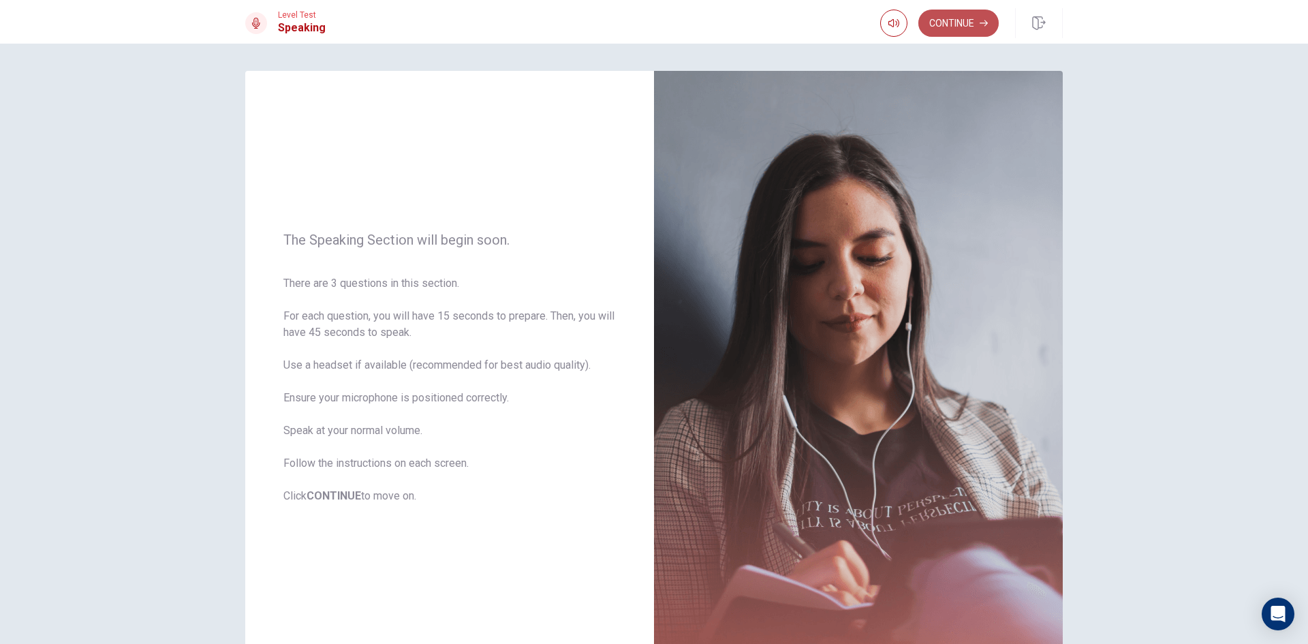
click at [954, 22] on button "Continue" at bounding box center [958, 23] width 80 height 27
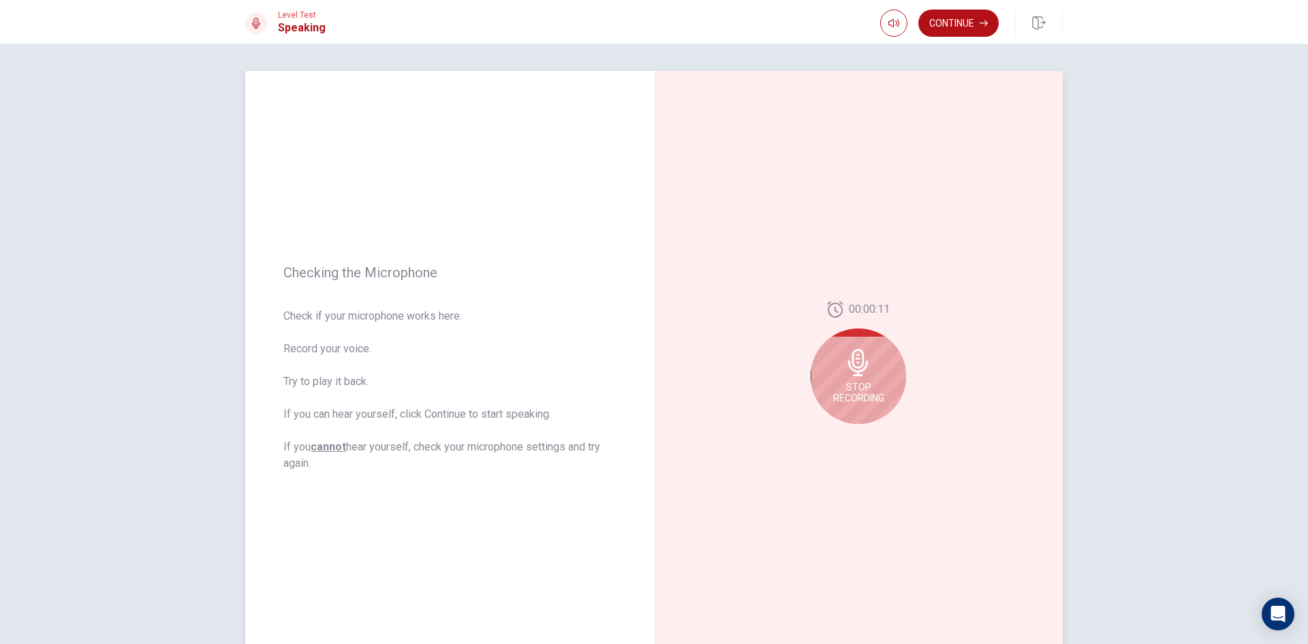
click at [875, 362] on div "Stop Recording" at bounding box center [858, 375] width 95 height 95
click at [964, 15] on button "Continue" at bounding box center [958, 23] width 80 height 27
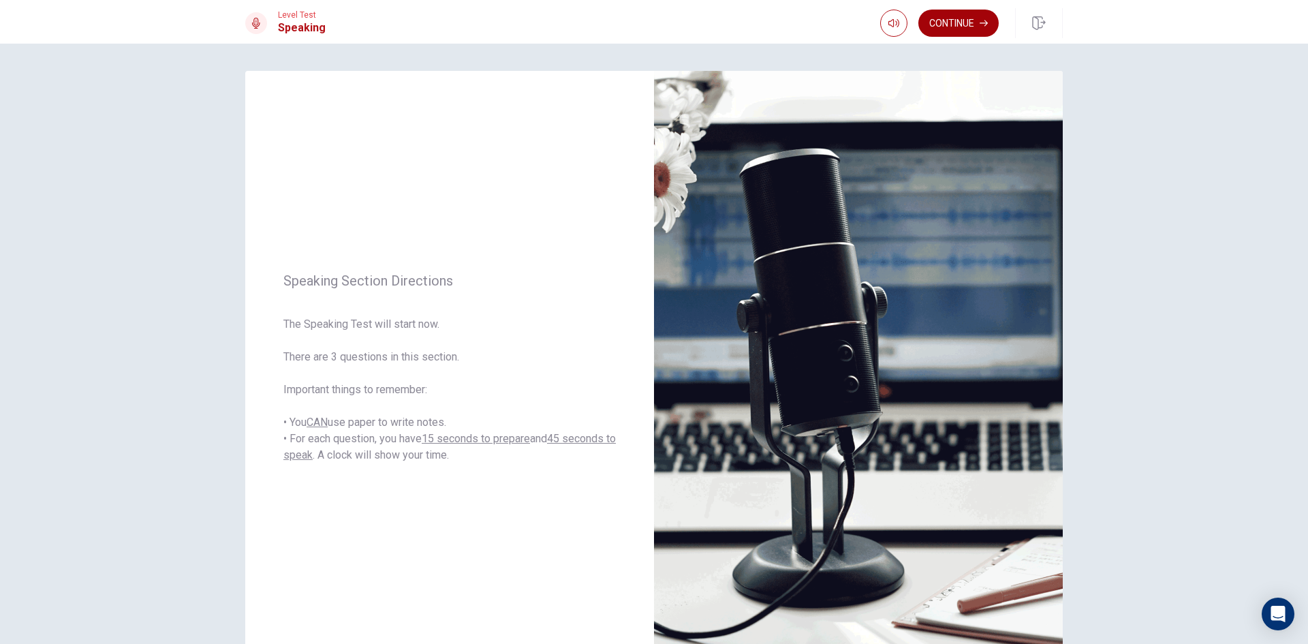
click at [965, 17] on button "Continue" at bounding box center [958, 23] width 80 height 27
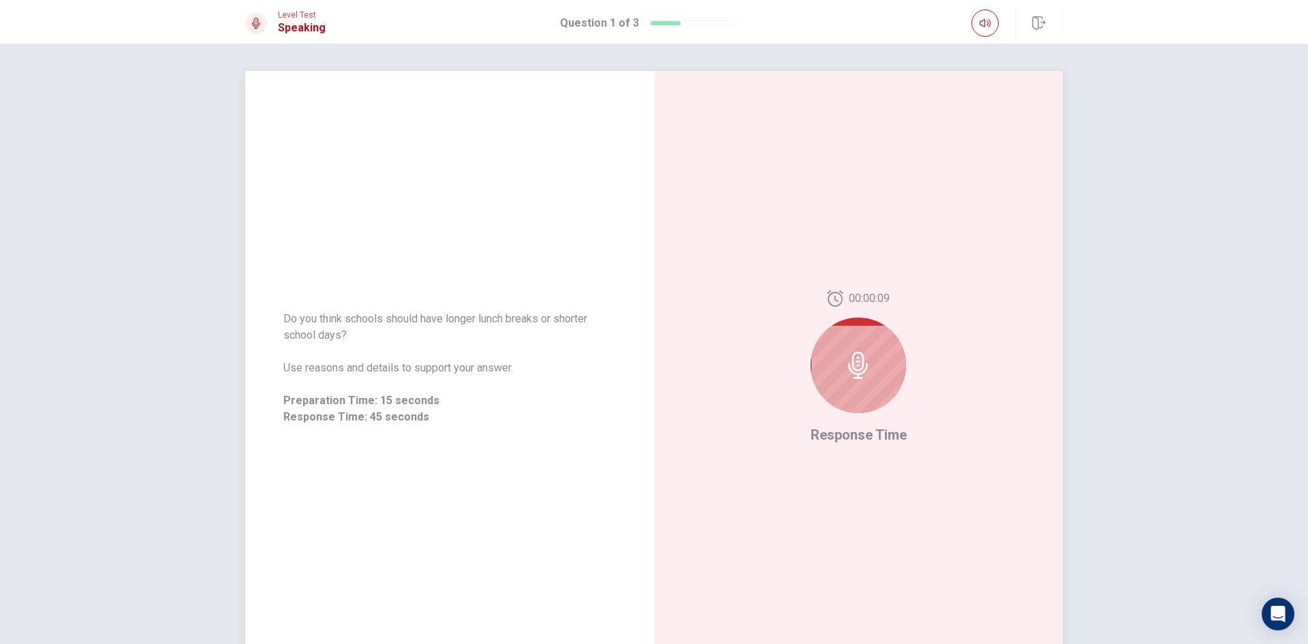
click at [831, 437] on span "Response Time" at bounding box center [859, 435] width 96 height 16
click at [454, 373] on span "Use reasons and details to support your answer." at bounding box center [449, 368] width 332 height 16
click at [863, 367] on icon at bounding box center [858, 365] width 20 height 27
click at [854, 362] on icon at bounding box center [858, 365] width 20 height 27
click at [854, 353] on icon at bounding box center [858, 365] width 20 height 27
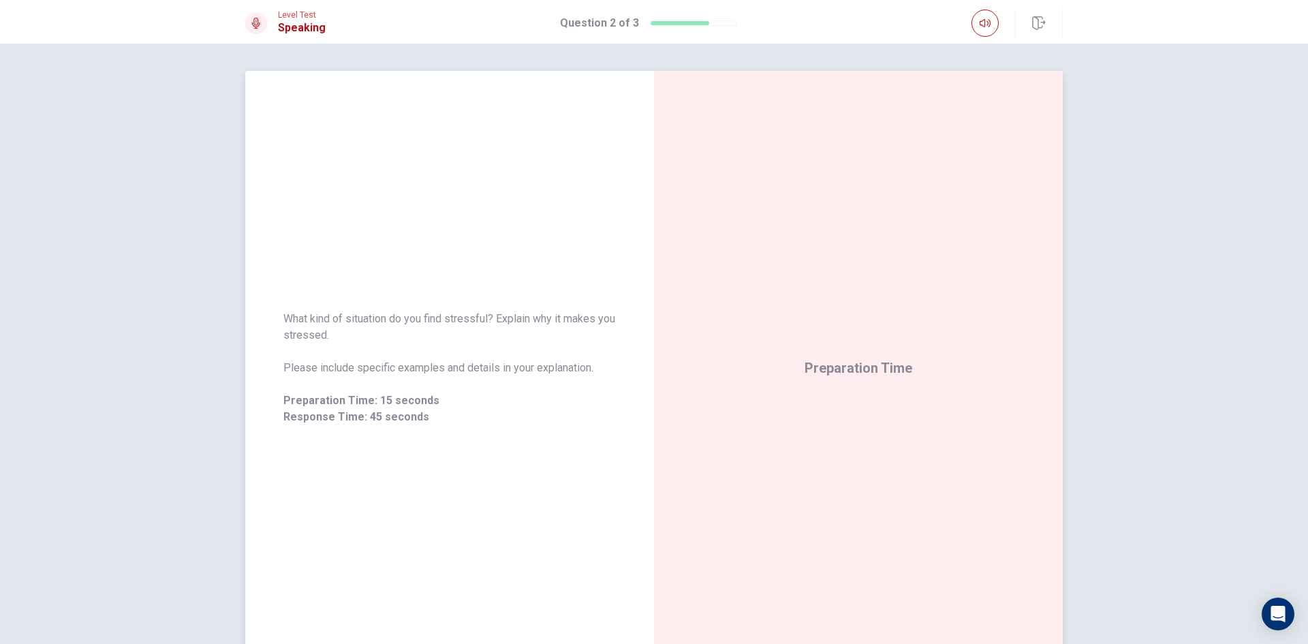
click at [841, 337] on div "Preparation Time" at bounding box center [858, 368] width 409 height 594
drag, startPoint x: 845, startPoint y: 413, endPoint x: 848, endPoint y: 327, distance: 85.9
click at [848, 405] on div "Preparation Time 00:00:13" at bounding box center [858, 368] width 409 height 594
click at [850, 324] on div "Preparation Time 00:00:13" at bounding box center [858, 368] width 409 height 594
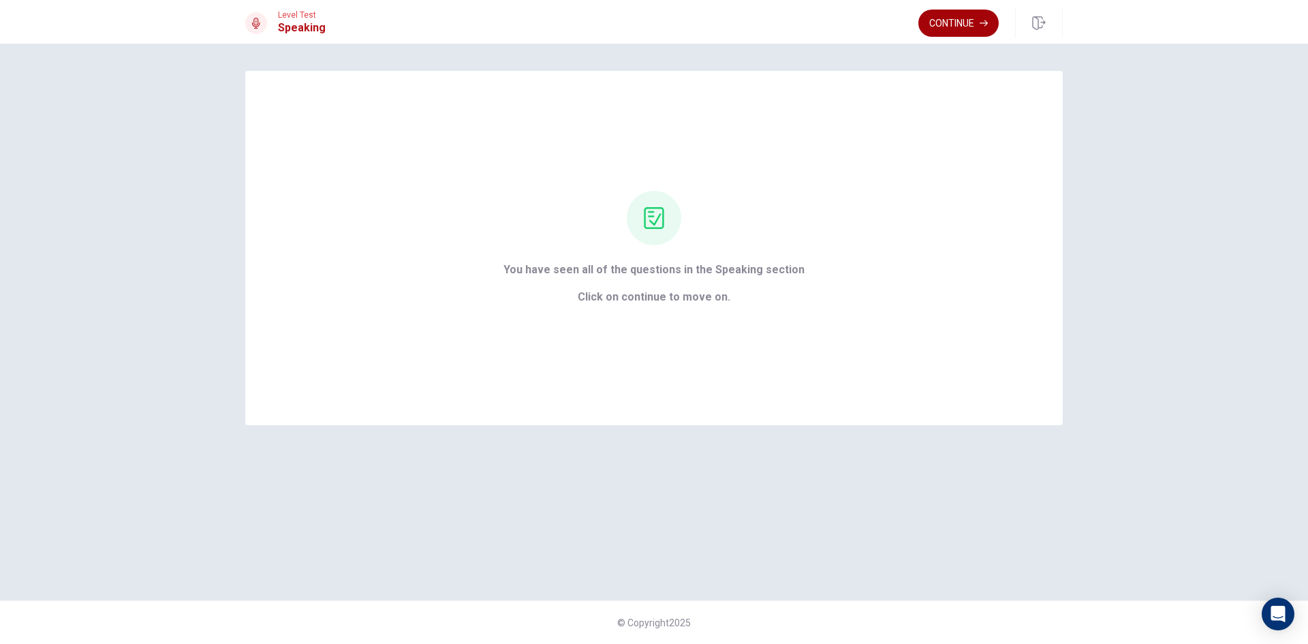
click at [946, 18] on button "Continue" at bounding box center [958, 23] width 80 height 27
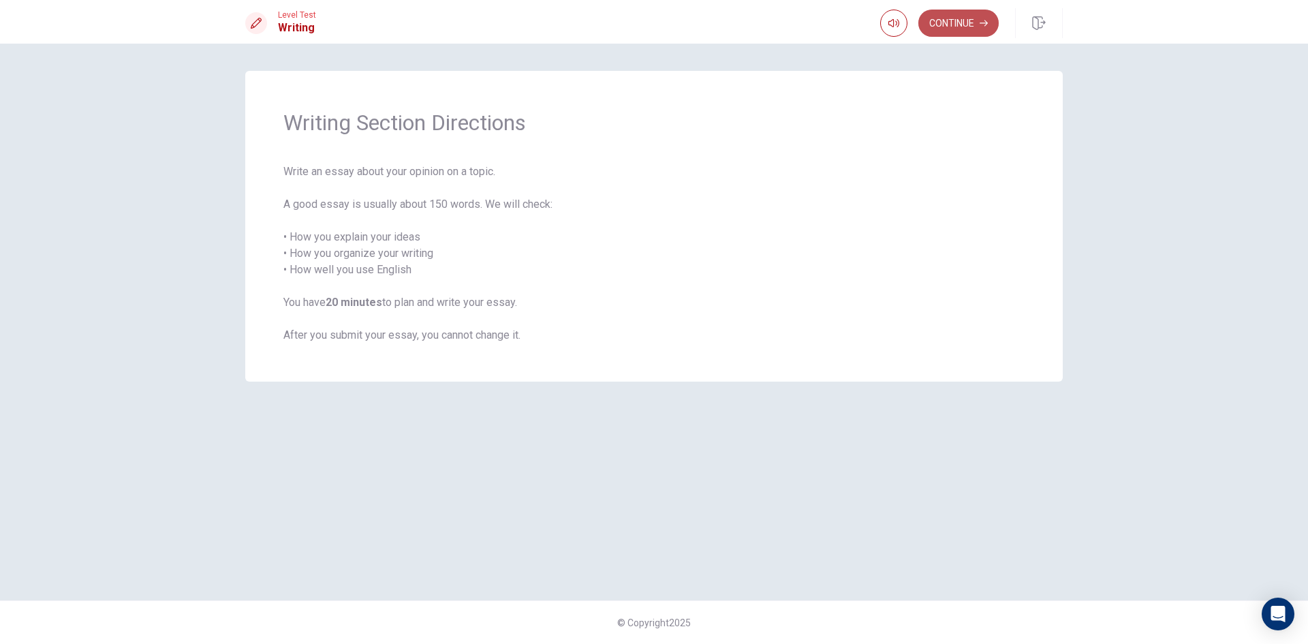
click at [948, 19] on button "Continue" at bounding box center [958, 23] width 80 height 27
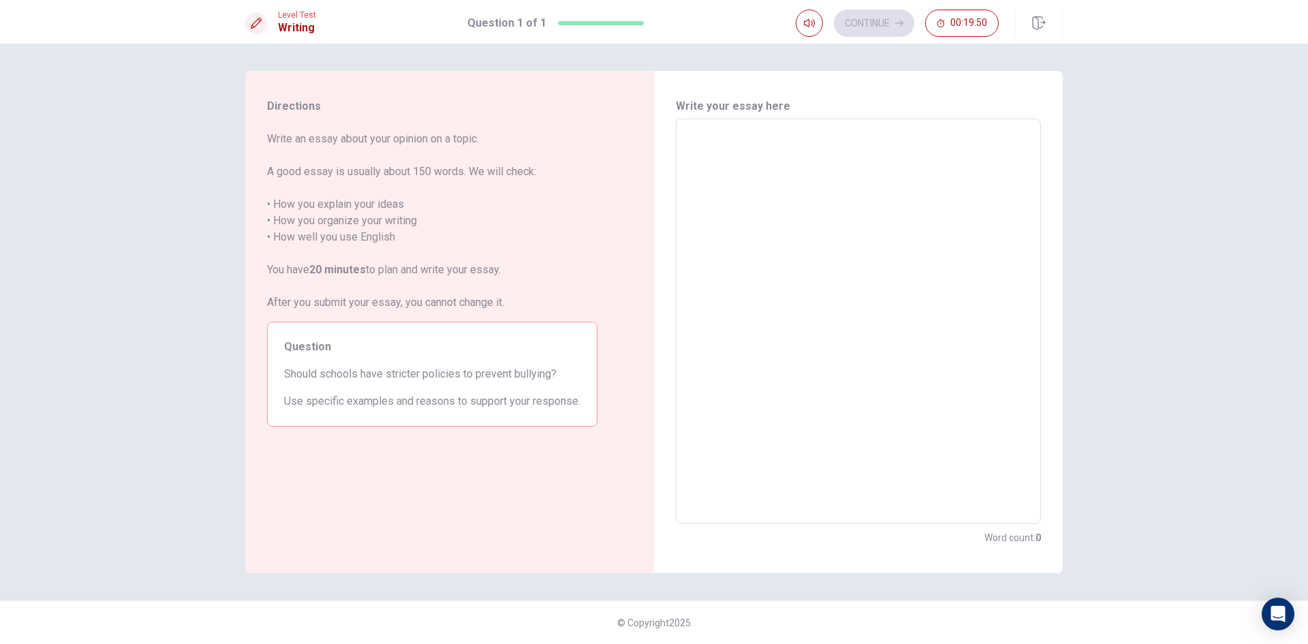
click at [715, 141] on textarea at bounding box center [858, 321] width 346 height 383
type textarea "f"
type textarea "x"
type textarea "fo"
type textarea "x"
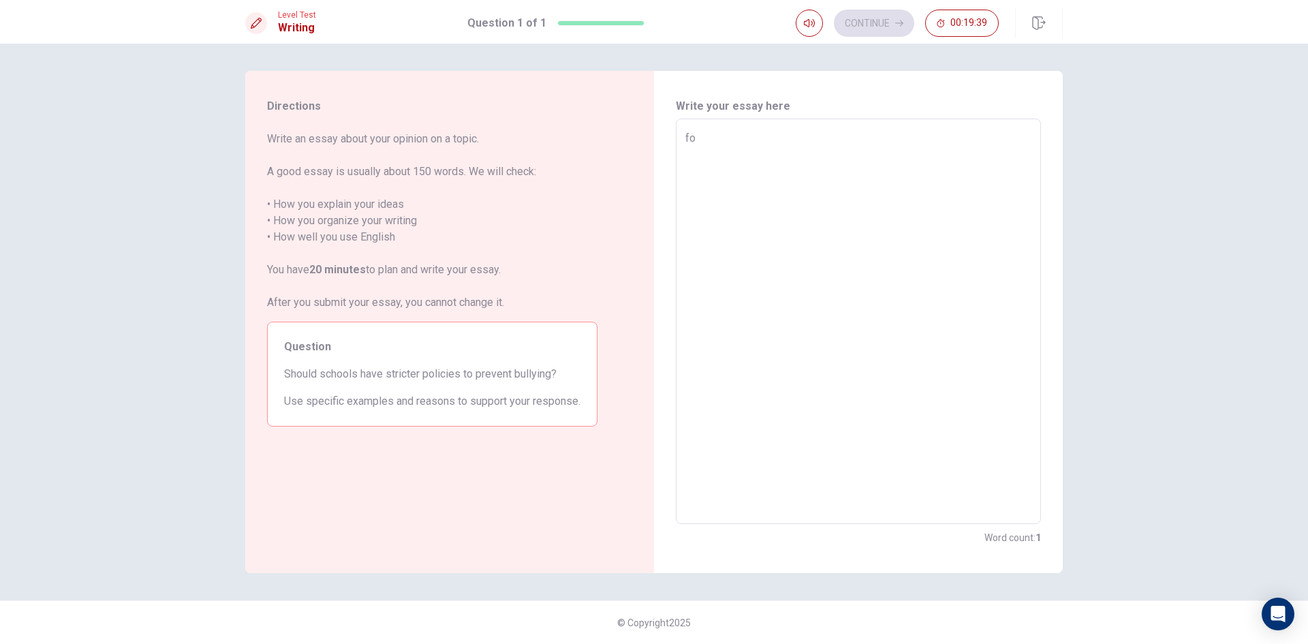
type textarea "for"
type textarea "x"
type textarea "for"
type textarea "x"
type textarea "for m"
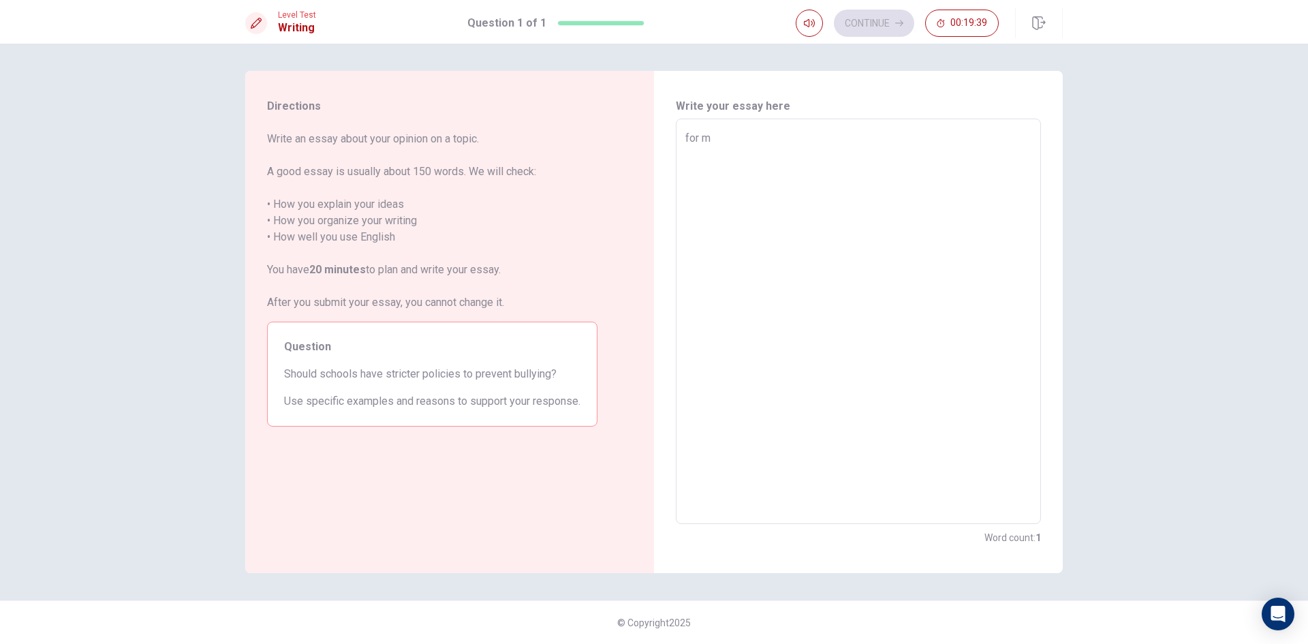
type textarea "x"
type textarea "for me"
type textarea "x"
type textarea "for me"
type textarea "x"
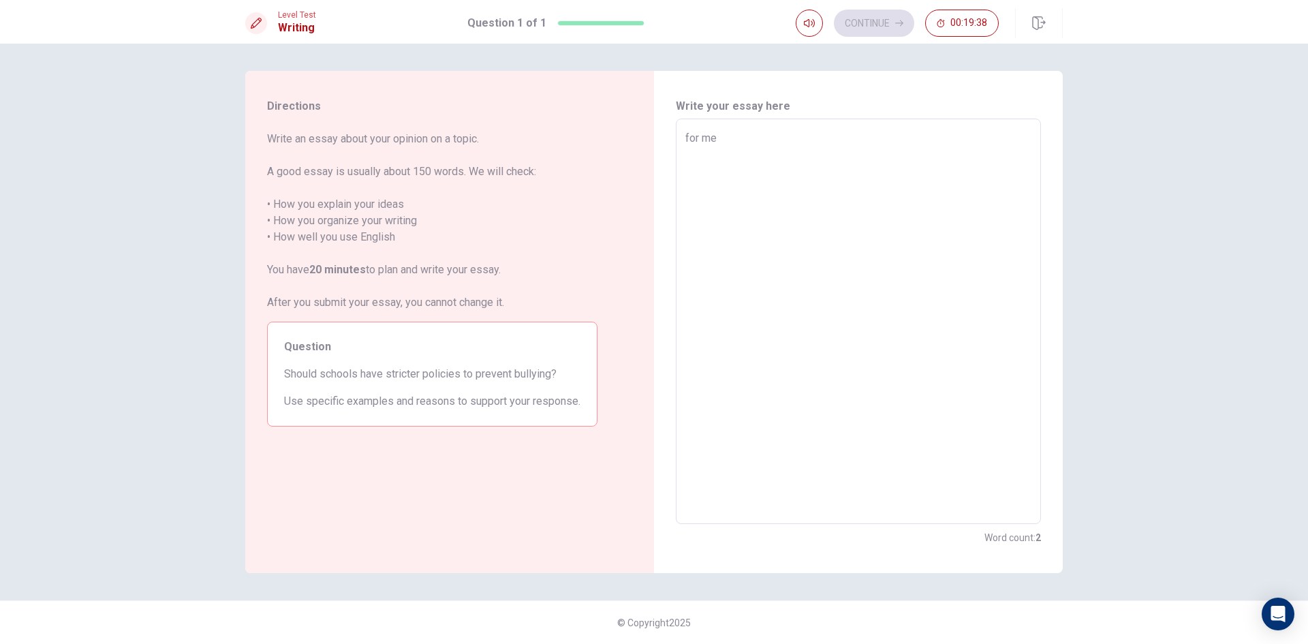
type textarea "for me i"
type textarea "x"
type textarea "for me i"
type textarea "x"
type textarea "for me i t"
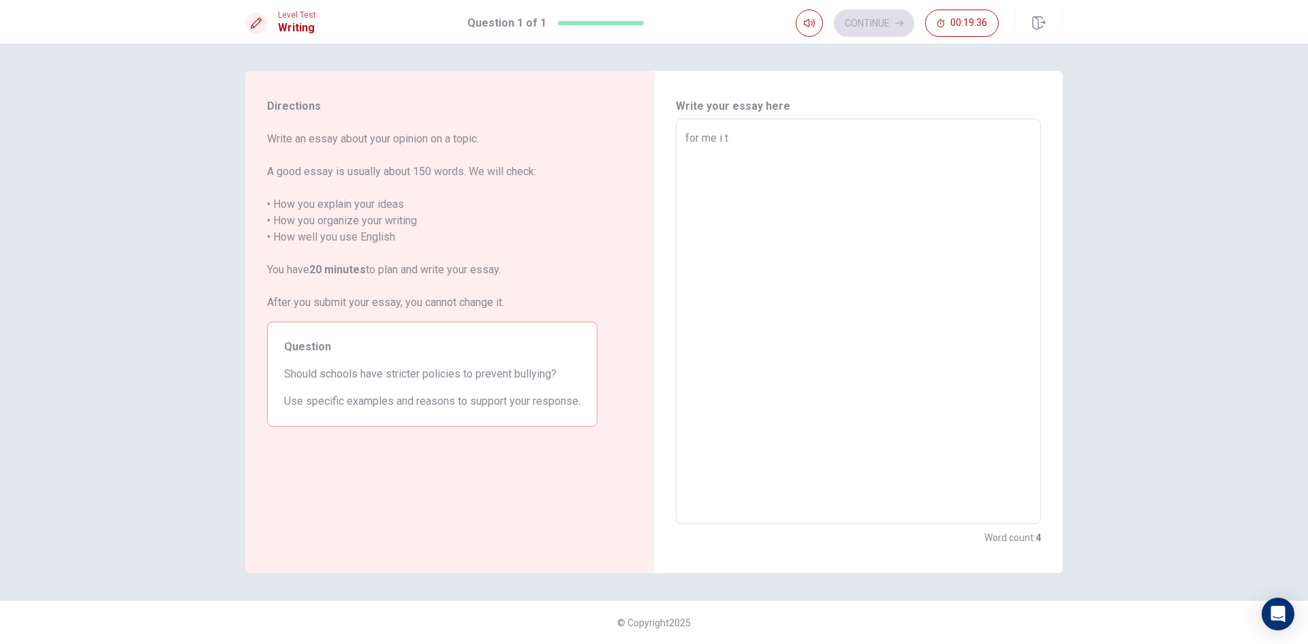
type textarea "x"
type textarea "for me i th"
type textarea "x"
type textarea "for me i thi"
type textarea "x"
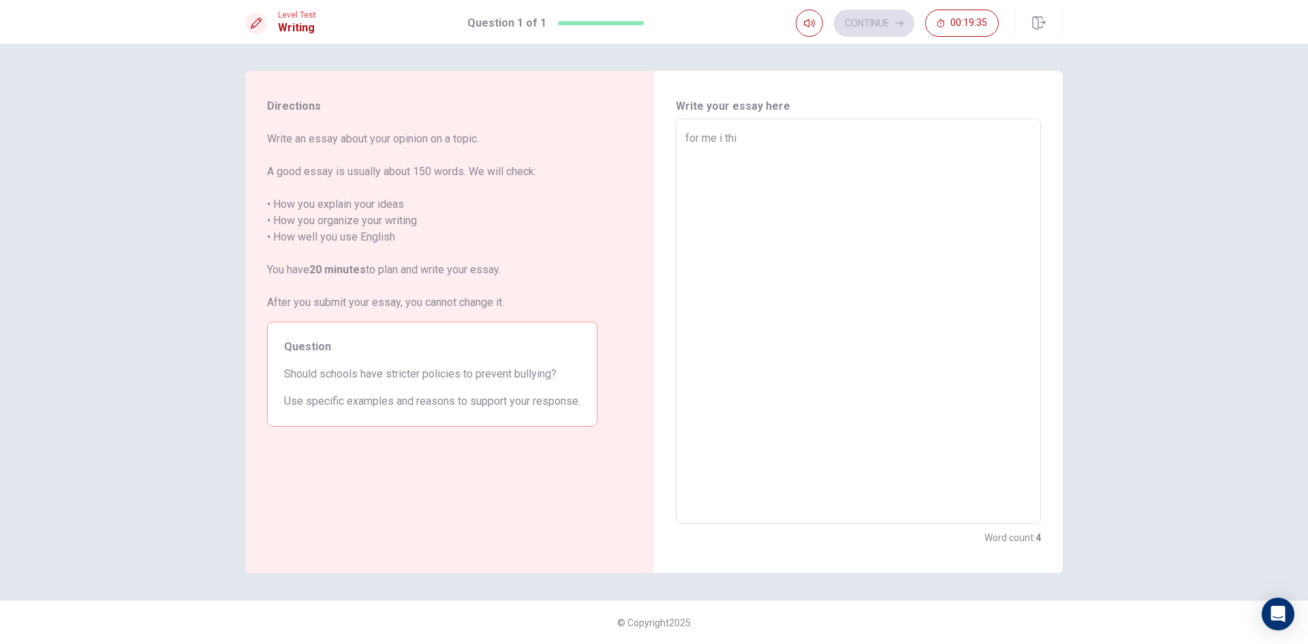
type textarea "for me i thin"
type textarea "x"
type textarea "for me i think"
type textarea "x"
type textarea "for me i think"
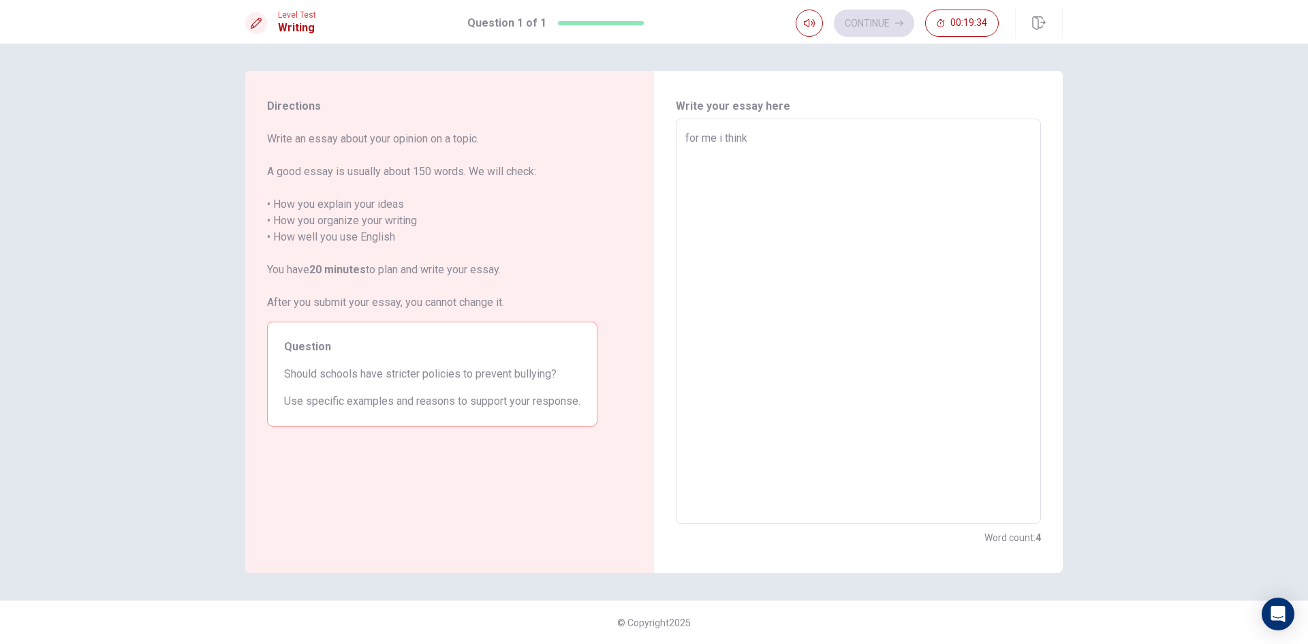
type textarea "x"
type textarea "for me i think y"
type textarea "x"
type textarea "for me i think ye"
type textarea "x"
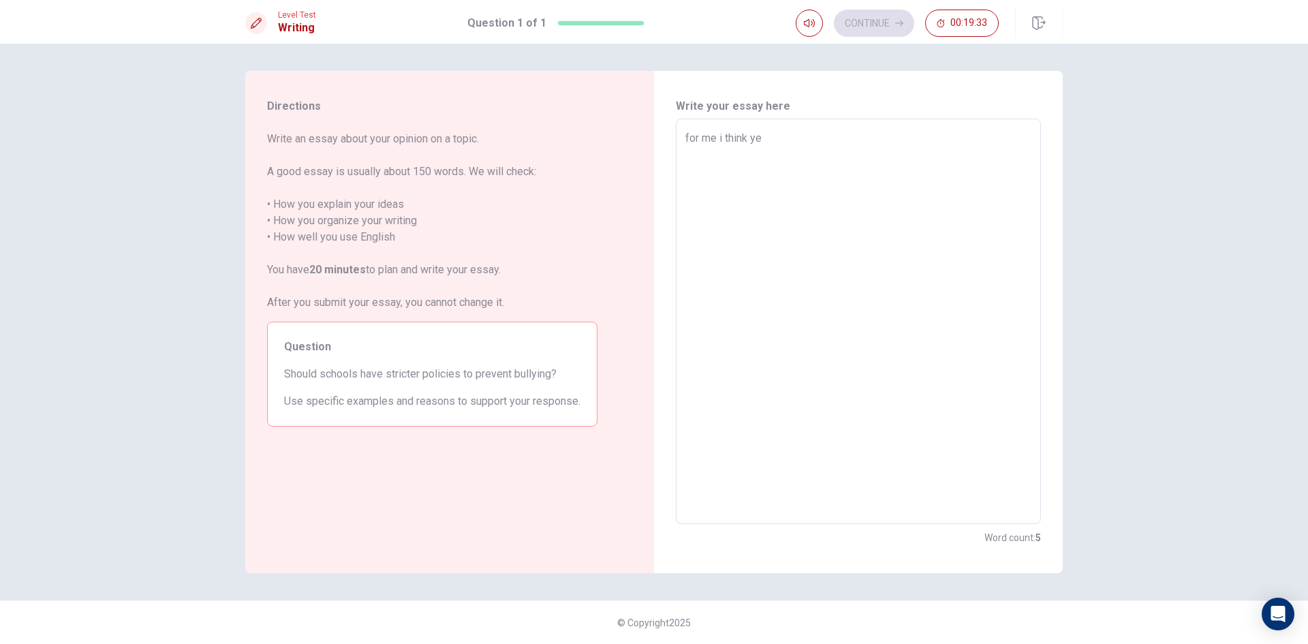
type textarea "for me i think yes"
type textarea "x"
type textarea "for me i think yes"
type textarea "x"
type textarea "for me i think yes b"
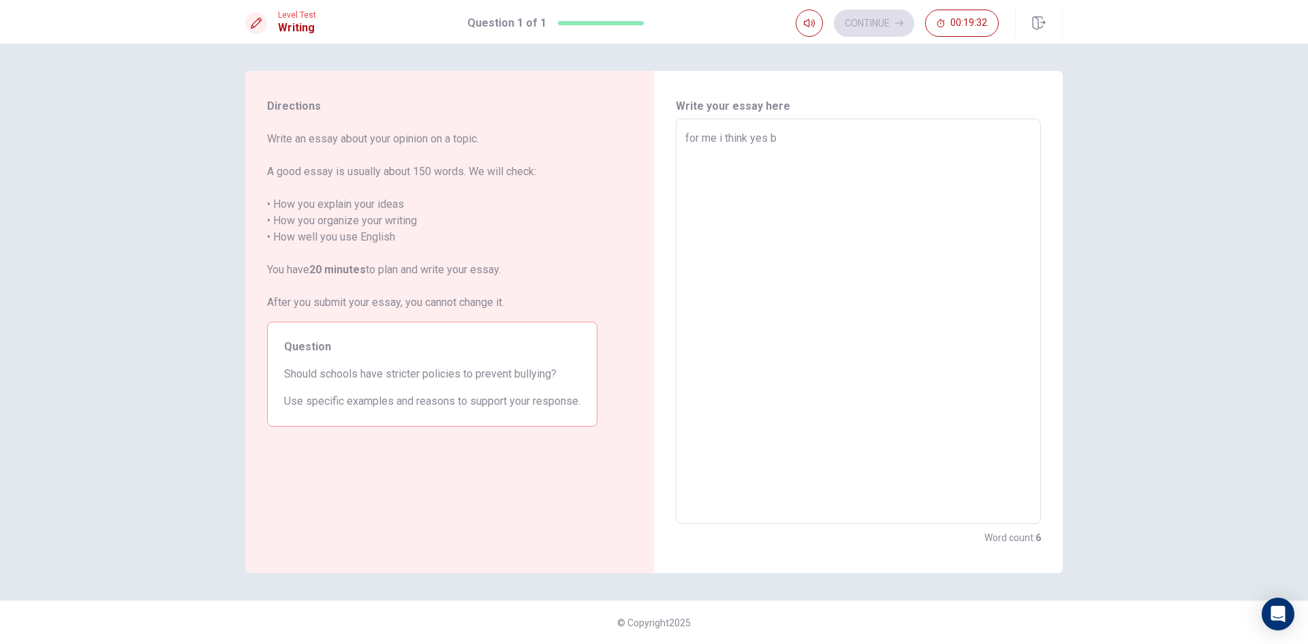
type textarea "x"
type textarea "for me i think yes be"
type textarea "x"
type textarea "for me i think yes bec"
type textarea "x"
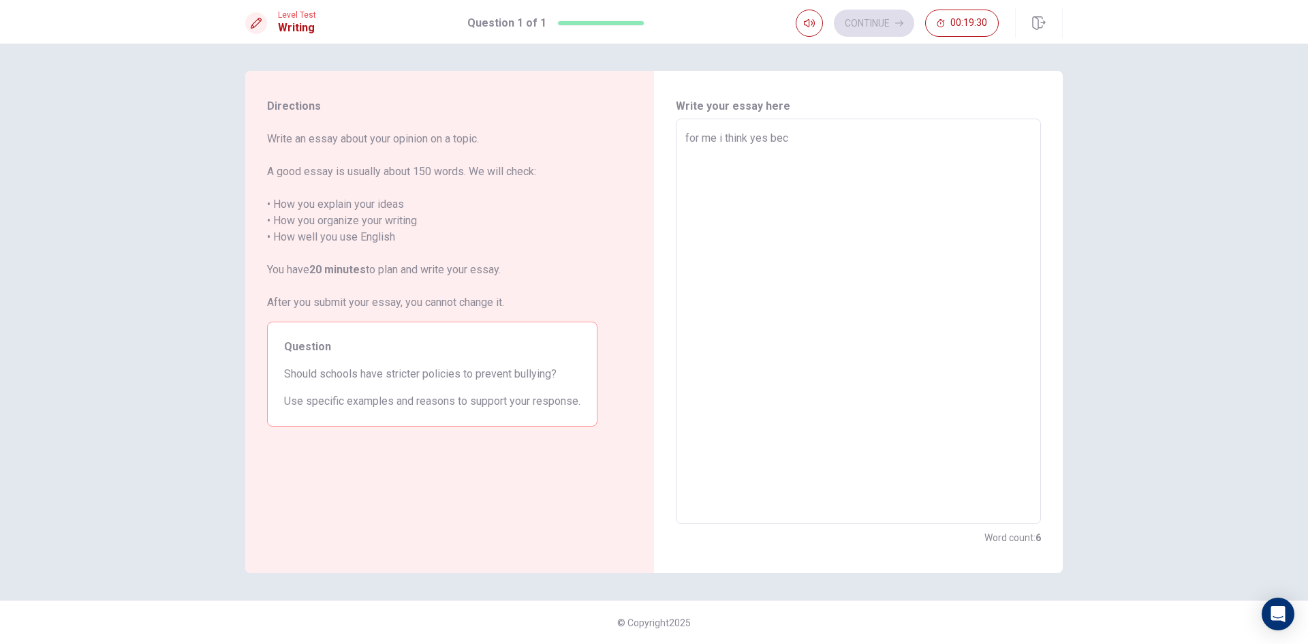
type textarea "for me i think yes beca"
type textarea "x"
type textarea "for me i think yes becau"
type textarea "x"
type textarea "for me i think yes becaus"
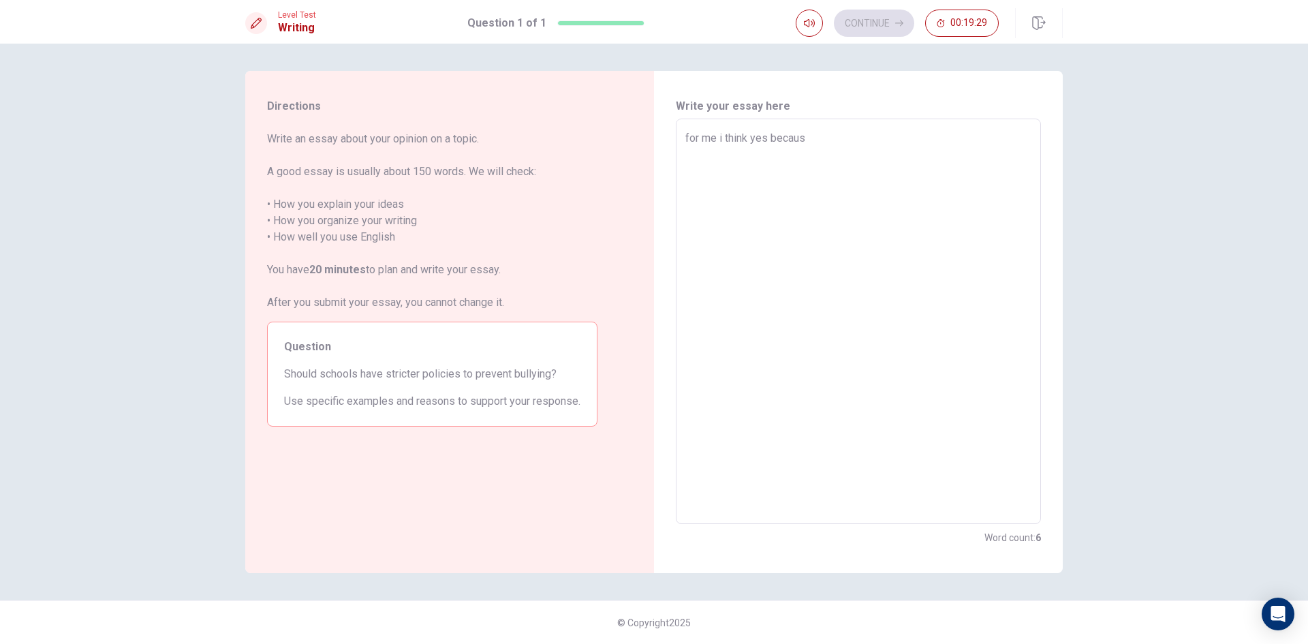
type textarea "x"
type textarea "for me i think yes because"
type textarea "x"
type textarea "for me i think yes because"
type textarea "x"
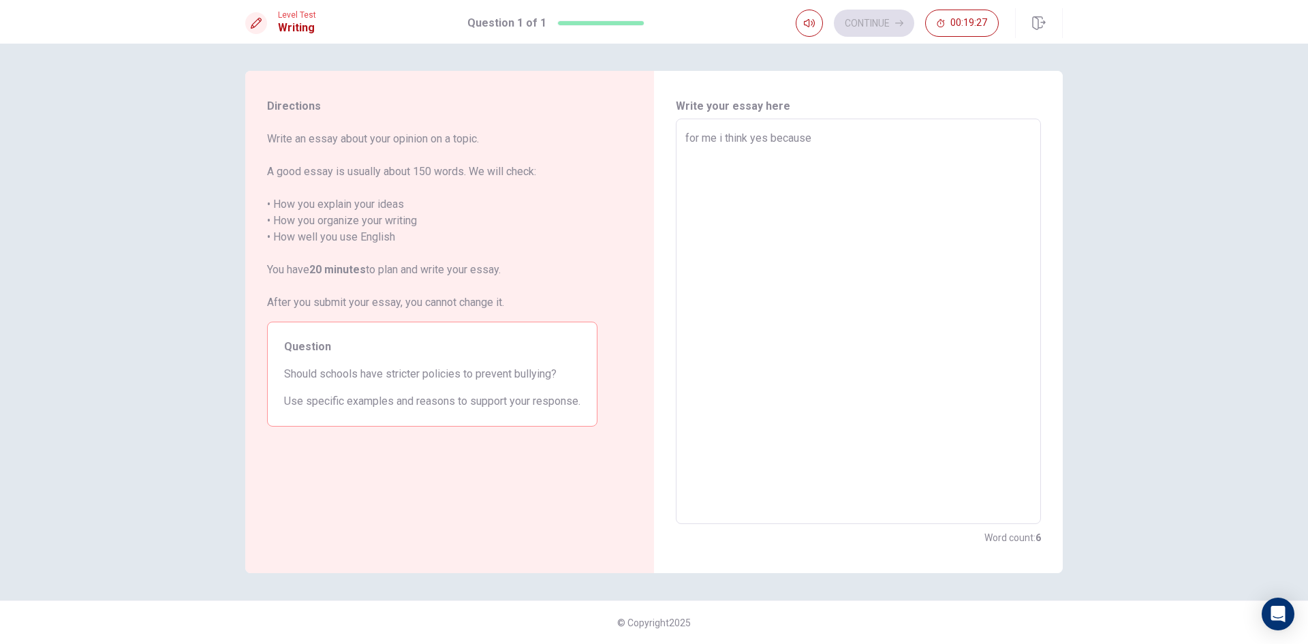
type textarea "for me i think yes because i"
type textarea "x"
type textarea "for me i think yes because in"
type textarea "x"
type textarea "for me i think yes because in"
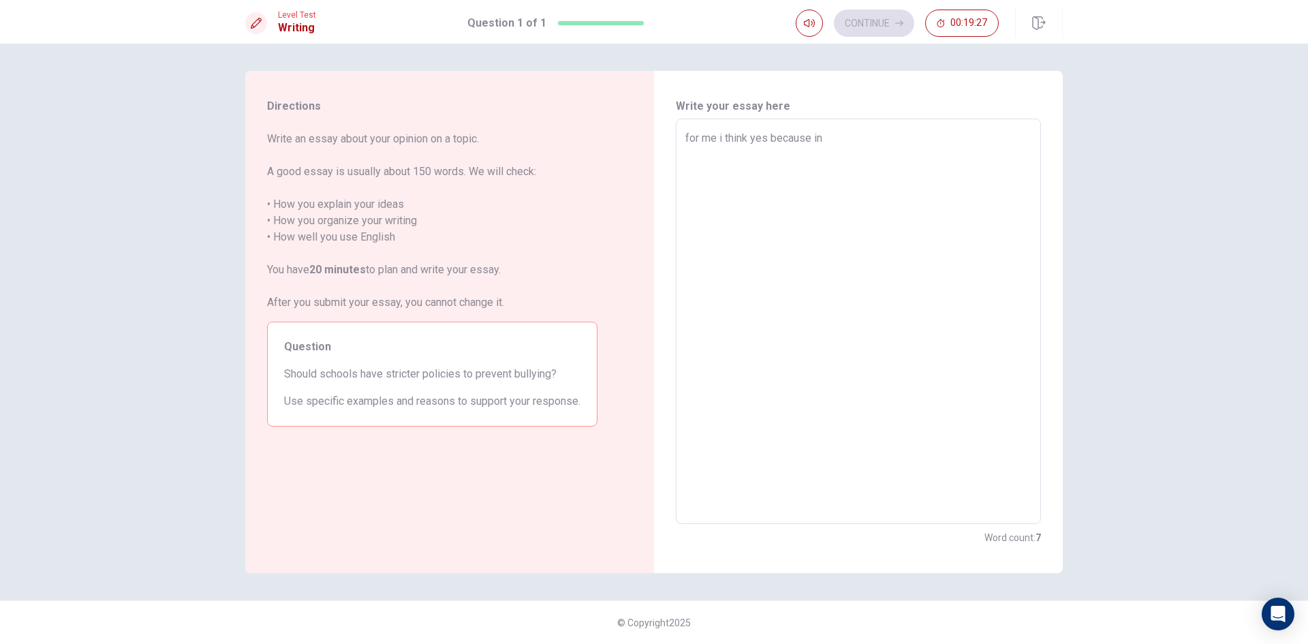
type textarea "x"
type textarea "for me i think yes because in m"
type textarea "x"
type textarea "for me i think yes because in my"
type textarea "x"
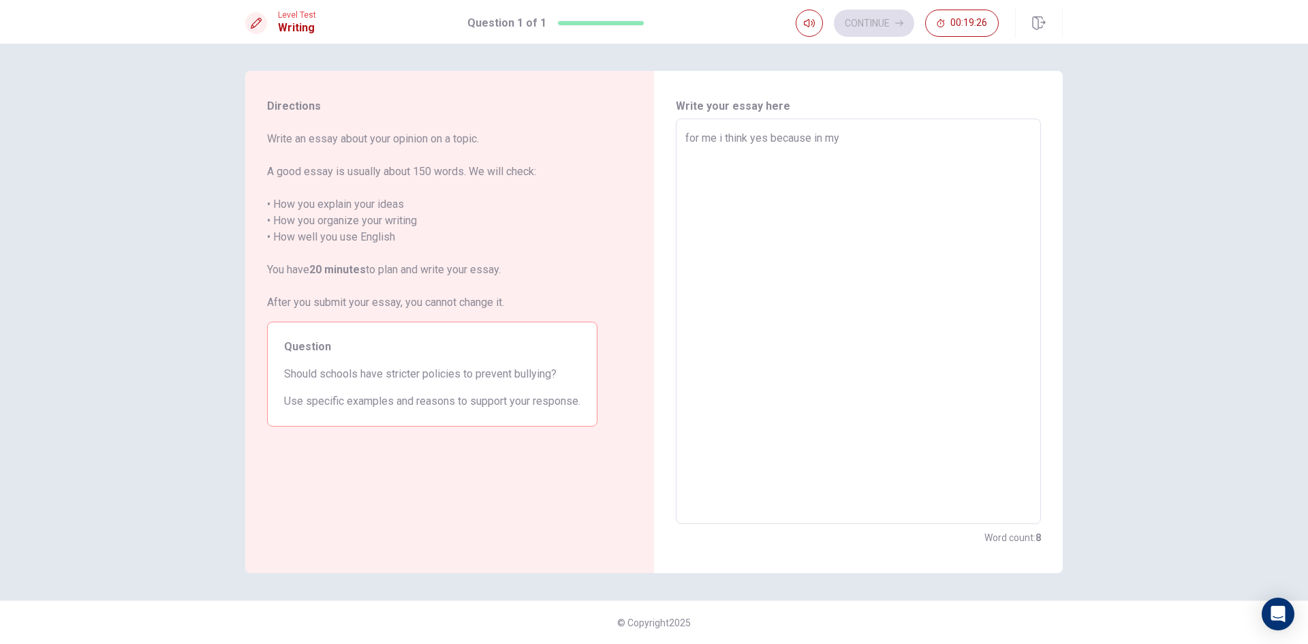
type textarea "for me i think yes because in my"
type textarea "x"
type textarea "for me i think yes because in my c"
type textarea "x"
type textarea "for me i think yes because in my cl"
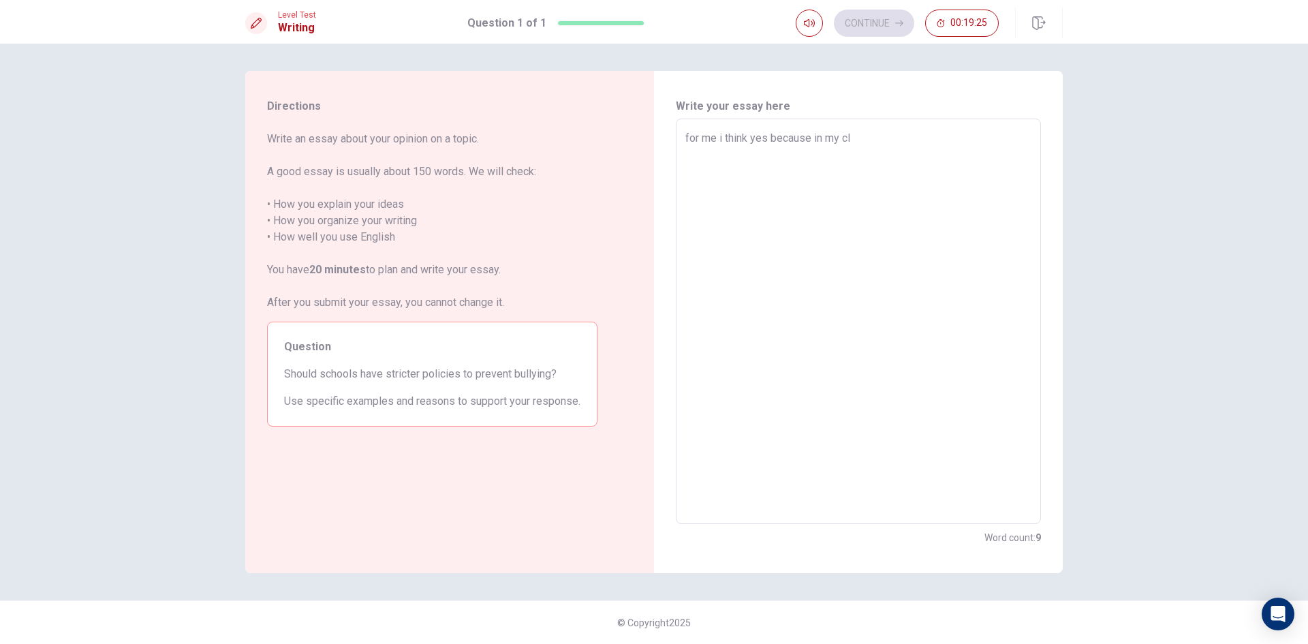
type textarea "x"
type textarea "for me i think yes because in my cla"
type textarea "x"
type textarea "for me i think yes because in my clas"
type textarea "x"
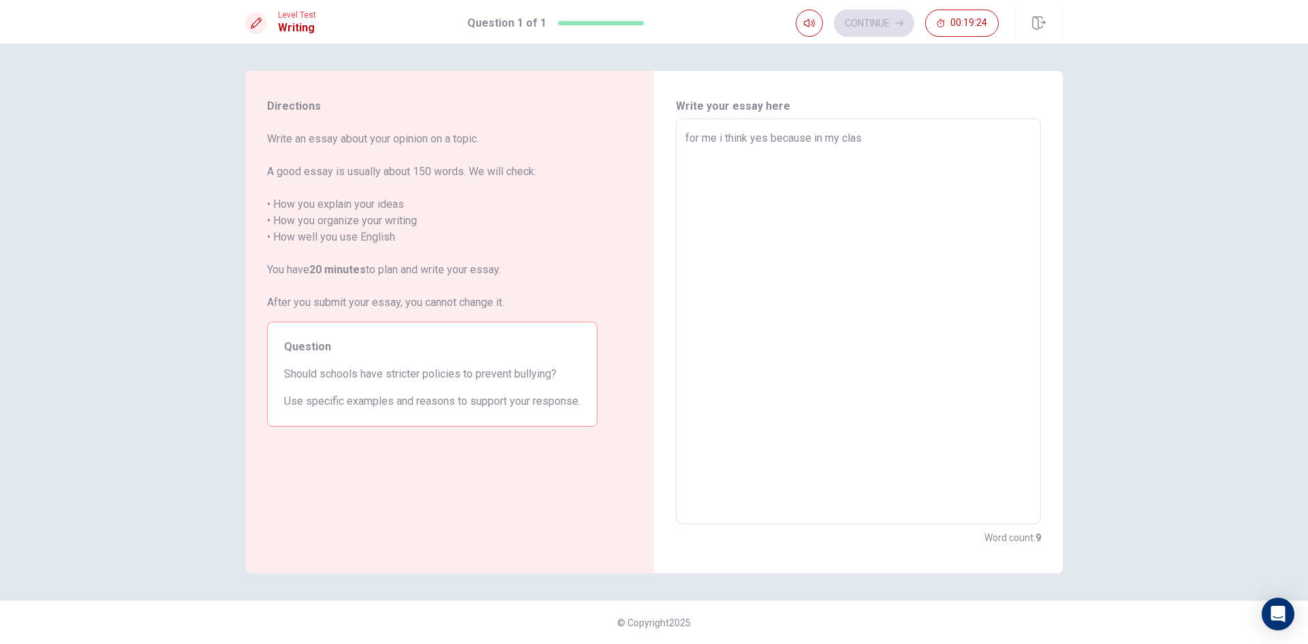
type textarea "for me i think yes because in my class"
type textarea "x"
type textarea "for me i think yes because in my classs"
type textarea "x"
type textarea "for me i think yes because in my class"
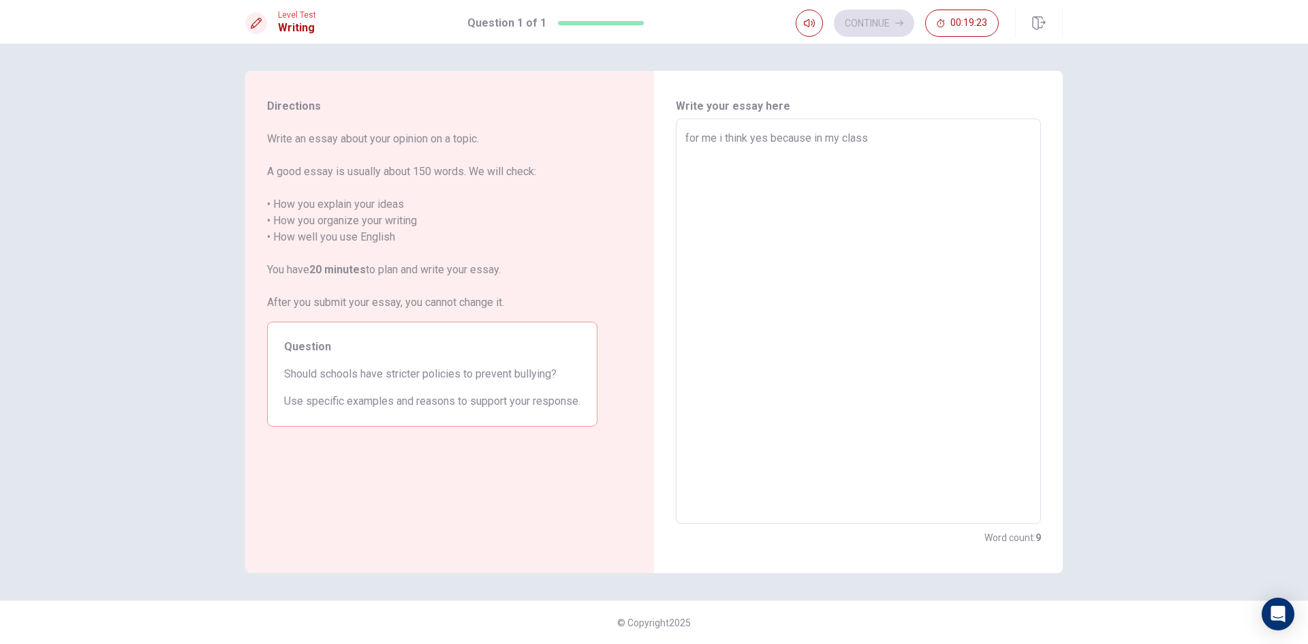
type textarea "x"
type textarea "for me i think yes because in my classr"
type textarea "x"
type textarea "for me i think yes because in my classro"
type textarea "x"
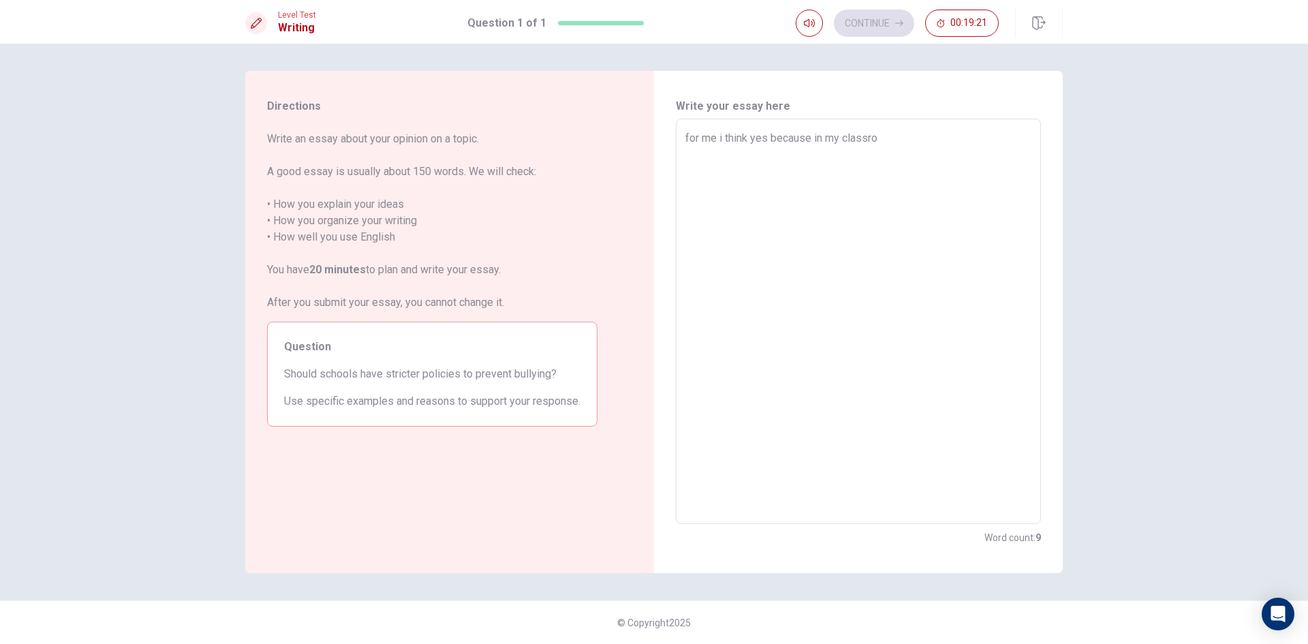
type textarea "for me i think yes because in my classroo"
type textarea "x"
type textarea "for me i think yes because in my classroom"
type textarea "x"
type textarea "for me i think yes because in my classroom"
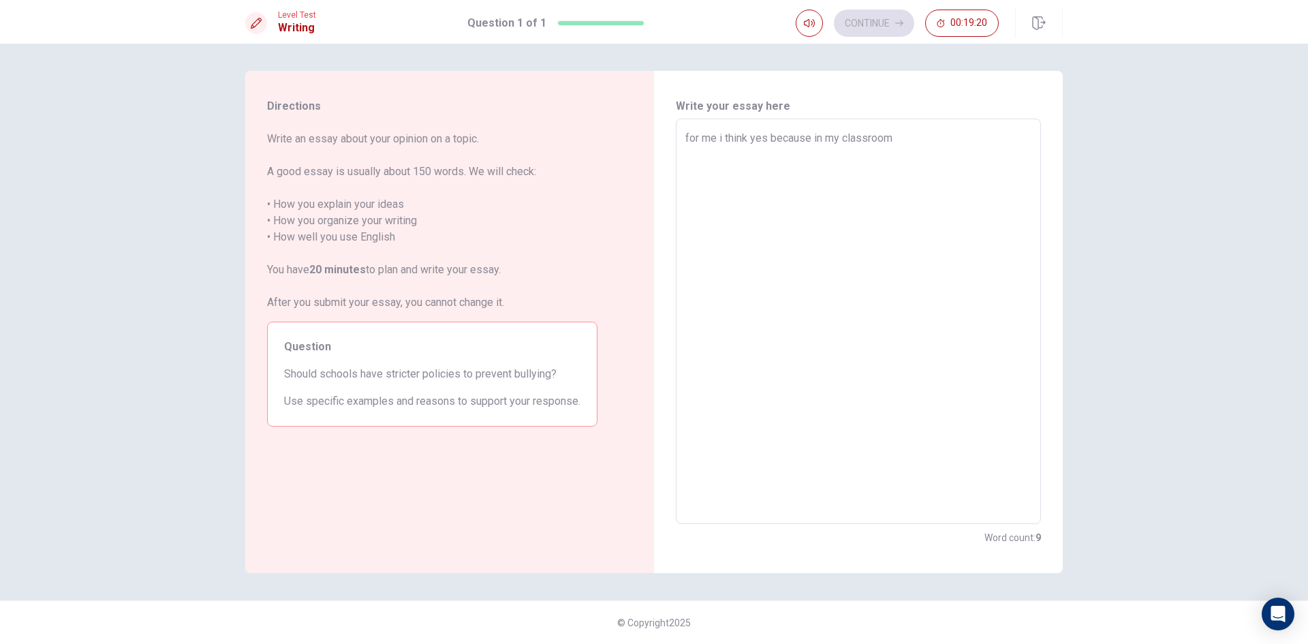
type textarea "x"
type textarea "for me i think yes because in my classroom m"
type textarea "x"
type textarea "for me i think yes because in my classroom ma"
type textarea "x"
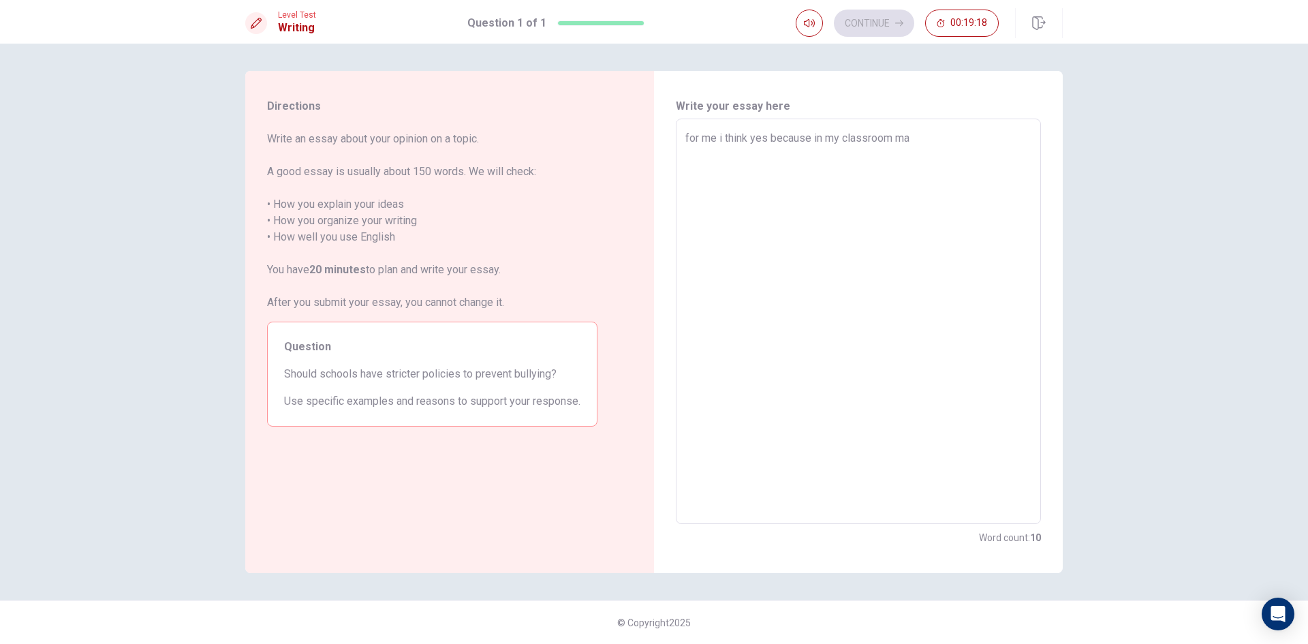
type textarea "for me i think yes because in my classroom man"
type textarea "x"
type textarea "for me i think yes because in my classroom many"
type textarea "x"
type textarea "for me i think yes because in my classroom many"
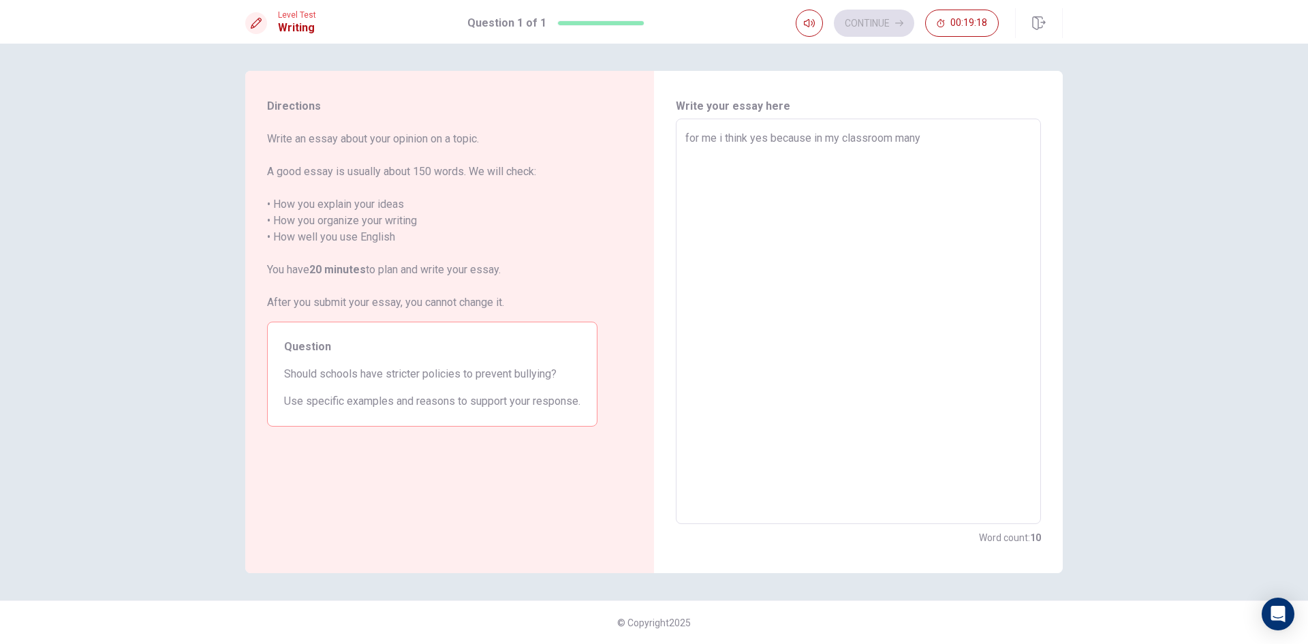
type textarea "x"
type textarea "for me i think yes because in my classroom many a"
type textarea "x"
type textarea "for me i think yes because in my classroom many a"
type textarea "x"
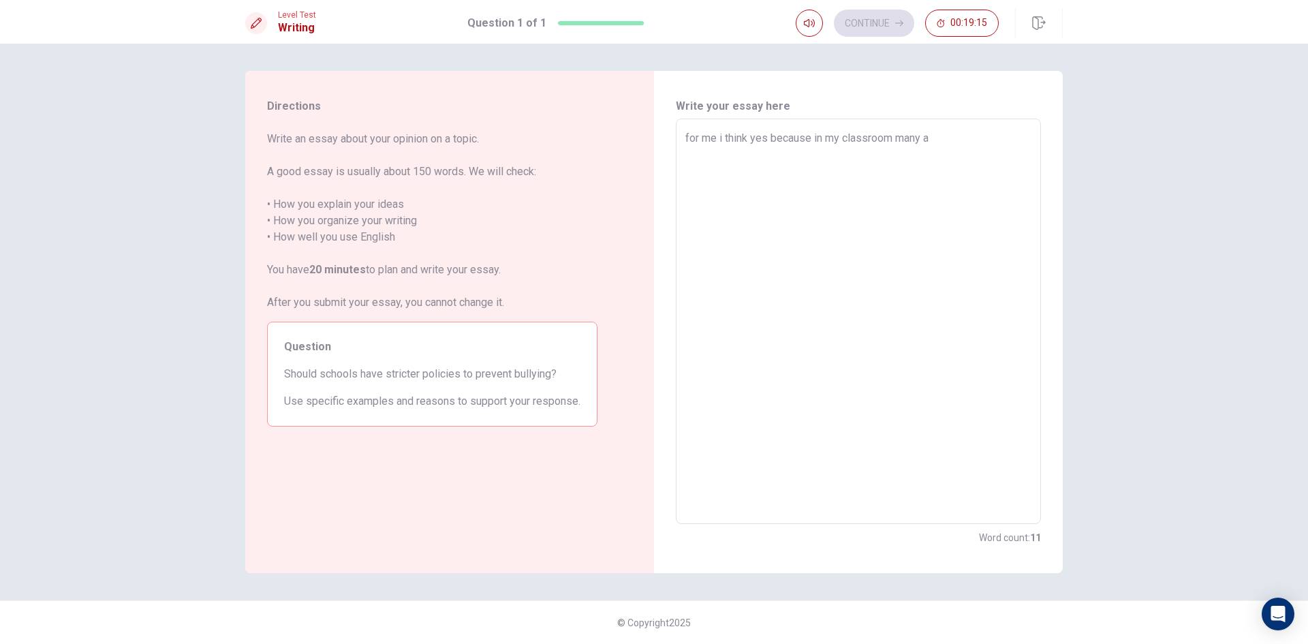
type textarea "for me i think yes because in my classroom many a s"
type textarea "x"
type textarea "for me i think yes because in my classroom many a st"
type textarea "x"
type textarea "for me i think yes because in my classroom many a stu"
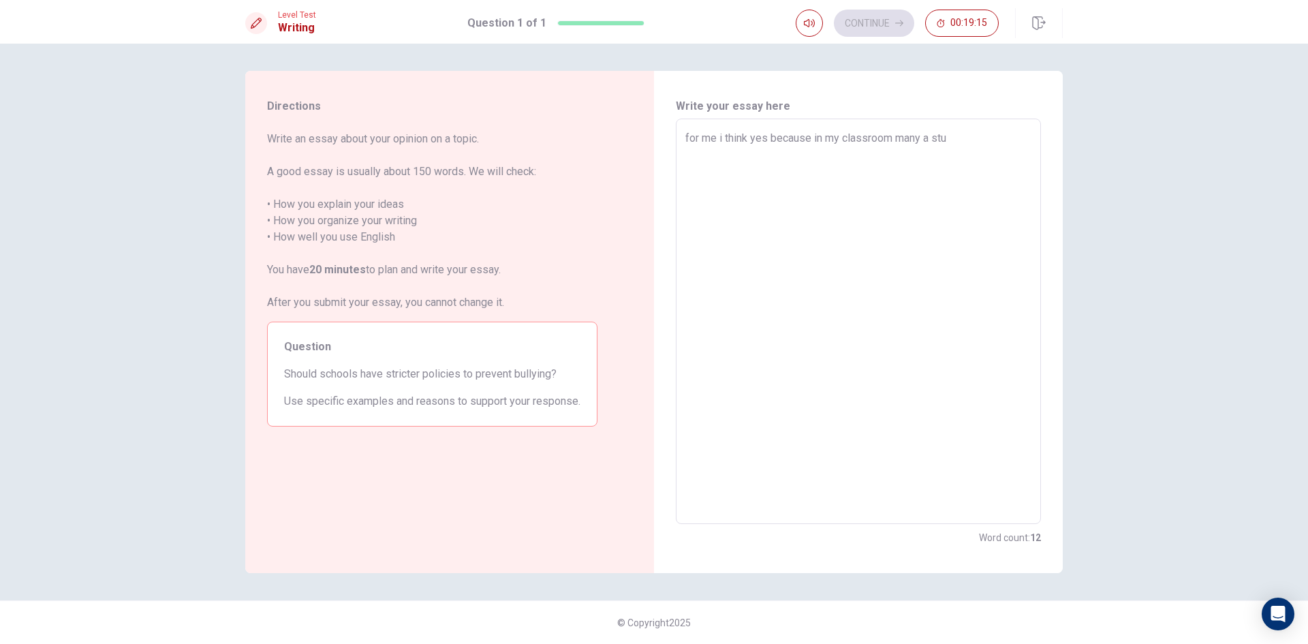
type textarea "x"
type textarea "for me i think yes because in my classroom many a stud"
type textarea "x"
type textarea "for me i think yes because in my classroom many a stude"
type textarea "x"
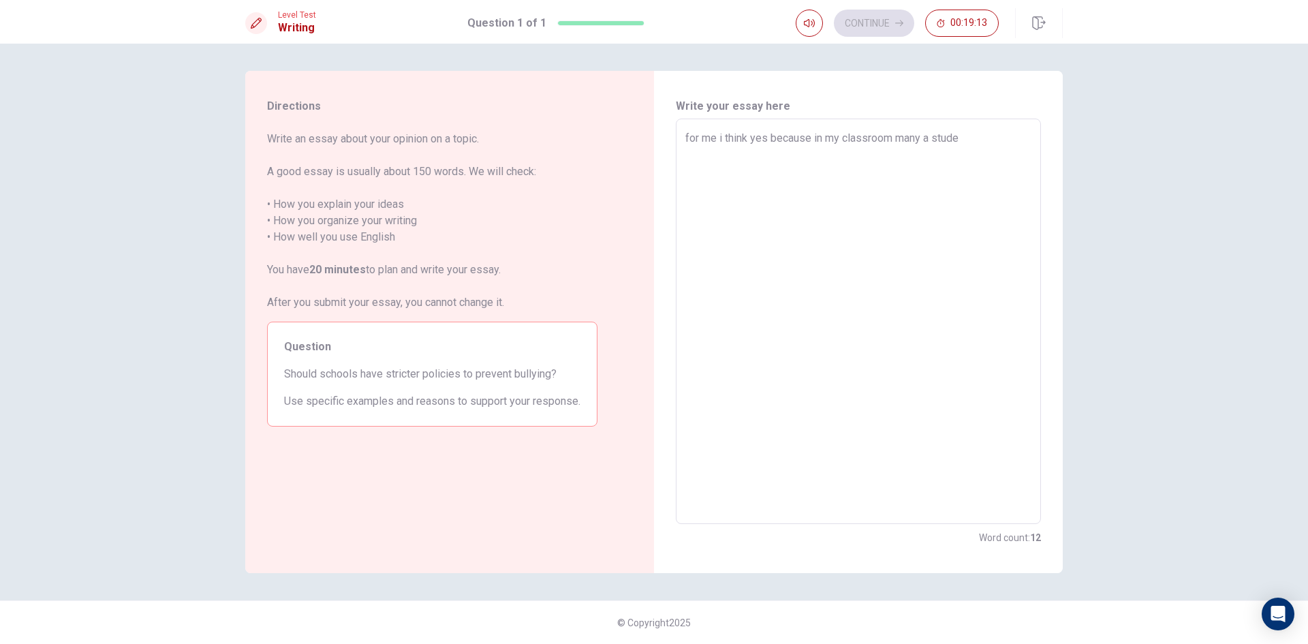
type textarea "for me i think yes because in my classroom many a studen"
type textarea "x"
type textarea "for me i think yes because in my classroom many a student"
type textarea "x"
type textarea "for me i think yes because in my classroom many a student"
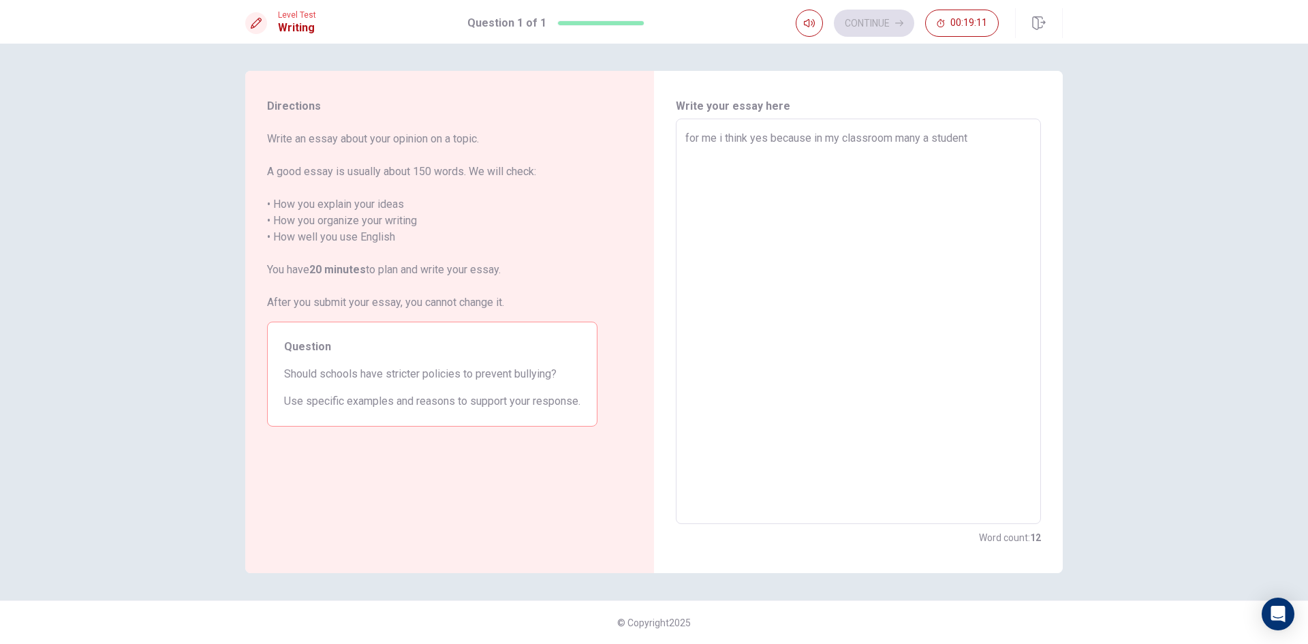
type textarea "x"
type textarea "for me i think yes because in my classroom many a student"
type textarea "x"
type textarea "for me i think yes because in my classroom many a student b"
type textarea "x"
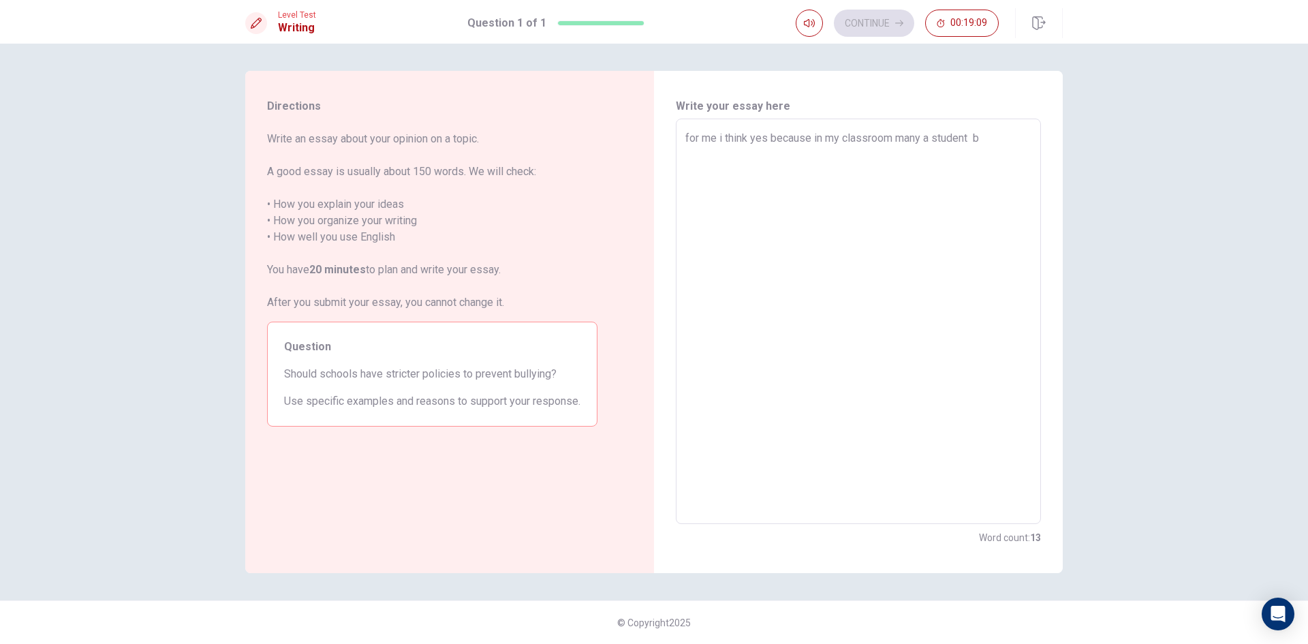
type textarea "for me i think yes because in my classroom many a student [PERSON_NAME]"
type textarea "x"
type textarea "for me i think yes because in my classroom many a student boy"
type textarea "x"
type textarea "for me i think yes because in my classroom many a student boy"
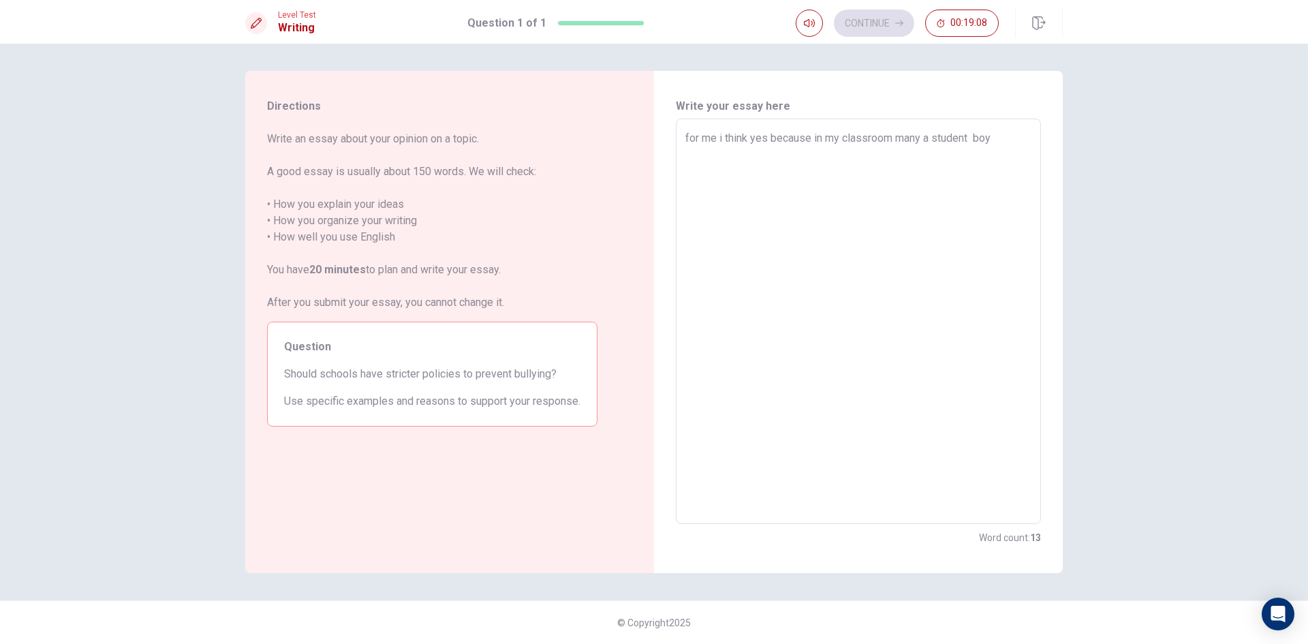
type textarea "x"
type textarea "for me i think yes because in my classroom many a student boy s"
type textarea "x"
type textarea "for me i think yes because in my classroom many a student boy sh"
type textarea "x"
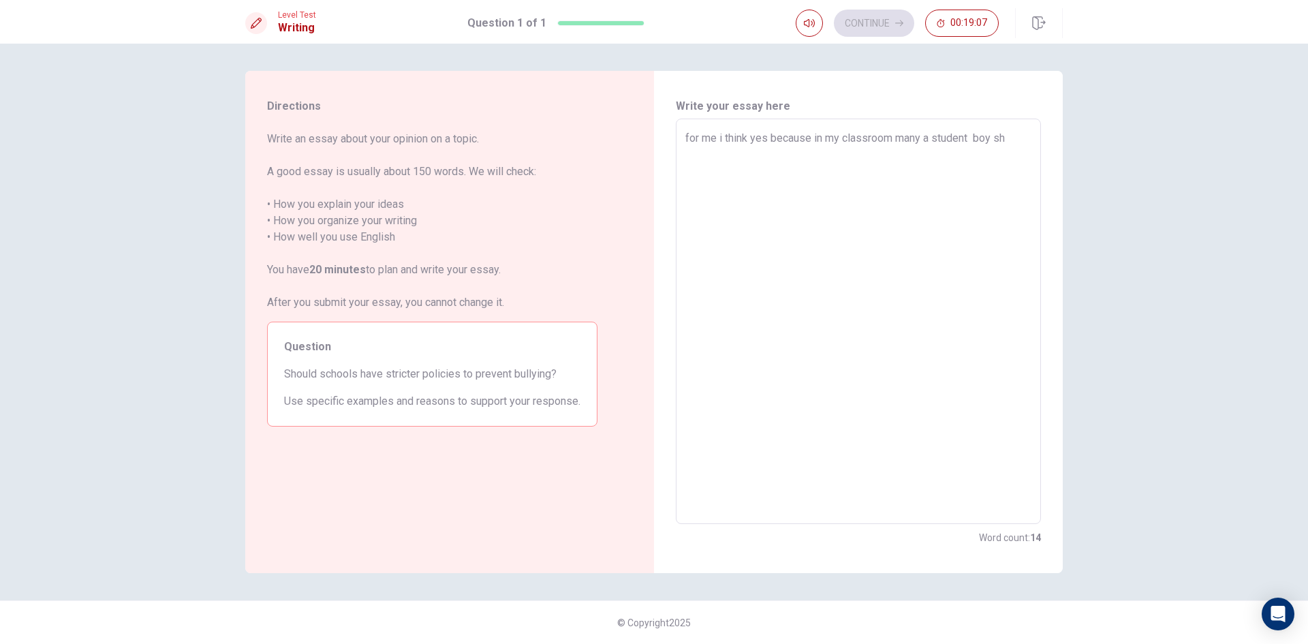
type textarea "for me i think yes because in my classroom many a student boy sho"
type textarea "x"
type textarea "for me i think yes because in my classroom many a student boy shou"
type textarea "x"
type textarea "for me i think yes because in my classroom many a student boy shoul"
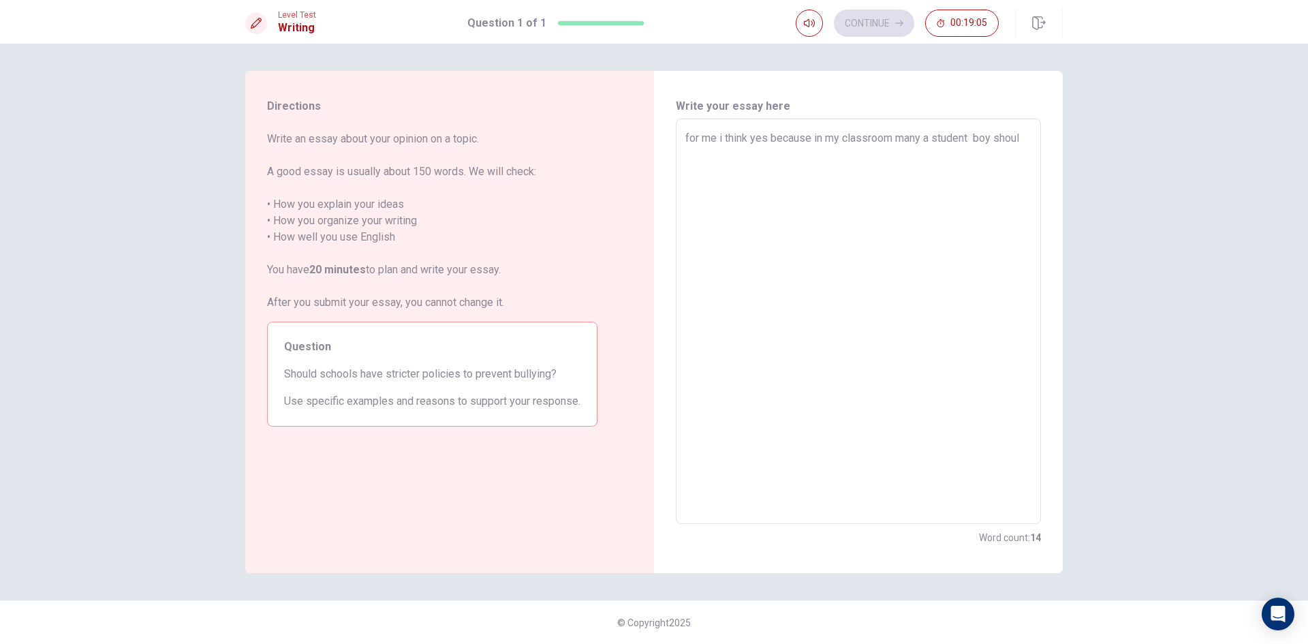
type textarea "x"
type textarea "for me i think yes because in my classroom many a student boy should"
type textarea "x"
type textarea "for me i think yes because in my classroom many a student boy should"
type textarea "x"
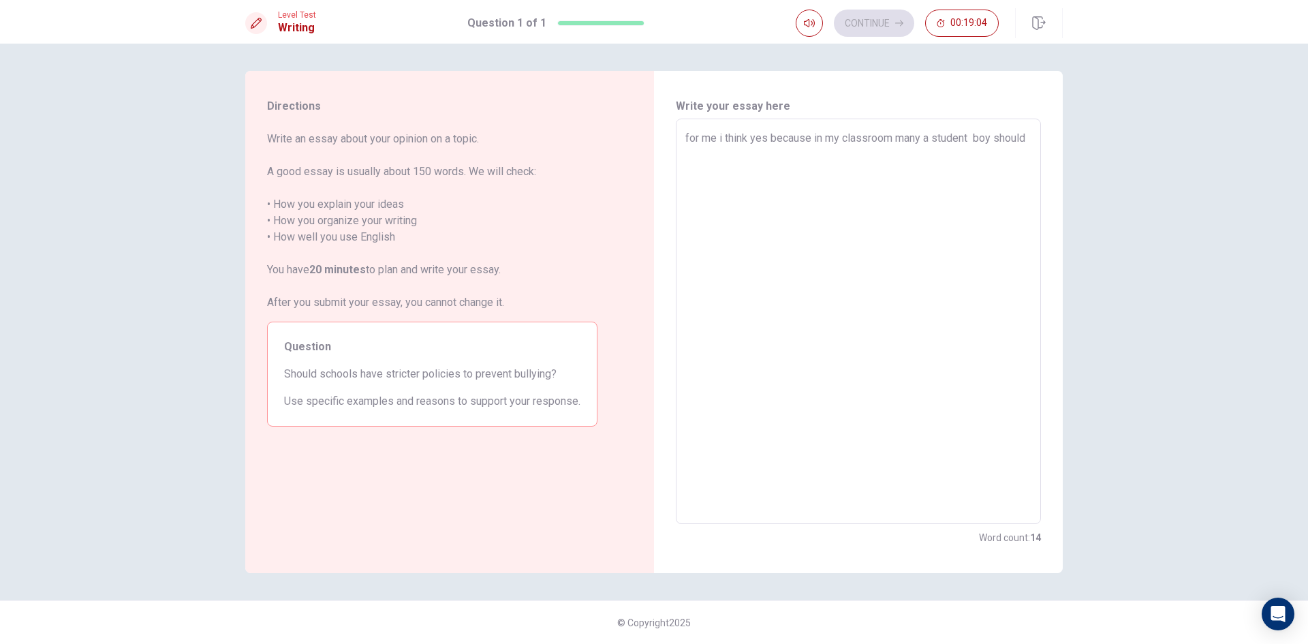
type textarea "for me i think yes because in my classroom many a student boy should s"
type textarea "x"
type textarea "for me i think yes because in my classroom many a student boy should sa"
type textarea "x"
type textarea "for me i think yes because in my classroom many a student boy should say"
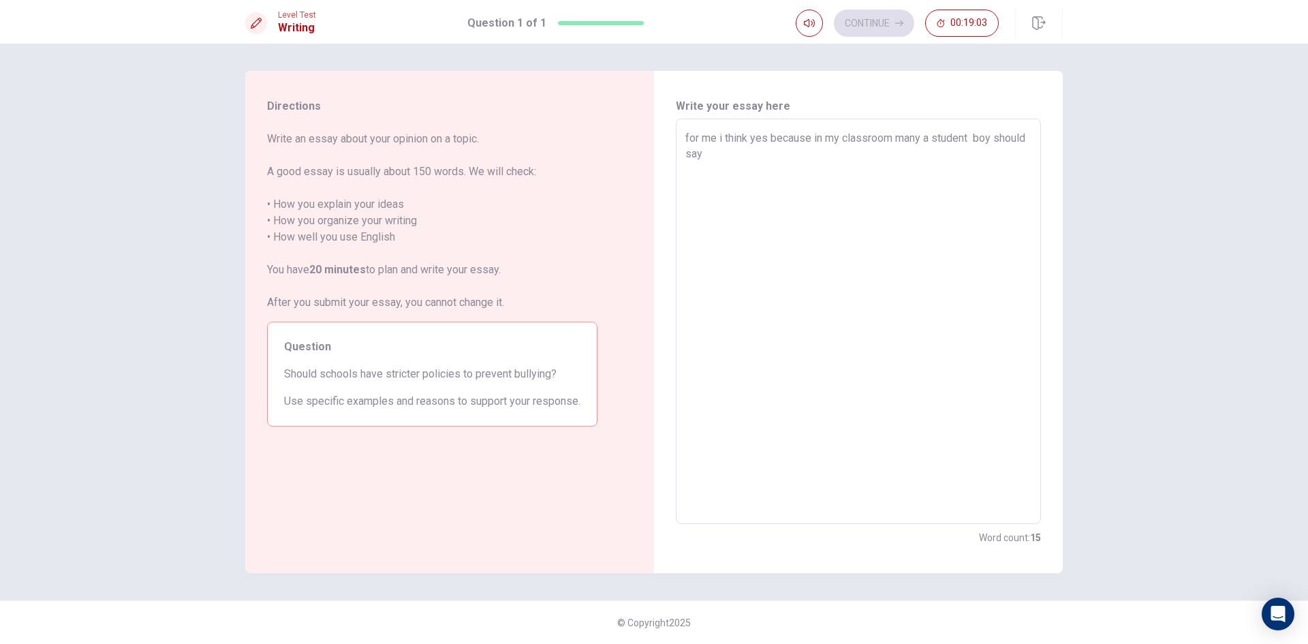
type textarea "x"
type textarea "for me i think yes because in my classroom many a student boy should say"
type textarea "x"
type textarea "for me i think yes because in my classroom many a student boy should say b"
type textarea "x"
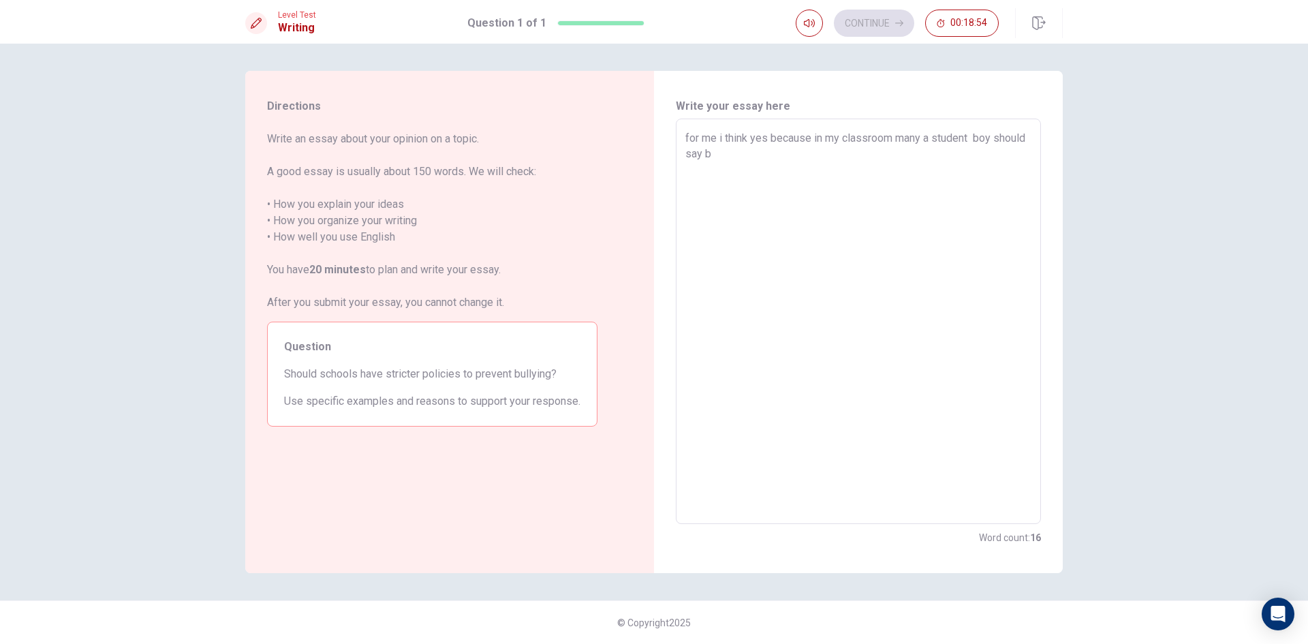
type textarea "for me i think yes because in my classroom many a student boy should say bu"
type textarea "x"
type textarea "for me i think yes because in my classroom many a student boy should say bul"
type textarea "x"
type textarea "for me i think yes because in my classroom many a student boy should say bull"
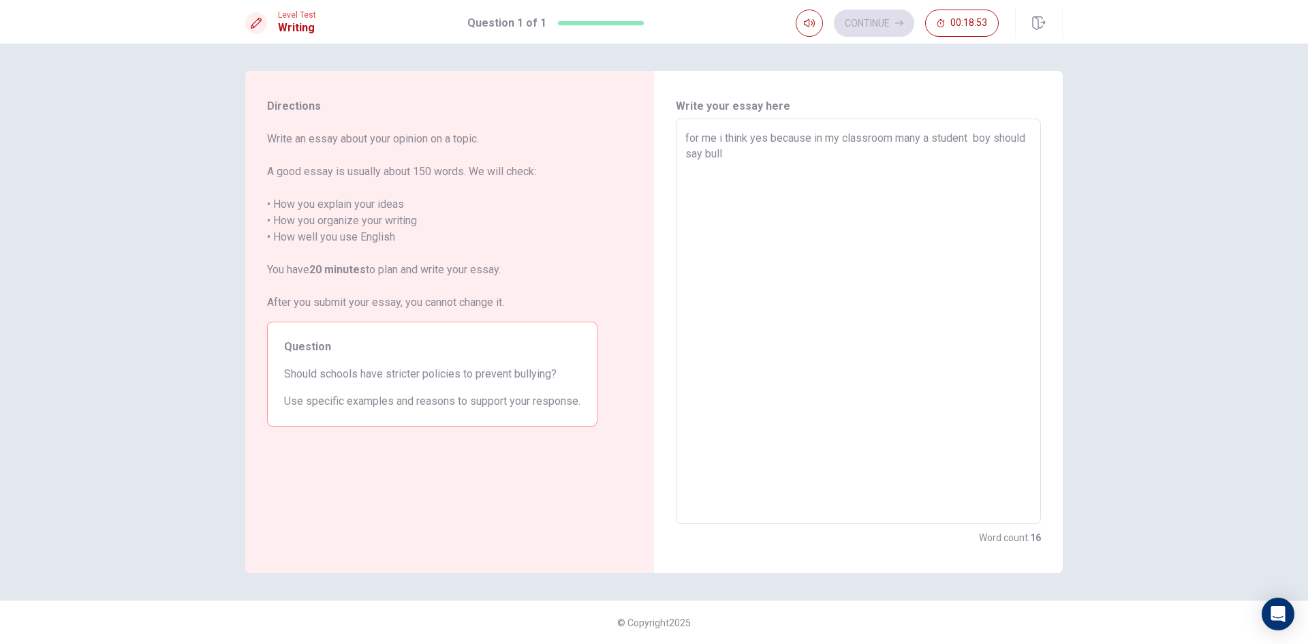
type textarea "x"
type textarea "for me i think yes because in my classroom many a student boy should say bully"
type textarea "x"
type textarea "for me i think yes because in my classroom many a student boy should say bully"
type textarea "x"
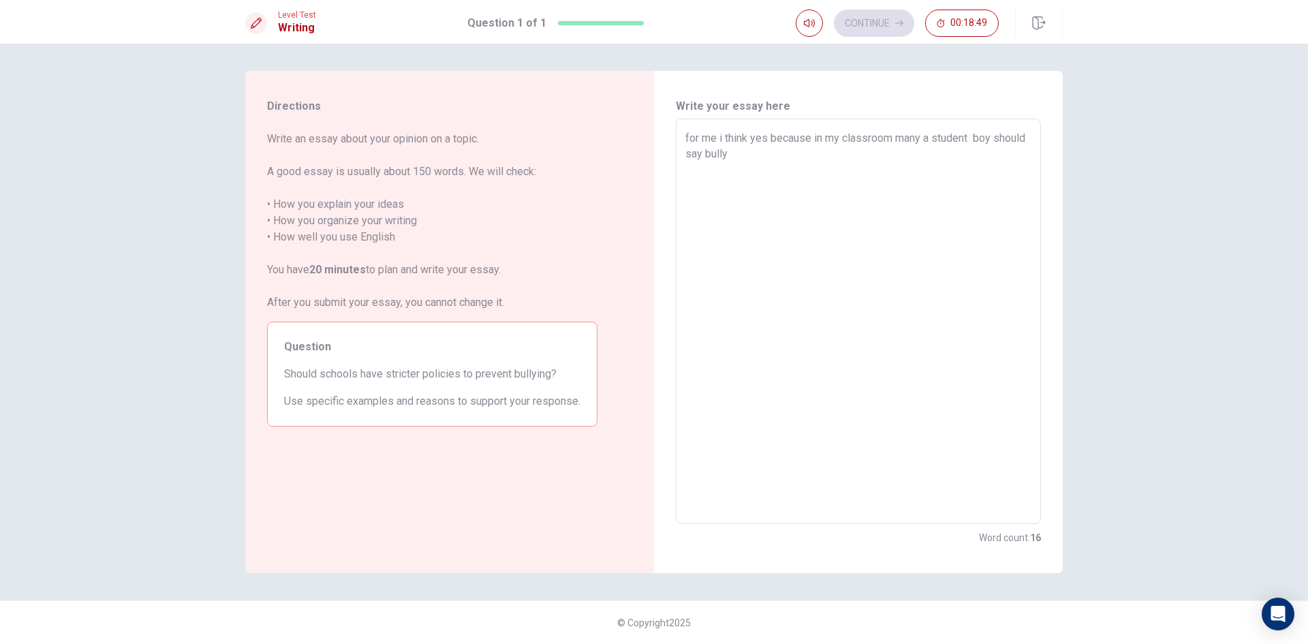
type textarea "for me i think yes because in my classroom many a student boy should say bully w"
type textarea "x"
type textarea "for me i think yes because in my classroom many a student boy should say bully …"
type textarea "x"
type textarea "for me i think yes because in my classroom many a student boy should say bully …"
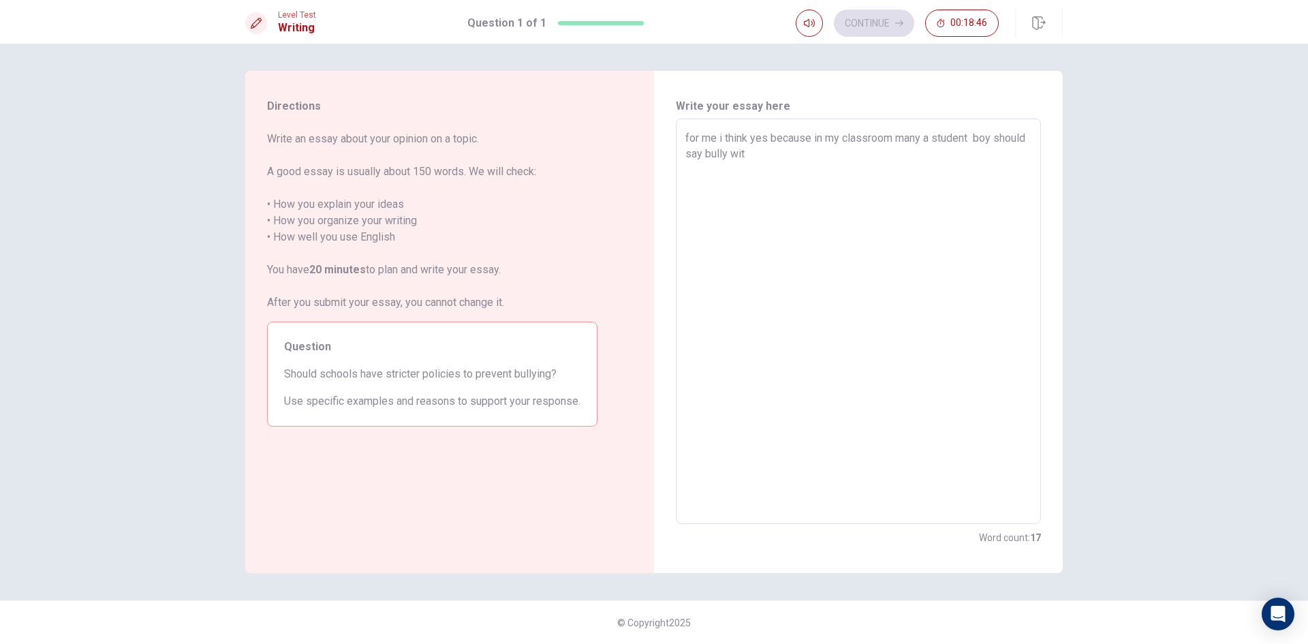
type textarea "x"
type textarea "for me i think yes because in my classroom many a student boy should say bully …"
type textarea "x"
type textarea "for me i think yes because in my classroom many a student boy should say bully …"
type textarea "x"
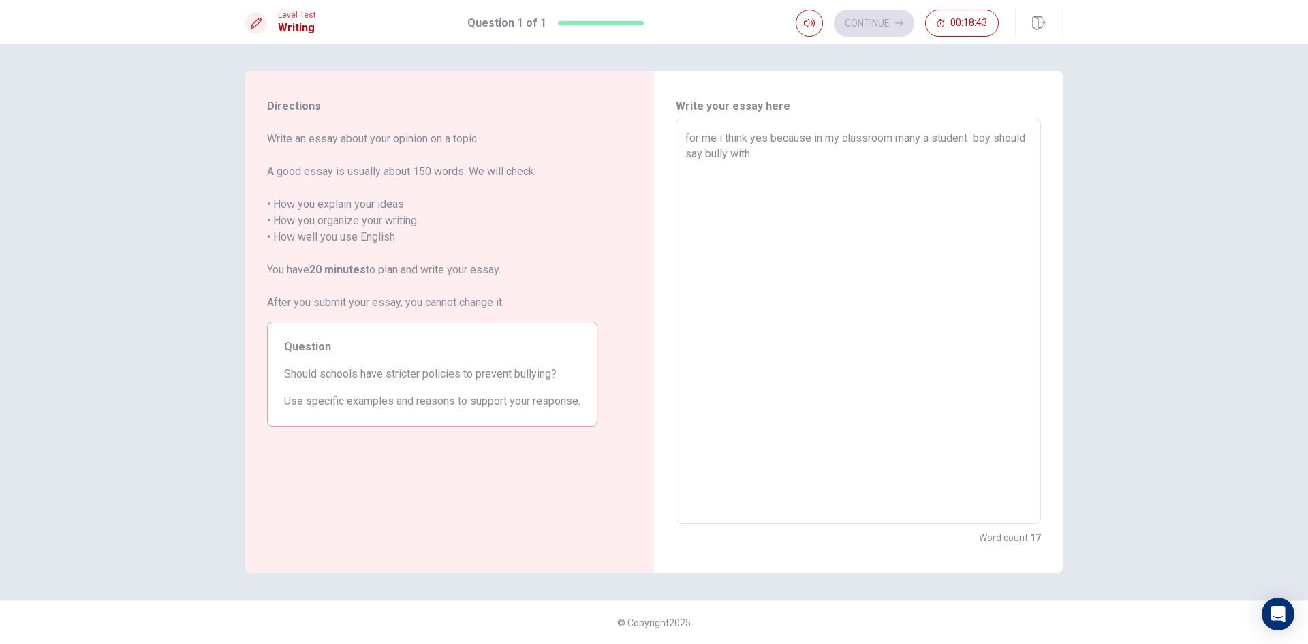
type textarea "for me i think yes because in my classroom many a student boy should say bully …"
type textarea "x"
type textarea "for me i think yes because in my classroom many a student boy should say bully …"
type textarea "x"
type textarea "for me i think yes because in my classroom many a student boy should say bully …"
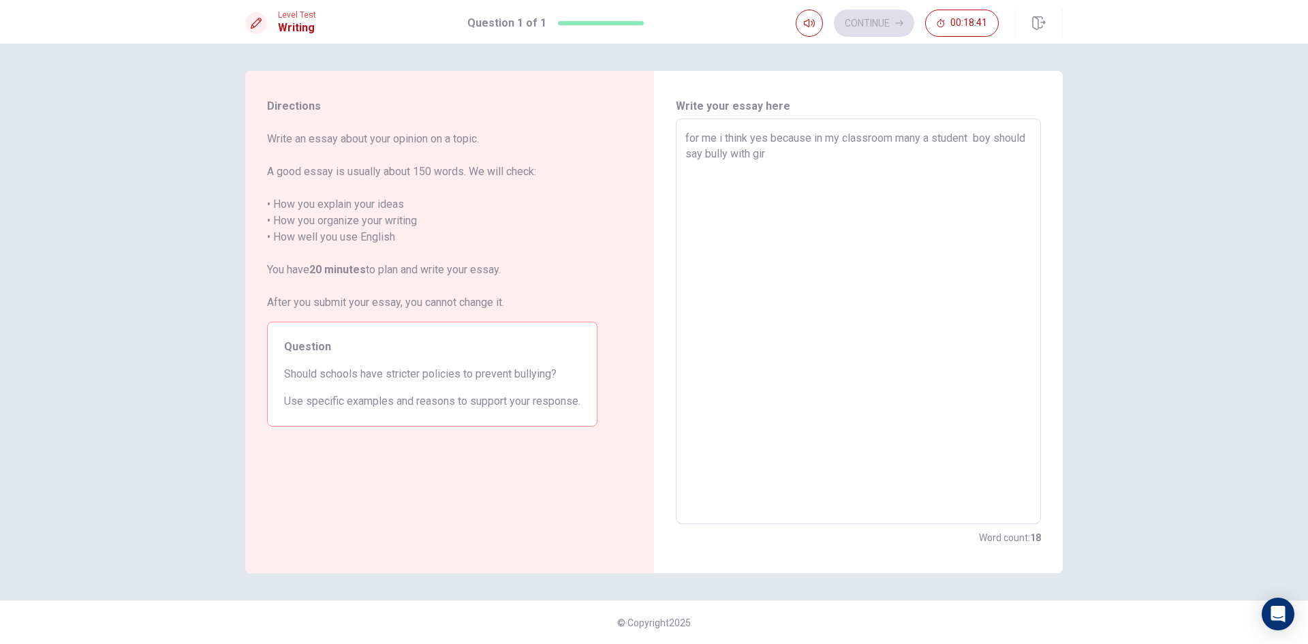
type textarea "x"
type textarea "for me i think yes because in my classroom many a student boy should say bully …"
type textarea "x"
type textarea "for me i think yes because in my classroom many a student boy should say bully …"
type textarea "x"
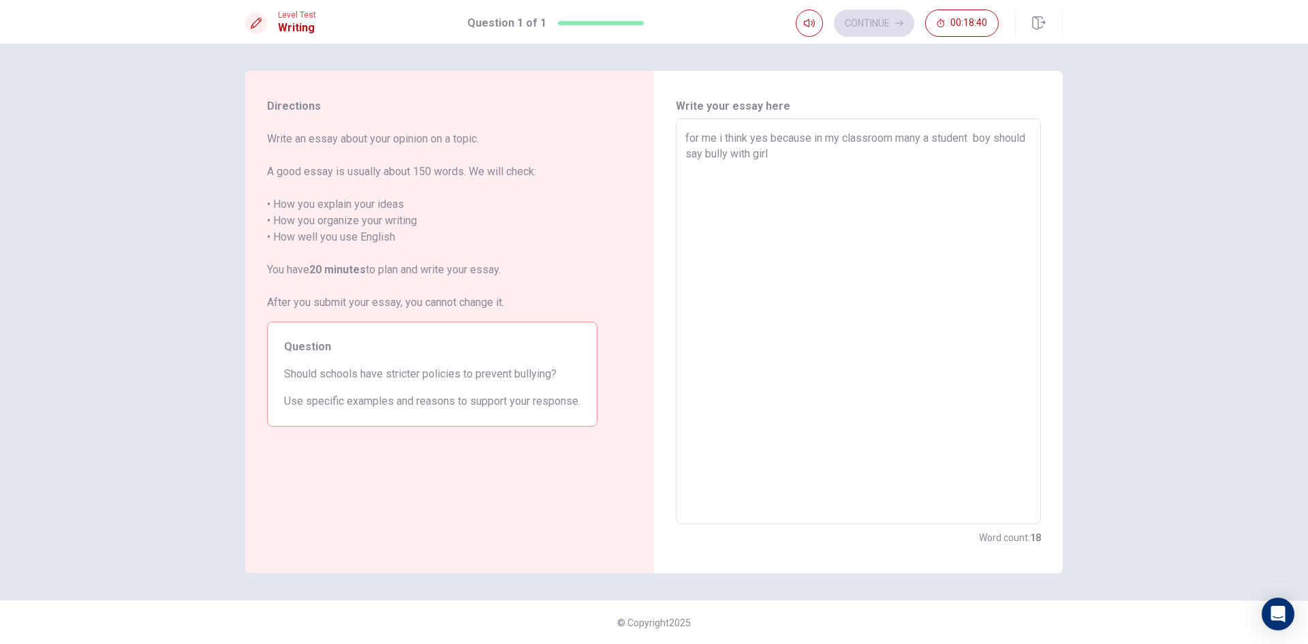
type textarea "for me i think yes because in my classroom many a student boy should say bully …"
type textarea "x"
type textarea "for me i think yes because in my classroom many a student boy should say bully …"
type textarea "x"
type textarea "for me i think yes because in my classroom many a student boy should say bully …"
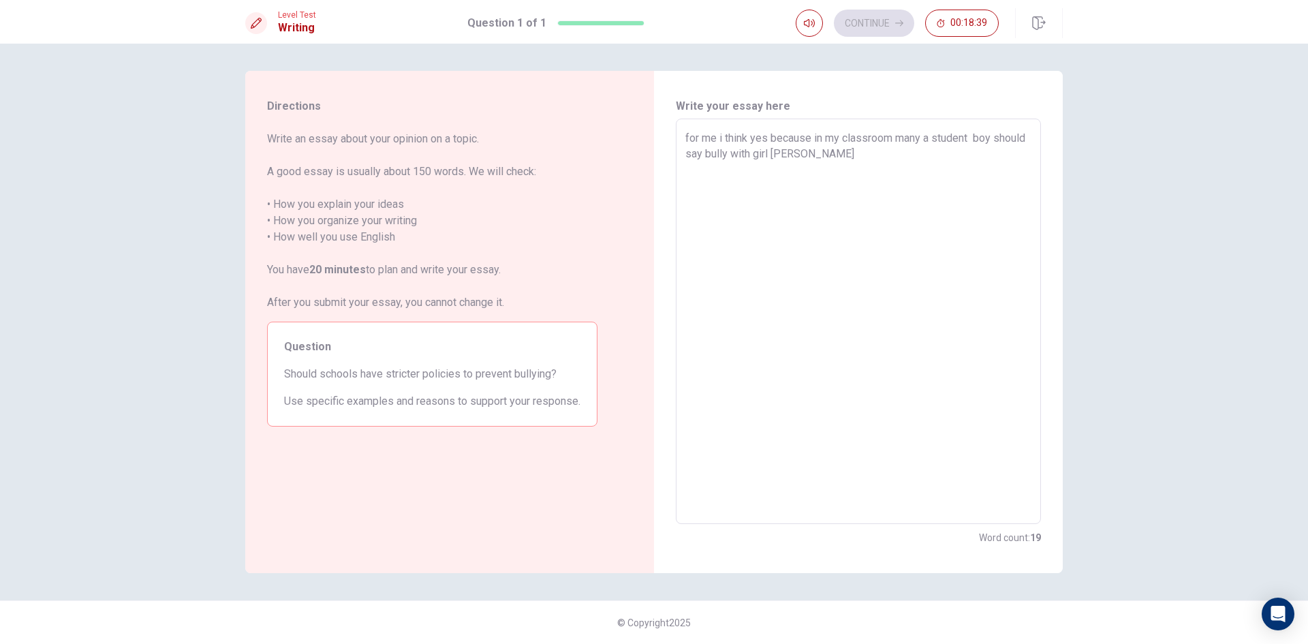
type textarea "x"
type textarea "for me i think yes because in my classroom many a student boy should say bully …"
type textarea "x"
type textarea "for me i think yes because in my classroom many a student boy should say bully …"
type textarea "x"
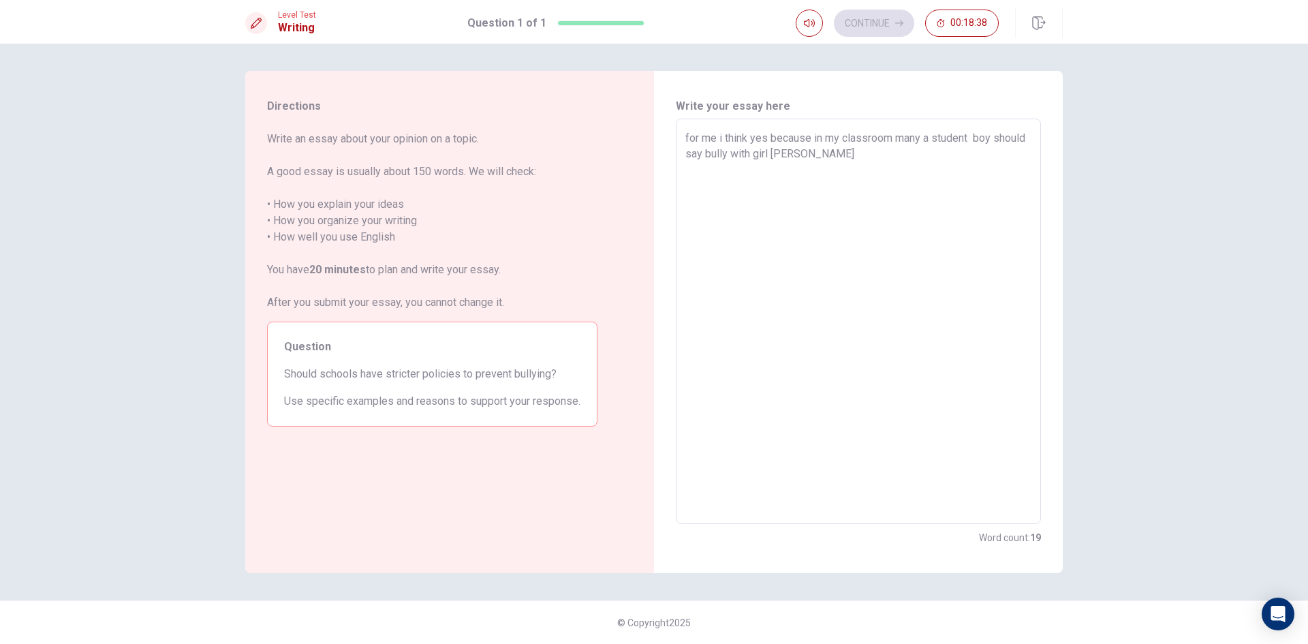
type textarea "for me i think yes because in my classroom many a student boy should say bully …"
type textarea "x"
type textarea "for me i think yes because in my classroom many a student boy should say bully …"
type textarea "x"
type textarea "for me i think yes because in my classroom many a student boy should say bully …"
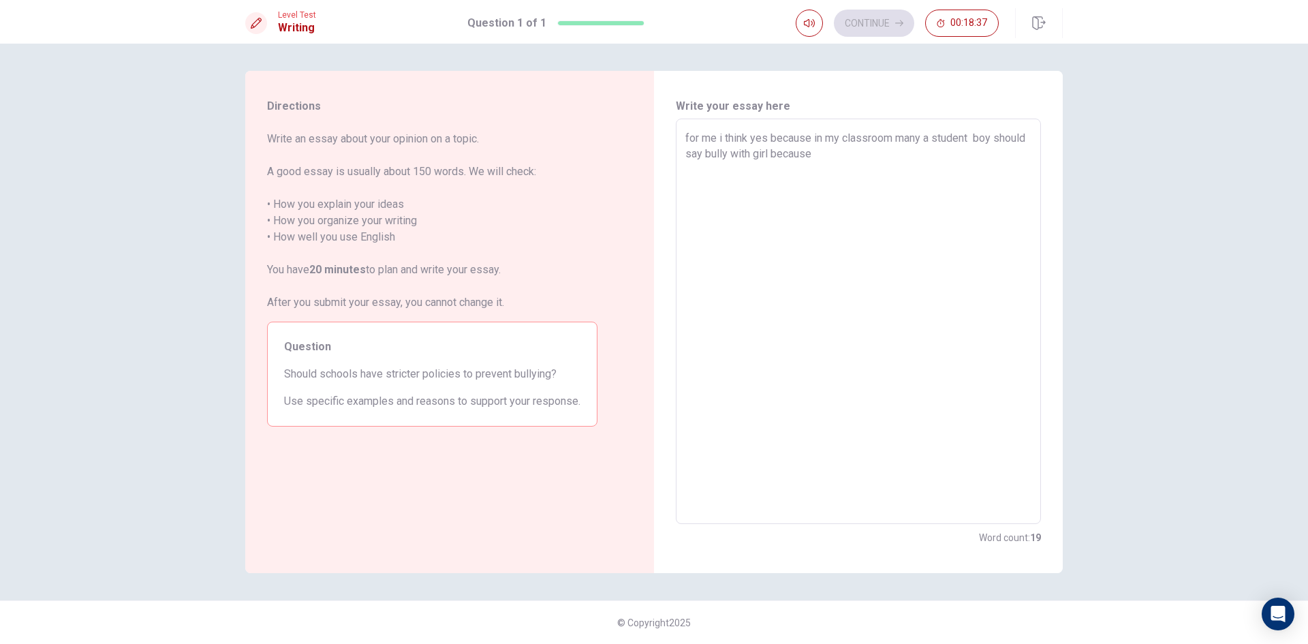
type textarea "x"
drag, startPoint x: 884, startPoint y: 168, endPoint x: 867, endPoint y: 174, distance: 17.5
click at [867, 174] on textarea "for me i think yes because in my classroom many a student boy should say bully …" at bounding box center [858, 321] width 346 height 383
click at [971, 172] on textarea "for me i think yes because in my classroom many a student boy should say bully …" at bounding box center [858, 321] width 346 height 383
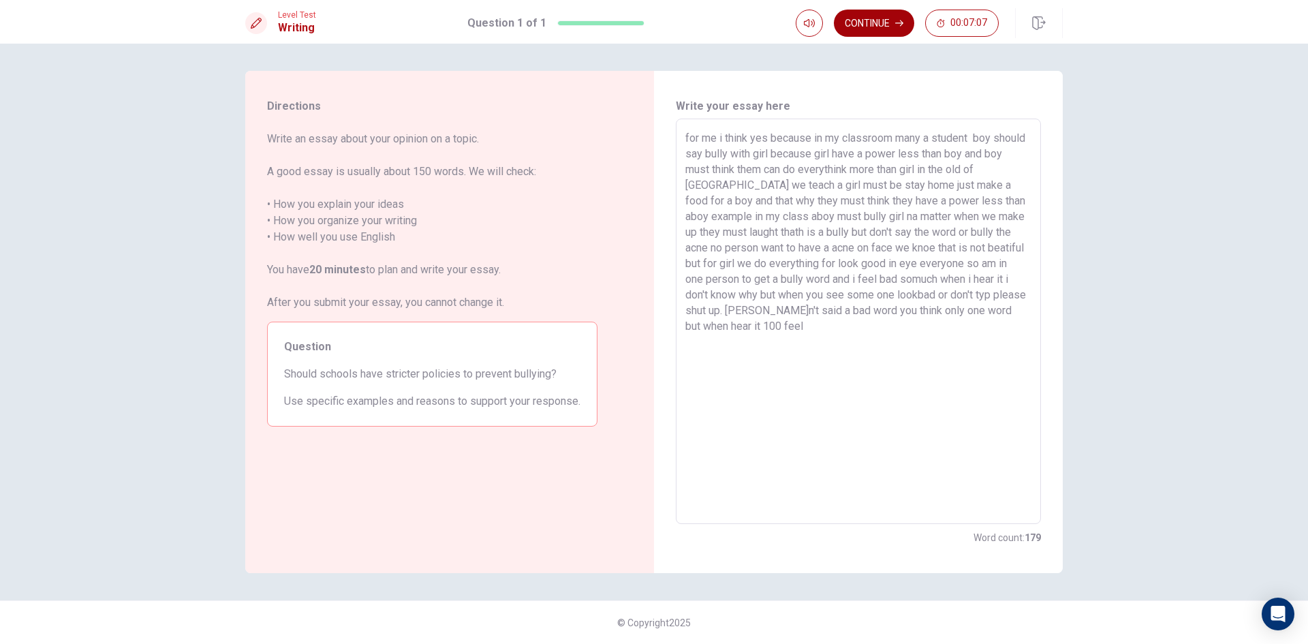
click at [892, 17] on button "Continue" at bounding box center [874, 23] width 80 height 27
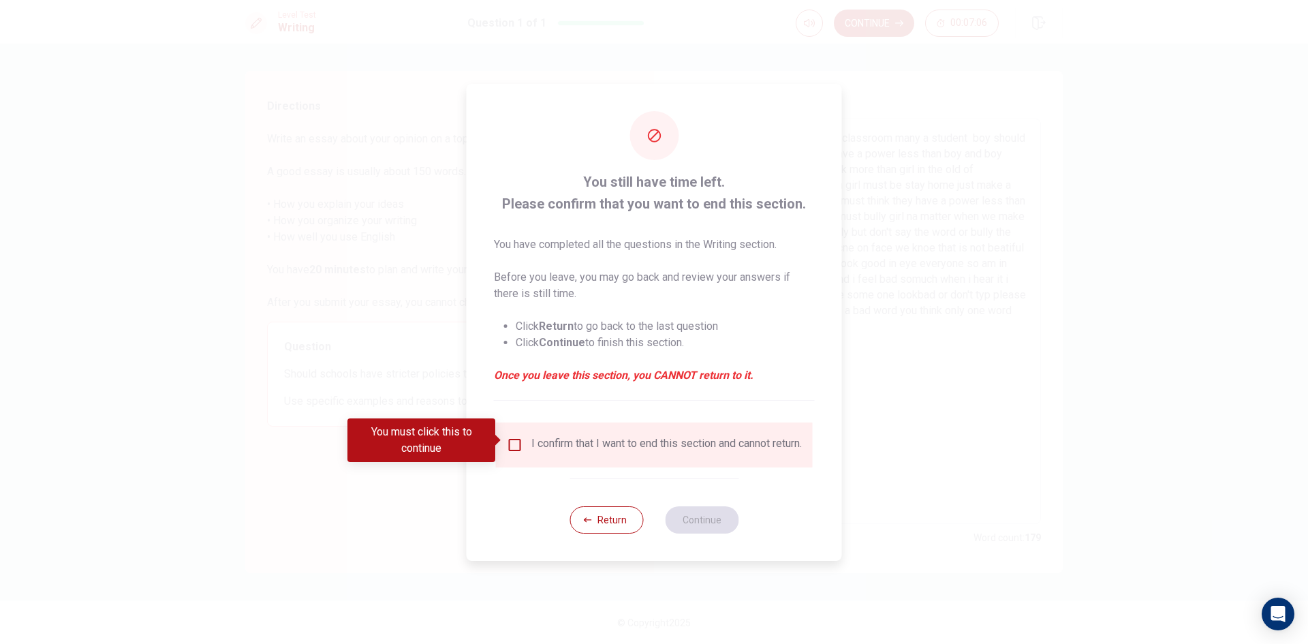
click at [503, 429] on div "You must click this to continue" at bounding box center [425, 440] width 157 height 44
click at [522, 444] on div "I confirm that I want to end this section and cannot return." at bounding box center [654, 445] width 295 height 16
click at [513, 438] on input "You must click this to continue" at bounding box center [515, 445] width 16 height 16
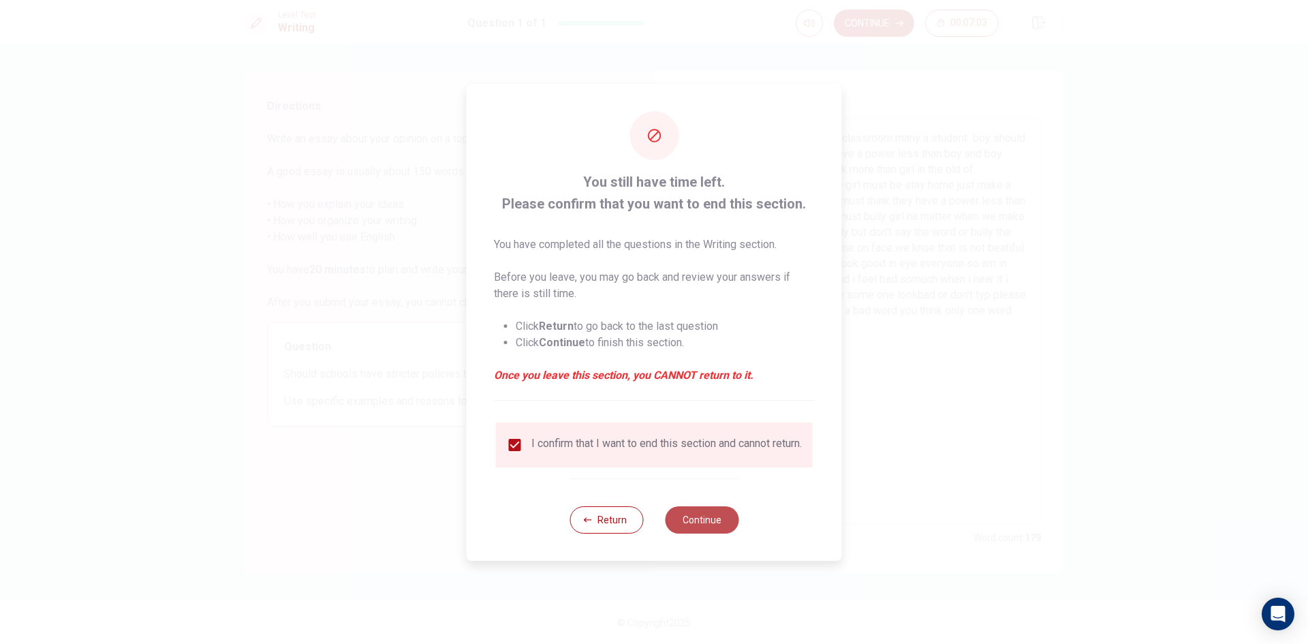
click at [685, 524] on button "Continue" at bounding box center [702, 519] width 74 height 27
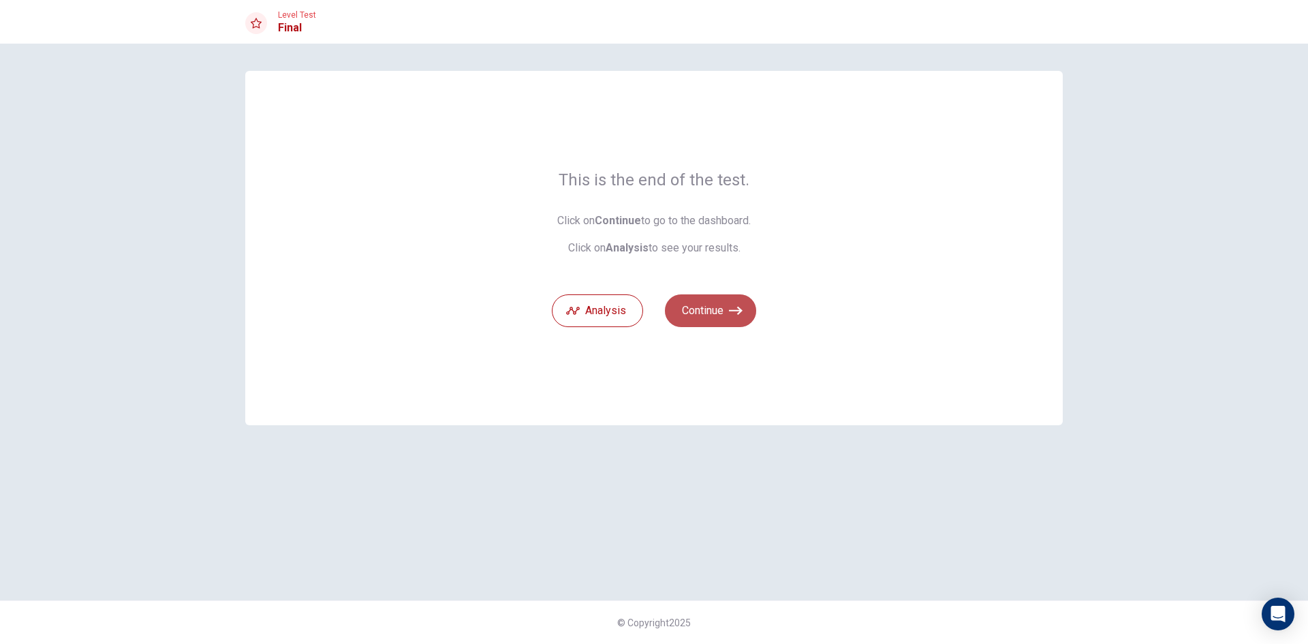
click at [715, 310] on button "Continue" at bounding box center [710, 310] width 91 height 33
